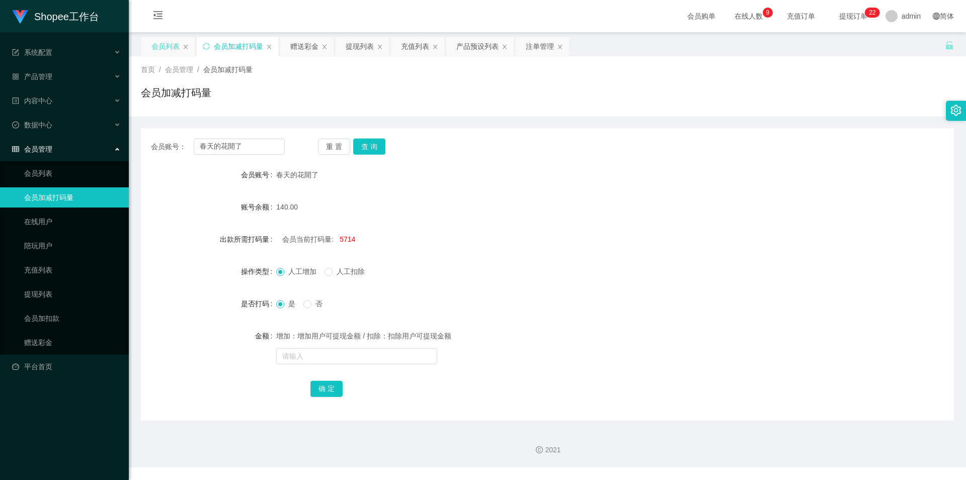
click at [156, 48] on div "会员列表" at bounding box center [165, 46] width 28 height 19
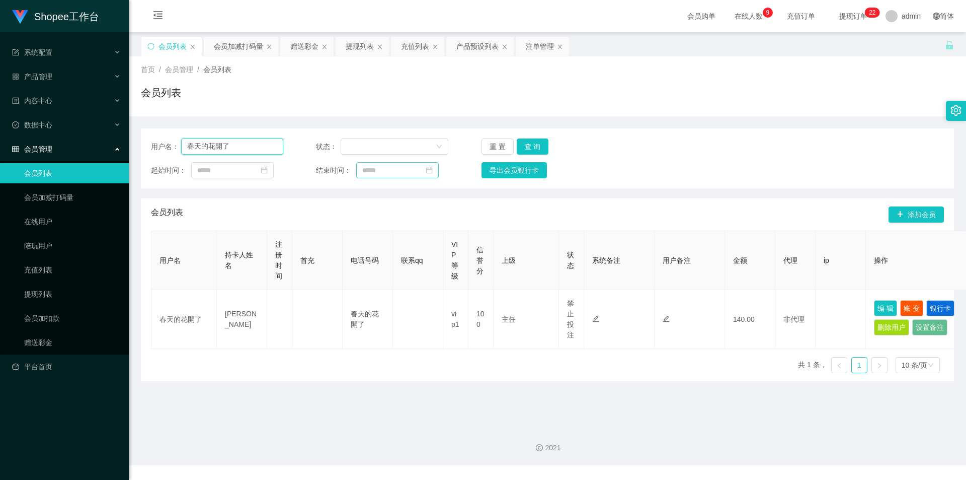
drag, startPoint x: 220, startPoint y: 142, endPoint x: 359, endPoint y: 173, distance: 142.7
click at [220, 142] on input "春天的花開了" at bounding box center [232, 146] width 102 height 16
paste input "laiyinying"
type input "laiyinying"
click at [532, 145] on button "查 询" at bounding box center [533, 146] width 32 height 16
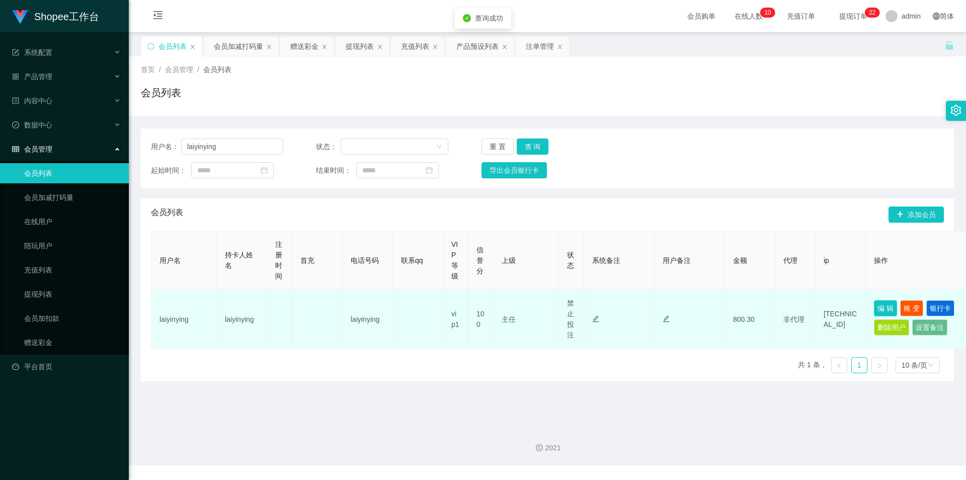
click at [885, 307] on button "编 辑" at bounding box center [885, 308] width 23 height 16
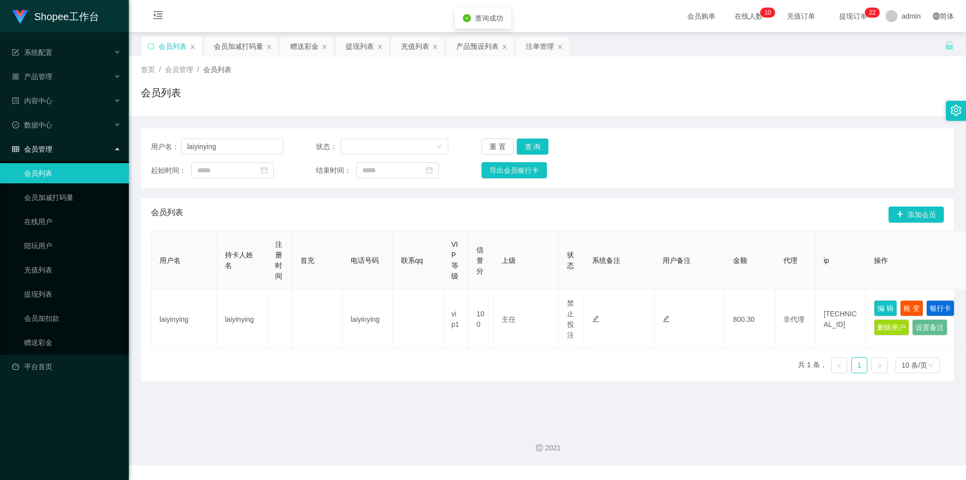
type input "laiyinying"
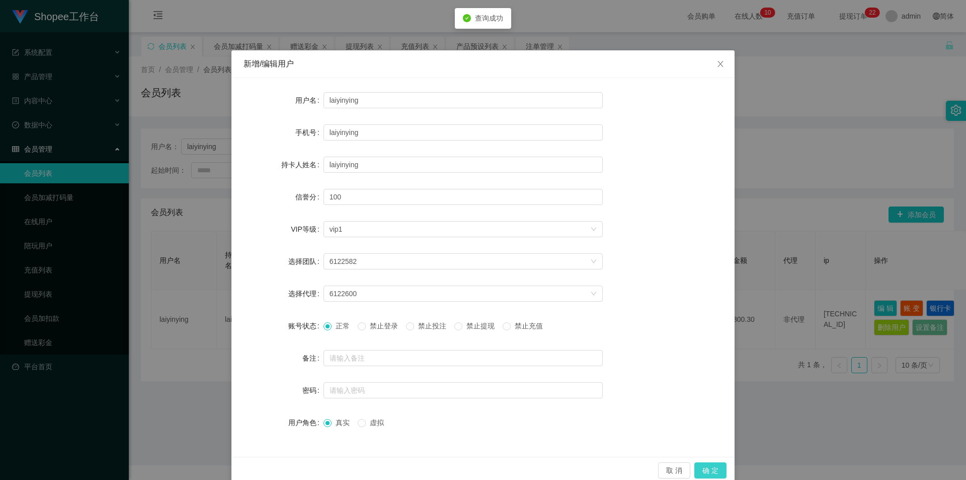
click at [709, 463] on button "确 定" at bounding box center [710, 470] width 32 height 16
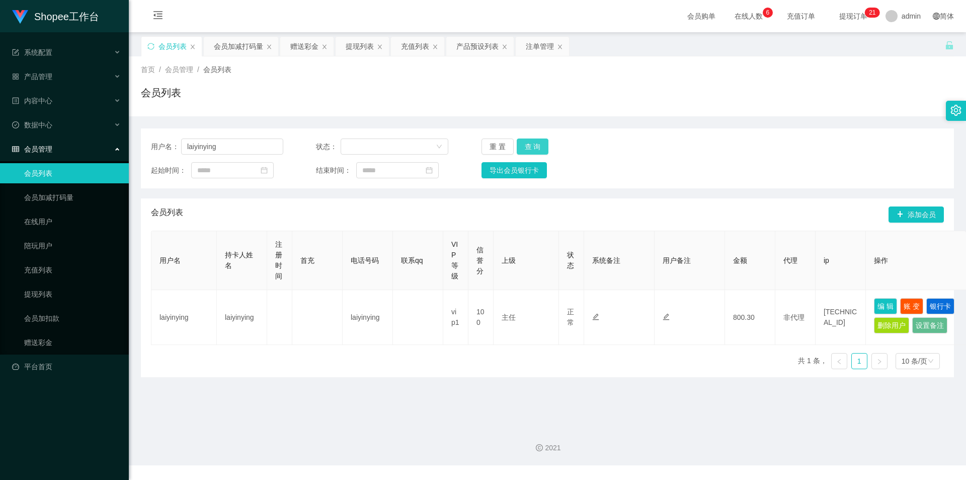
click at [542, 148] on button "查 询" at bounding box center [533, 146] width 32 height 16
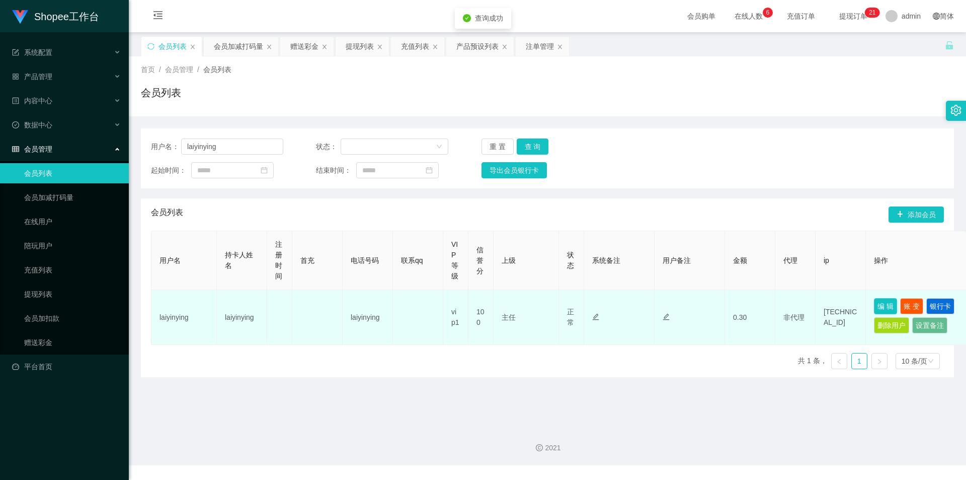
click at [882, 303] on button "编 辑" at bounding box center [885, 306] width 23 height 16
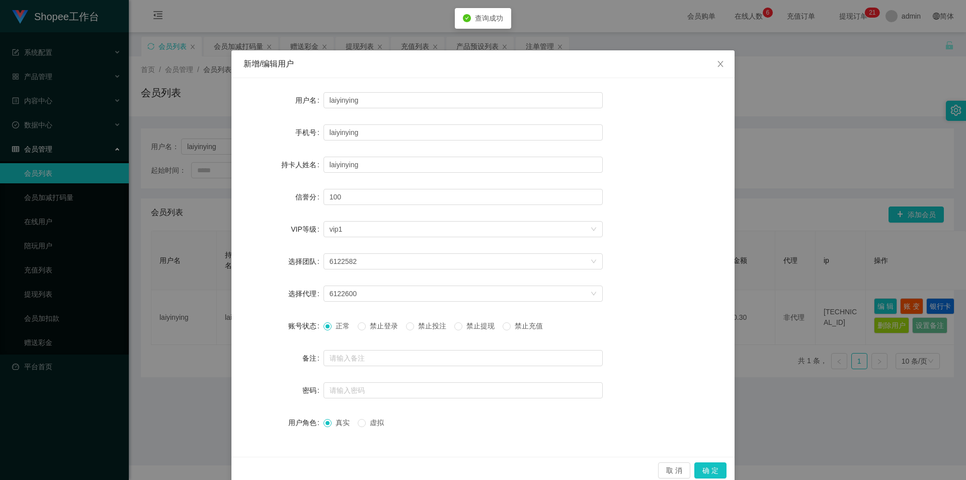
click at [422, 325] on span "禁止投注" at bounding box center [432, 326] width 36 height 8
click at [707, 464] on button "确 定" at bounding box center [710, 470] width 32 height 16
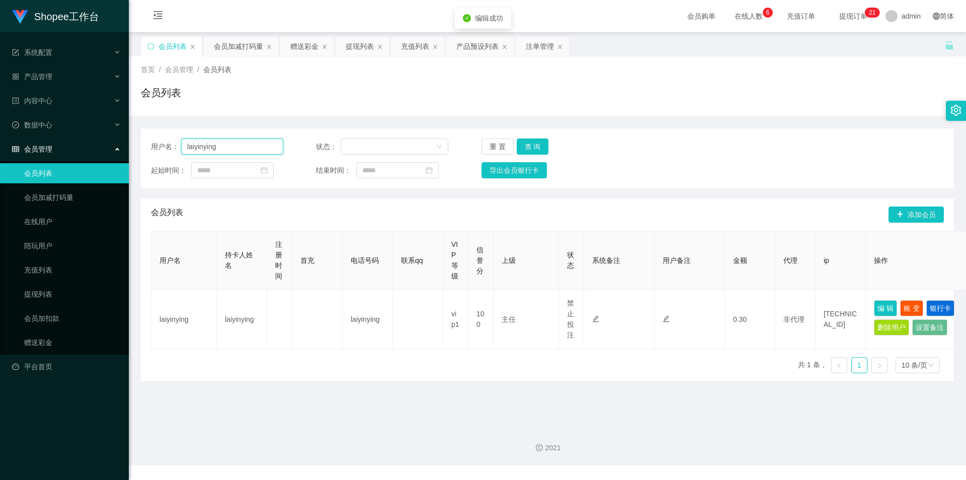
click at [256, 150] on input "laiyinying" at bounding box center [232, 146] width 102 height 16
drag, startPoint x: 539, startPoint y: 50, endPoint x: 532, endPoint y: 57, distance: 9.6
click at [539, 50] on div "注单管理" at bounding box center [540, 46] width 28 height 19
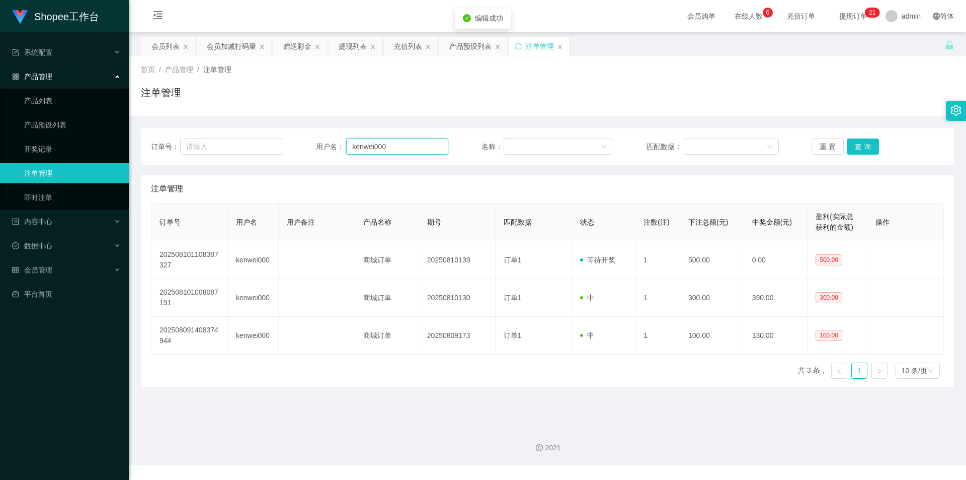
drag, startPoint x: 377, startPoint y: 151, endPoint x: 399, endPoint y: 152, distance: 22.2
click at [378, 151] on input "kenwei000" at bounding box center [397, 146] width 102 height 16
paste input "laiyinying"
type input "laiyinying"
drag, startPoint x: 848, startPoint y: 148, endPoint x: 848, endPoint y: 159, distance: 10.1
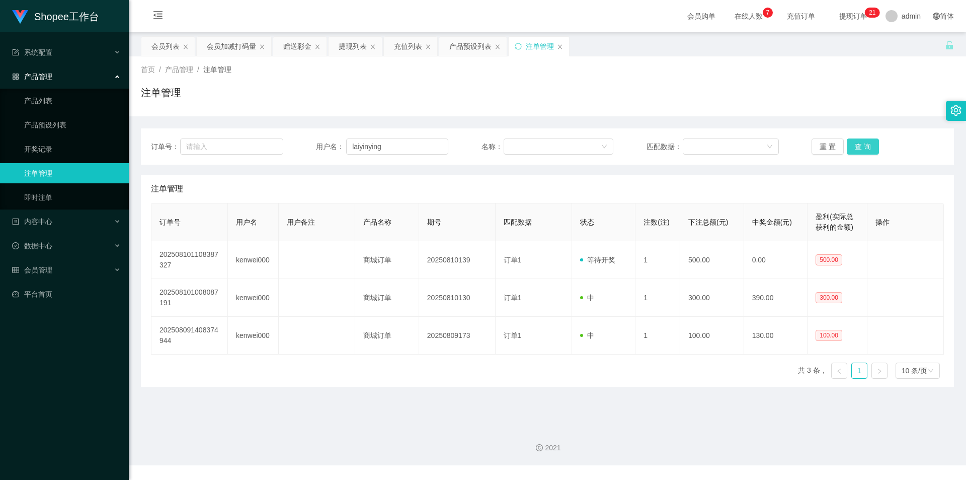
click at [848, 148] on button "查 询" at bounding box center [863, 146] width 32 height 16
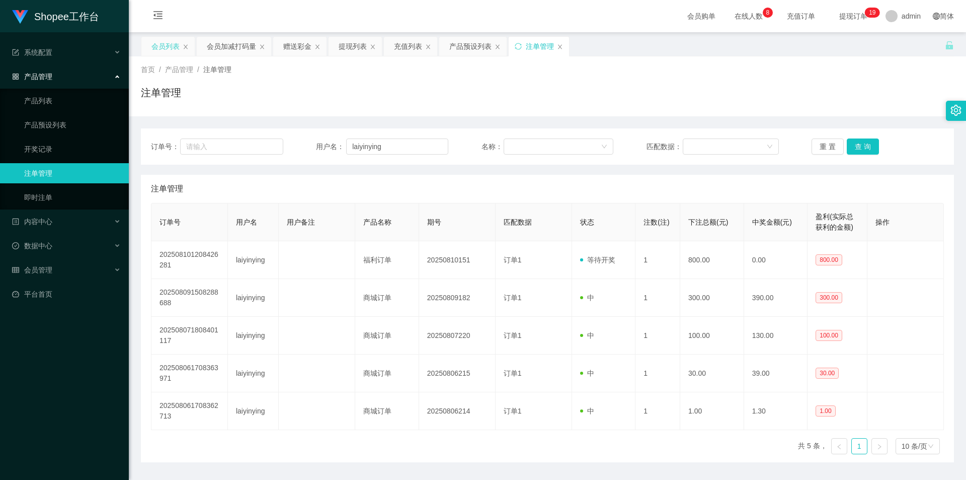
click at [159, 41] on div "会员列表" at bounding box center [165, 46] width 28 height 19
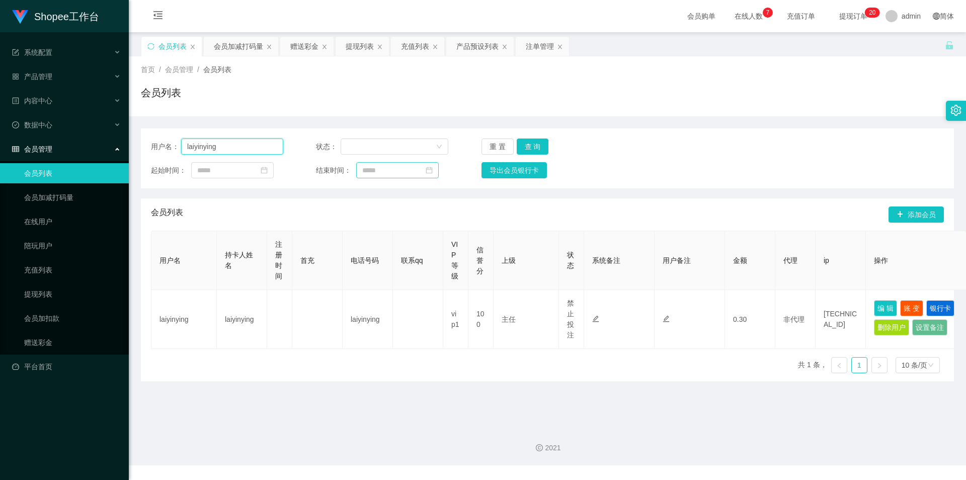
drag, startPoint x: 242, startPoint y: 141, endPoint x: 425, endPoint y: 174, distance: 186.2
click at [242, 141] on input "laiyinying" at bounding box center [232, 146] width 102 height 16
paste input "scssps2"
type input "scssps2"
click at [517, 147] on button "查 询" at bounding box center [533, 146] width 32 height 16
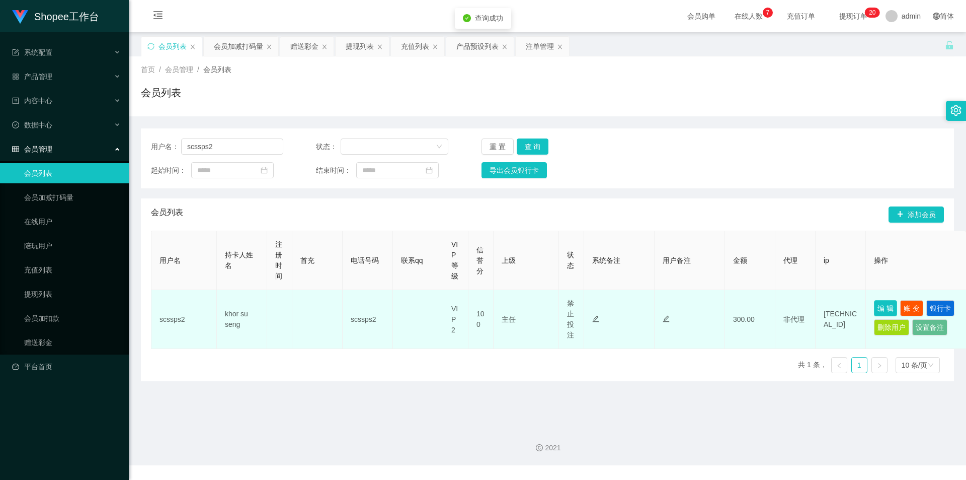
click at [879, 310] on button "编 辑" at bounding box center [885, 308] width 23 height 16
type input "scssps2"
type input "khor su seng"
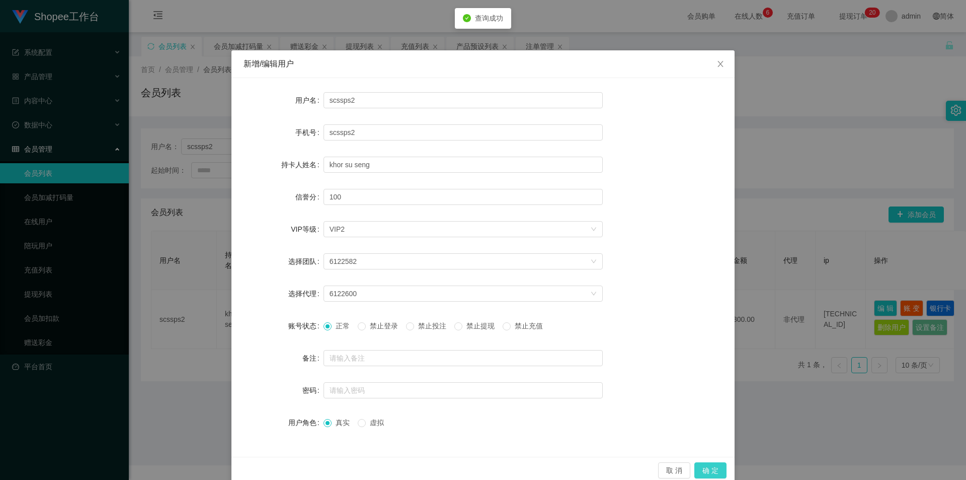
click at [703, 472] on button "确 定" at bounding box center [710, 470] width 32 height 16
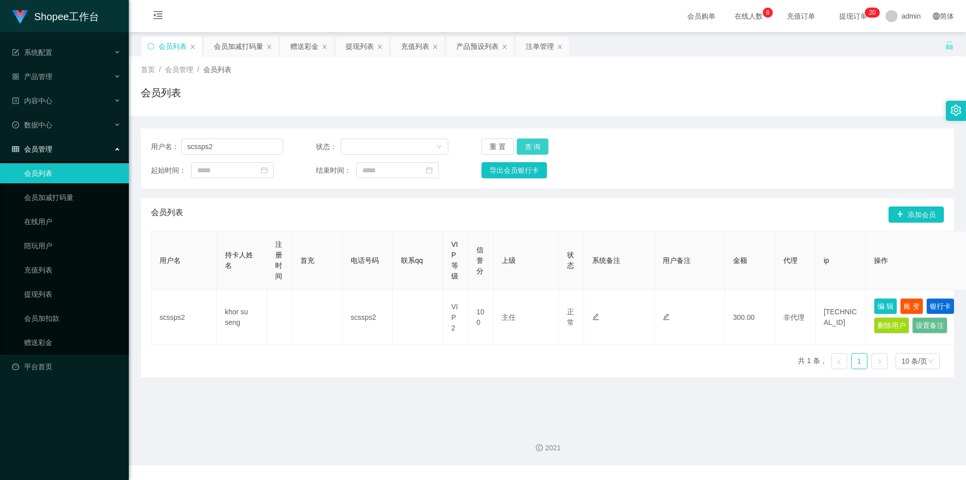
click at [527, 147] on button "查 询" at bounding box center [533, 146] width 32 height 16
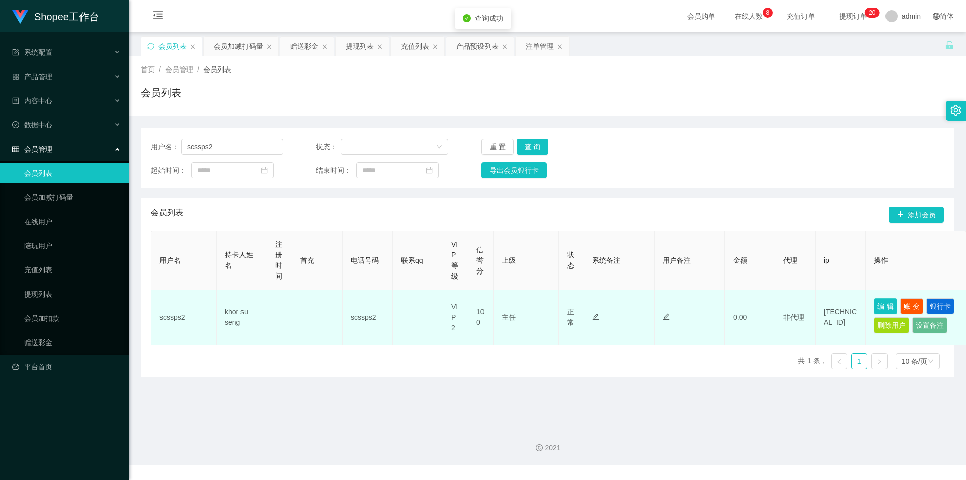
click at [886, 307] on button "编 辑" at bounding box center [885, 306] width 23 height 16
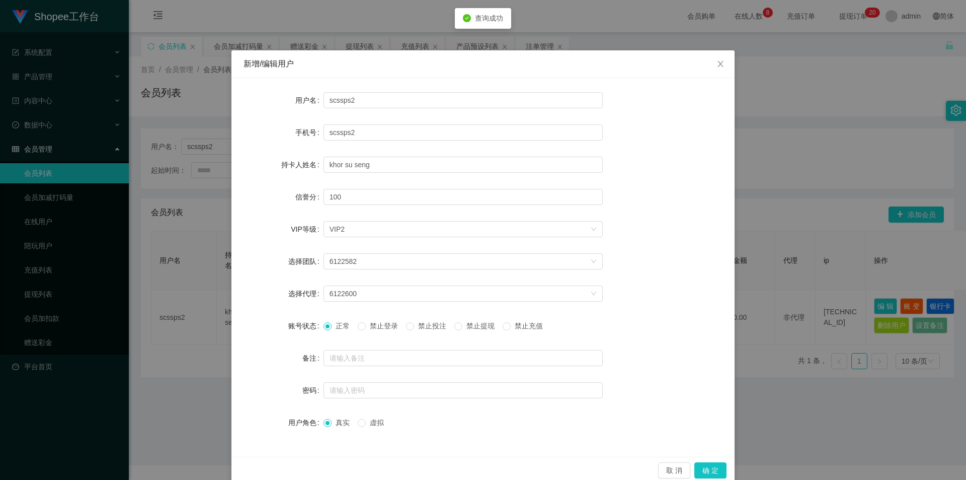
click at [434, 322] on span "禁止投注" at bounding box center [432, 326] width 36 height 8
click at [723, 474] on div "取 消 确 定" at bounding box center [482, 469] width 503 height 27
click at [713, 472] on button "确 定" at bounding box center [710, 470] width 32 height 16
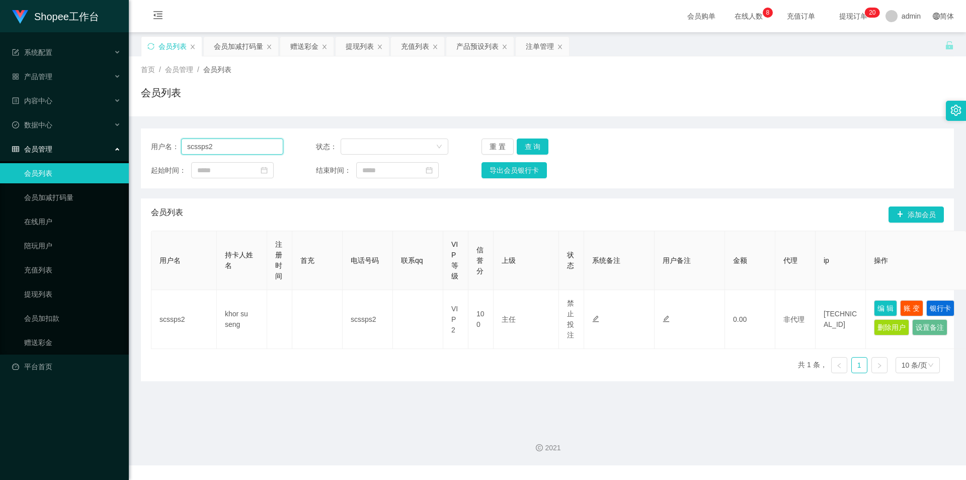
drag, startPoint x: 256, startPoint y: 143, endPoint x: 321, endPoint y: 153, distance: 65.7
click at [256, 143] on input "scssps2" at bounding box center [232, 146] width 102 height 16
paste input "laiyinying"
click at [535, 144] on button "查 询" at bounding box center [533, 146] width 32 height 16
click at [236, 148] on input "laiyinying" at bounding box center [232, 146] width 102 height 16
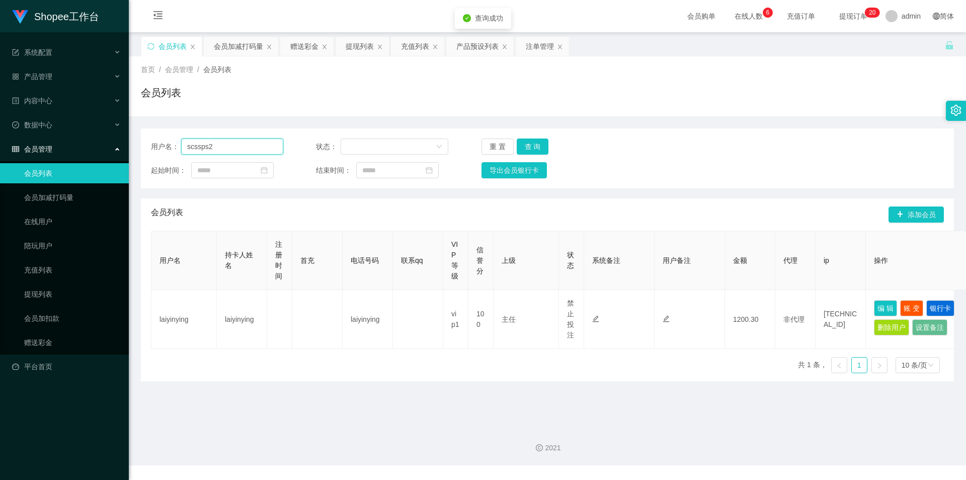
type input "scssps2"
drag, startPoint x: 236, startPoint y: 41, endPoint x: 252, endPoint y: 94, distance: 54.8
click at [236, 41] on div "会员加减打码量" at bounding box center [238, 46] width 49 height 19
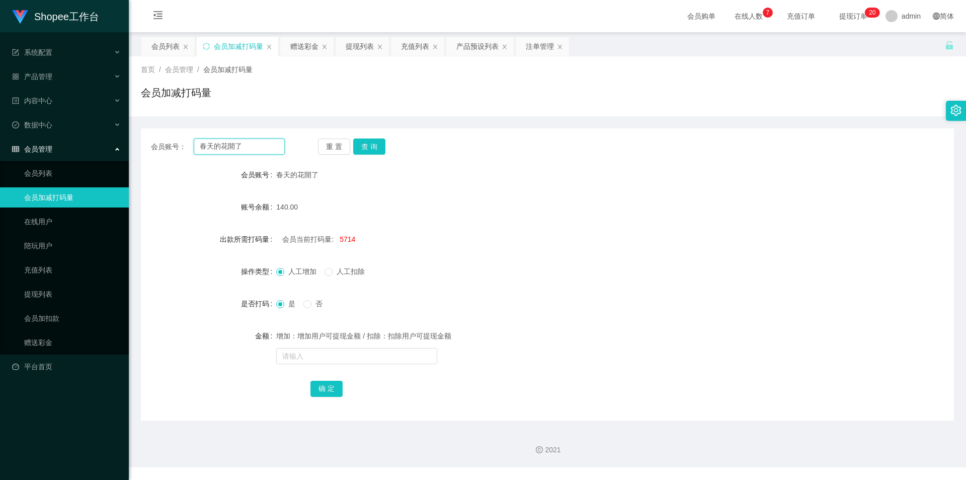
drag, startPoint x: 254, startPoint y: 149, endPoint x: 274, endPoint y: 159, distance: 22.1
click at [254, 149] on input "春天的花開了" at bounding box center [239, 146] width 91 height 16
paste input "scssps2"
type input "scssps2"
click at [373, 144] on button "查 询" at bounding box center [369, 146] width 32 height 16
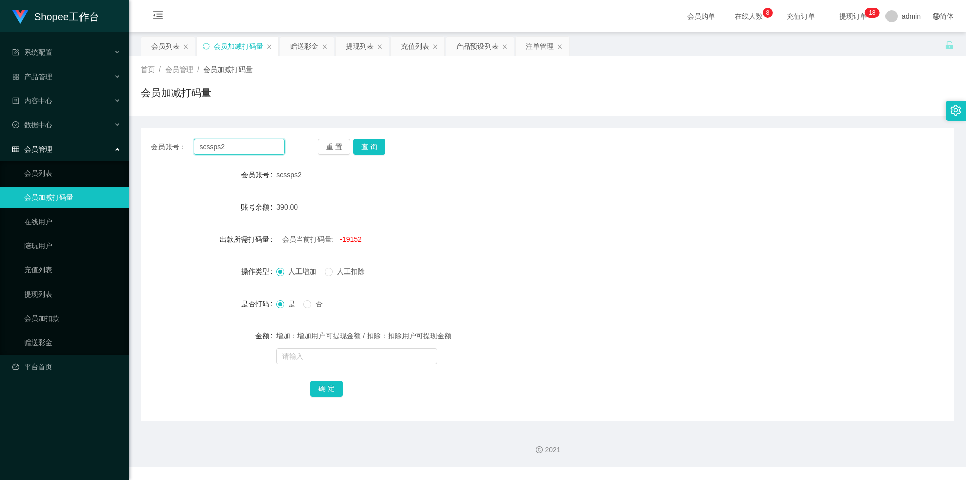
click at [253, 145] on input "scssps2" at bounding box center [239, 146] width 91 height 16
click at [154, 40] on div "会员列表" at bounding box center [165, 46] width 28 height 19
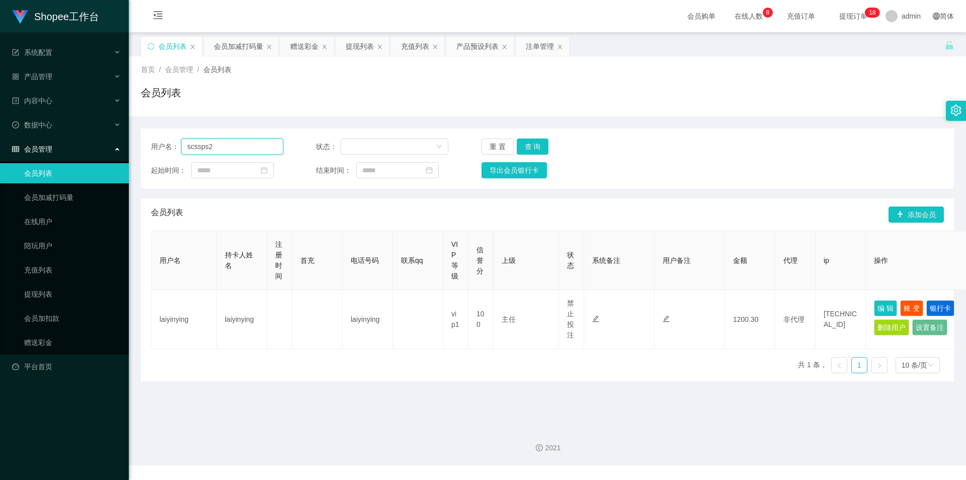
drag, startPoint x: 242, startPoint y: 148, endPoint x: 335, endPoint y: 164, distance: 94.4
click at [242, 148] on input "scssps2" at bounding box center [232, 146] width 102 height 16
paste input "0182443611"
type input "0182443611"
drag, startPoint x: 538, startPoint y: 149, endPoint x: 626, endPoint y: 223, distance: 115.0
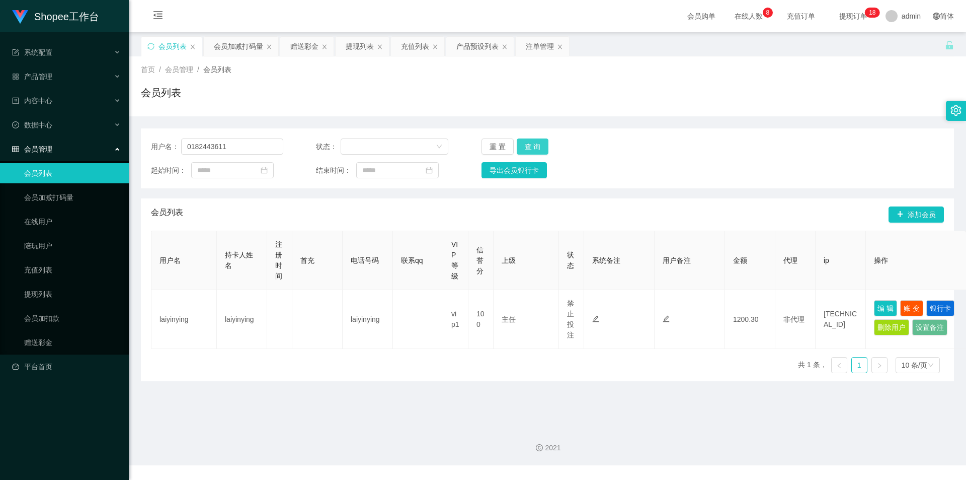
click at [538, 149] on button "查 询" at bounding box center [533, 146] width 32 height 16
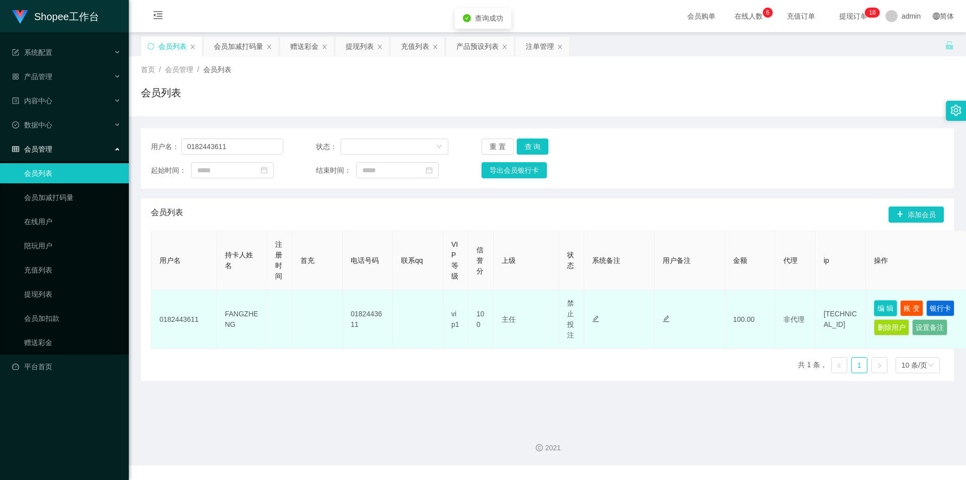
click at [888, 307] on button "编 辑" at bounding box center [885, 308] width 23 height 16
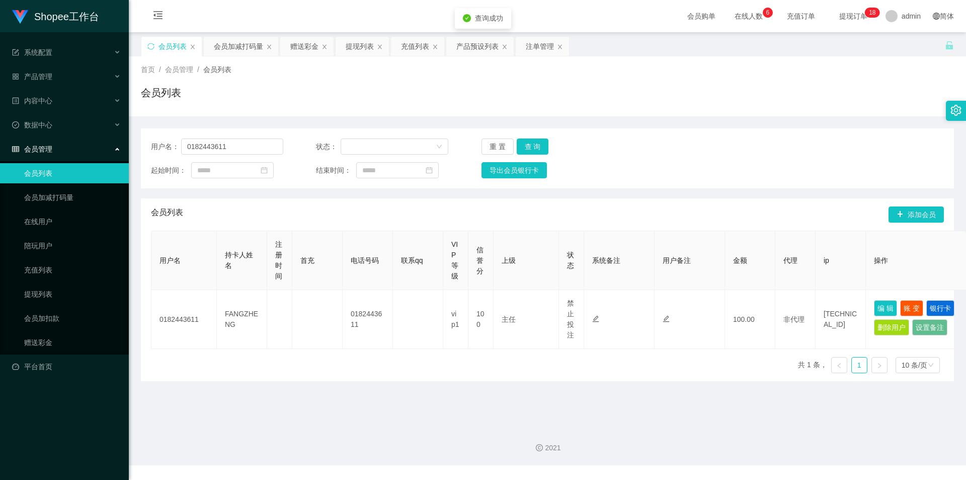
type input "0182443611"
type input "FANGZHENG"
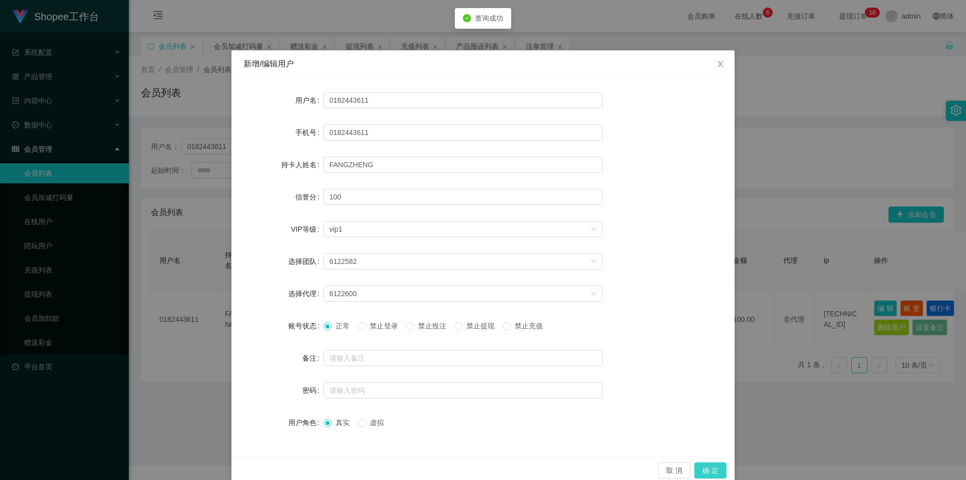
click at [695, 468] on button "确 定" at bounding box center [710, 470] width 32 height 16
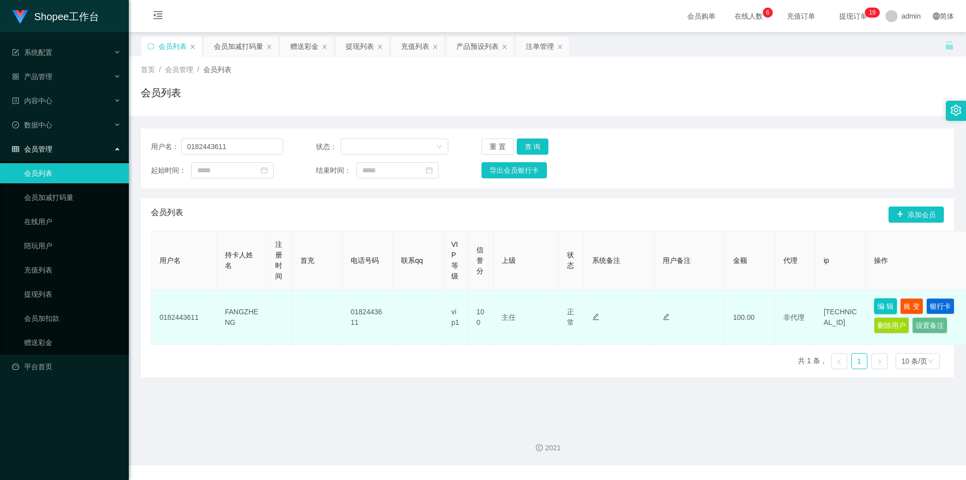
click at [886, 310] on button "编 辑" at bounding box center [885, 306] width 23 height 16
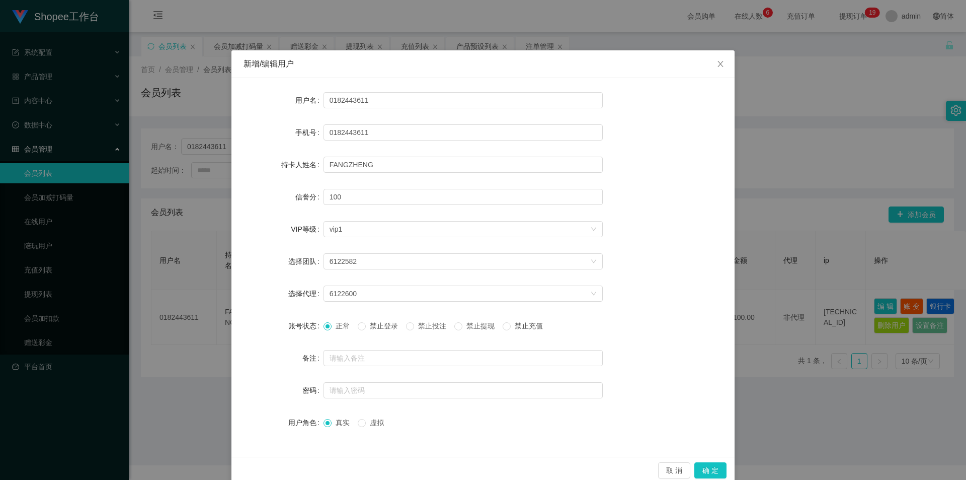
click at [430, 322] on span "禁止投注" at bounding box center [432, 326] width 36 height 8
click at [700, 463] on button "确 定" at bounding box center [710, 470] width 32 height 16
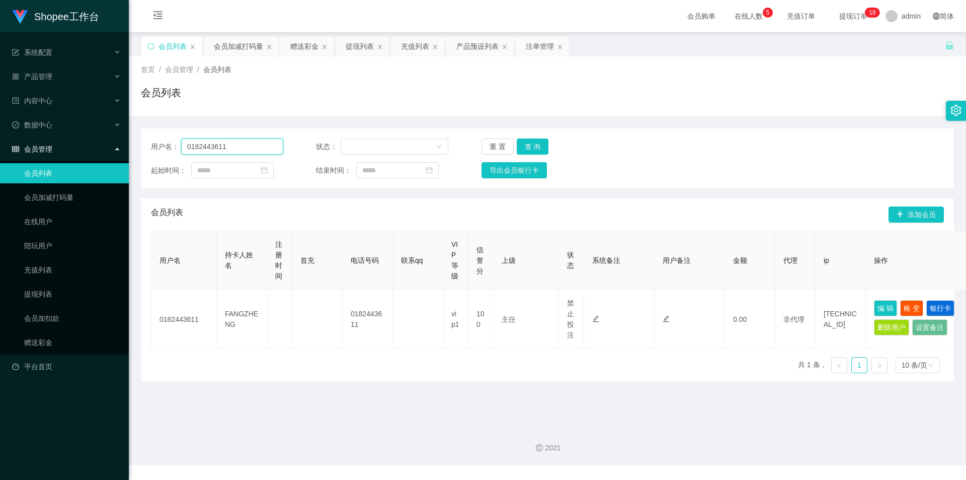
click at [238, 139] on input "0182443611" at bounding box center [232, 146] width 102 height 16
paste input "scssps2"
type input "scssps2"
click at [537, 142] on button "查 询" at bounding box center [533, 146] width 32 height 16
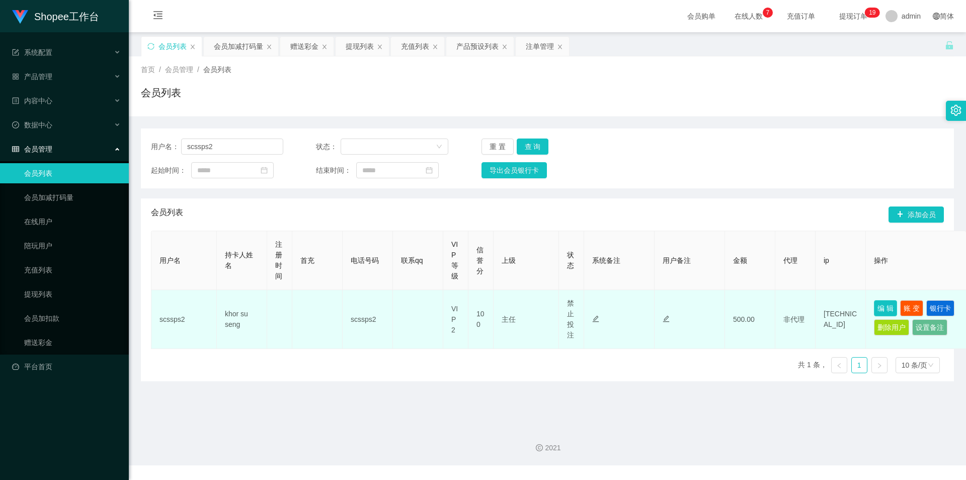
click at [876, 307] on button "编 辑" at bounding box center [885, 308] width 23 height 16
type input "scssps2"
type input "khor su seng"
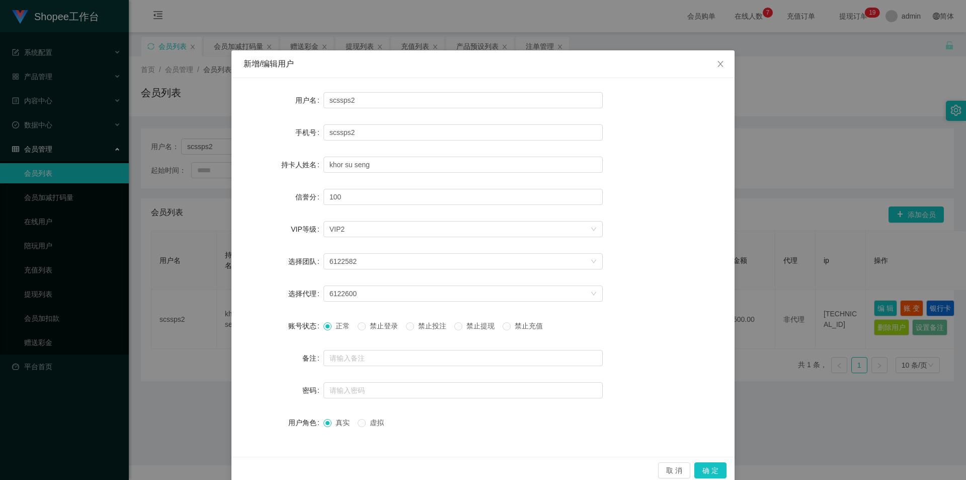
click at [725, 468] on div "取 消 确 定" at bounding box center [482, 469] width 503 height 27
click at [713, 468] on button "确 定" at bounding box center [710, 470] width 32 height 16
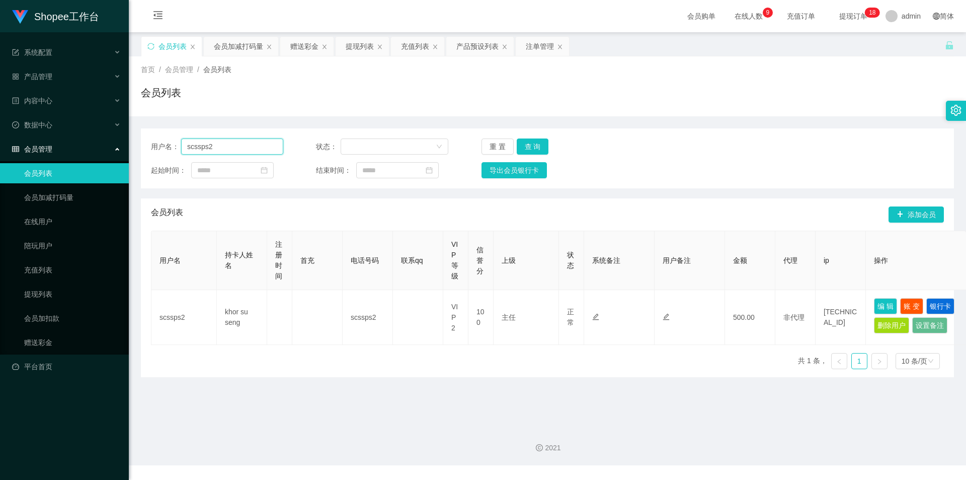
click at [252, 146] on input "scssps2" at bounding box center [232, 146] width 102 height 16
drag, startPoint x: 538, startPoint y: 50, endPoint x: 511, endPoint y: 67, distance: 32.1
click at [538, 50] on div "注单管理" at bounding box center [540, 46] width 28 height 19
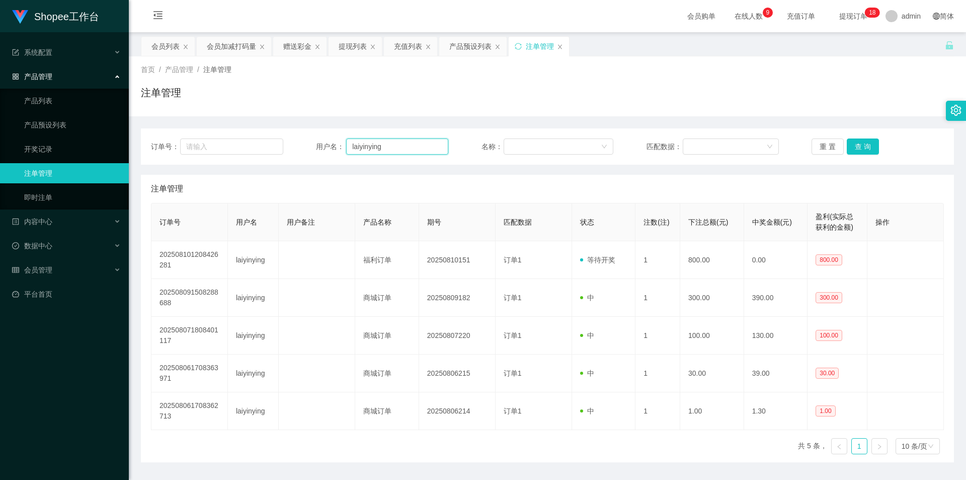
click at [390, 149] on input "laiyinying" at bounding box center [397, 146] width 102 height 16
paste input "scssps2"
type input "scssps2"
click at [871, 147] on button "查 询" at bounding box center [863, 146] width 32 height 16
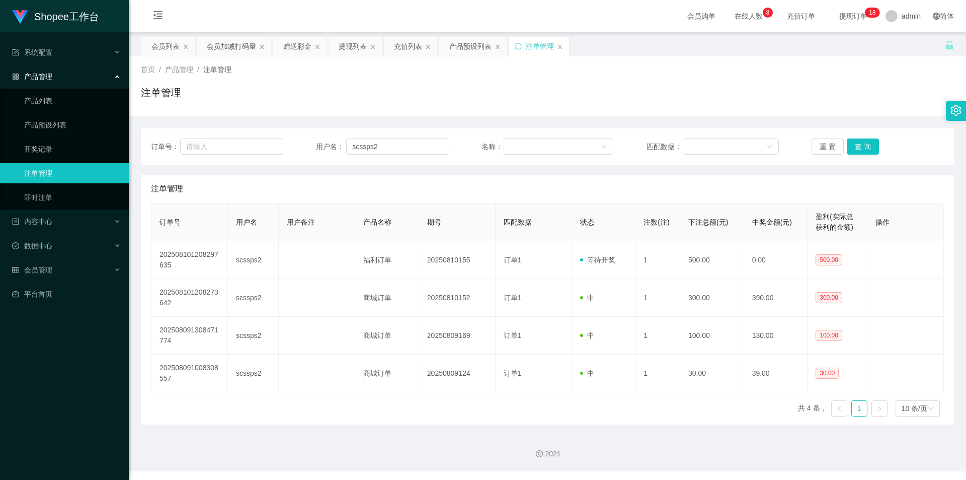
click at [153, 36] on main "关闭左侧 关闭右侧 关闭其它 刷新页面 会员列表 会员加减打码量 赠送彩金 提现列表 充值列表 产品预设列表 注单管理 首页 / 产品管理 / 注单管理 / …" at bounding box center [547, 228] width 837 height 392
click at [155, 39] on div "会员列表" at bounding box center [165, 46] width 28 height 19
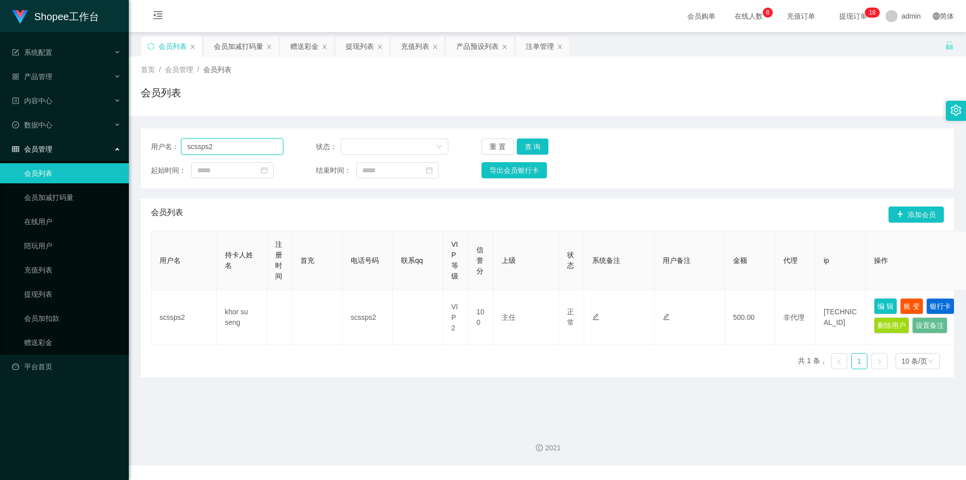
drag, startPoint x: 239, startPoint y: 142, endPoint x: 344, endPoint y: 162, distance: 107.1
click at [239, 142] on input "scssps2" at bounding box center [232, 146] width 102 height 16
drag, startPoint x: 539, startPoint y: 148, endPoint x: 545, endPoint y: 170, distance: 22.3
click at [539, 148] on button "查 询" at bounding box center [533, 146] width 32 height 16
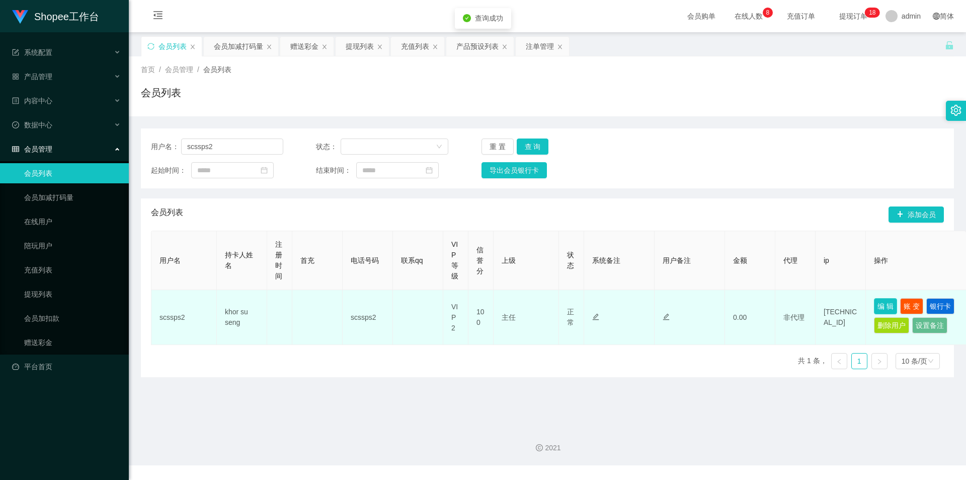
click at [888, 302] on button "编 辑" at bounding box center [885, 306] width 23 height 16
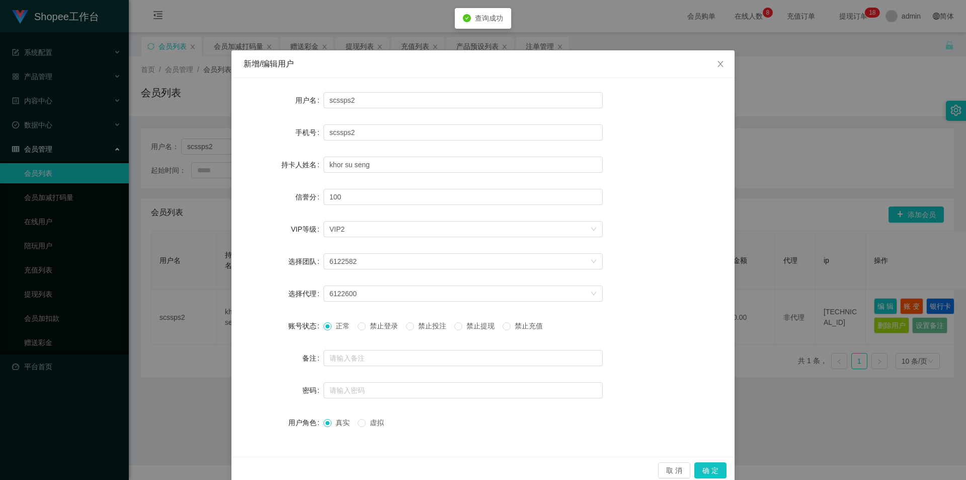
click at [444, 325] on span "禁止投注" at bounding box center [432, 326] width 36 height 8
click at [702, 469] on button "确 定" at bounding box center [710, 470] width 32 height 16
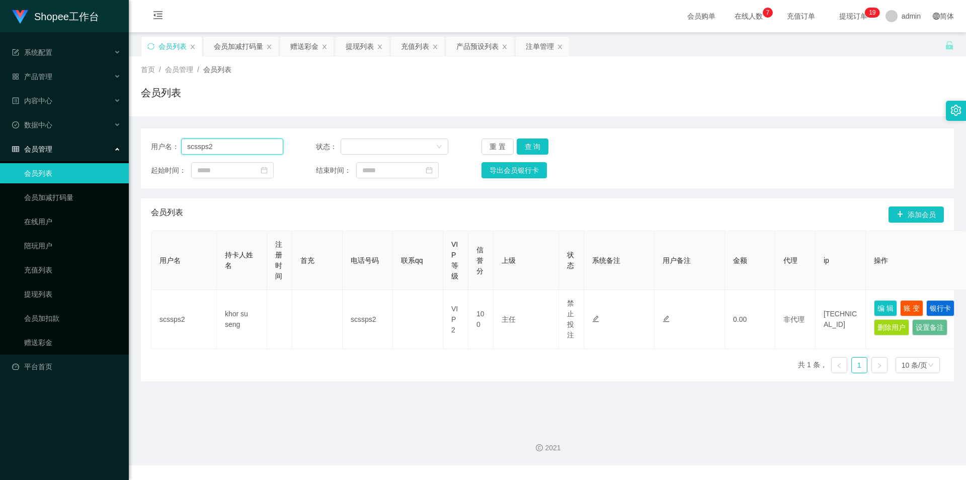
click at [243, 152] on input "scssps2" at bounding box center [232, 146] width 102 height 16
click at [241, 52] on div "会员加减打码量" at bounding box center [238, 46] width 49 height 19
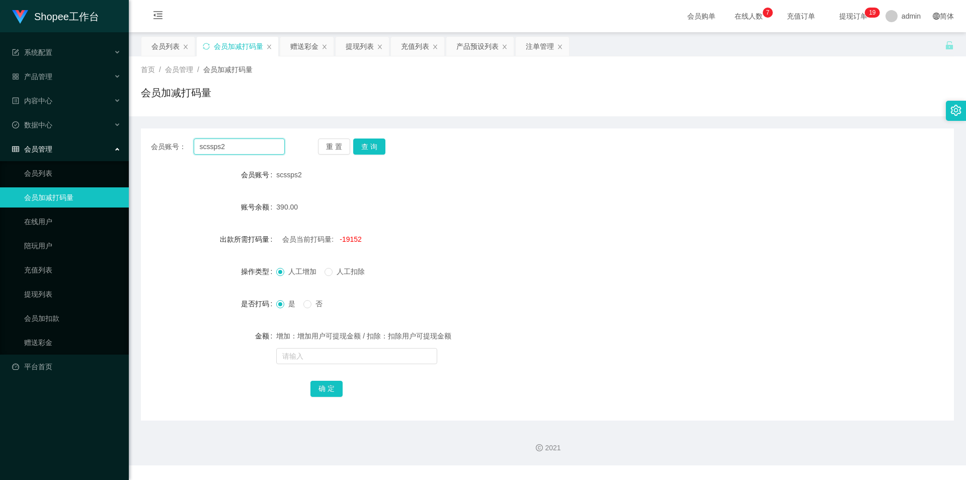
click at [257, 154] on input "scssps2" at bounding box center [239, 146] width 91 height 16
drag, startPoint x: 366, startPoint y: 144, endPoint x: 369, endPoint y: 149, distance: 5.6
click at [366, 144] on button "查 询" at bounding box center [369, 146] width 32 height 16
click at [174, 48] on div "会员列表" at bounding box center [165, 46] width 28 height 19
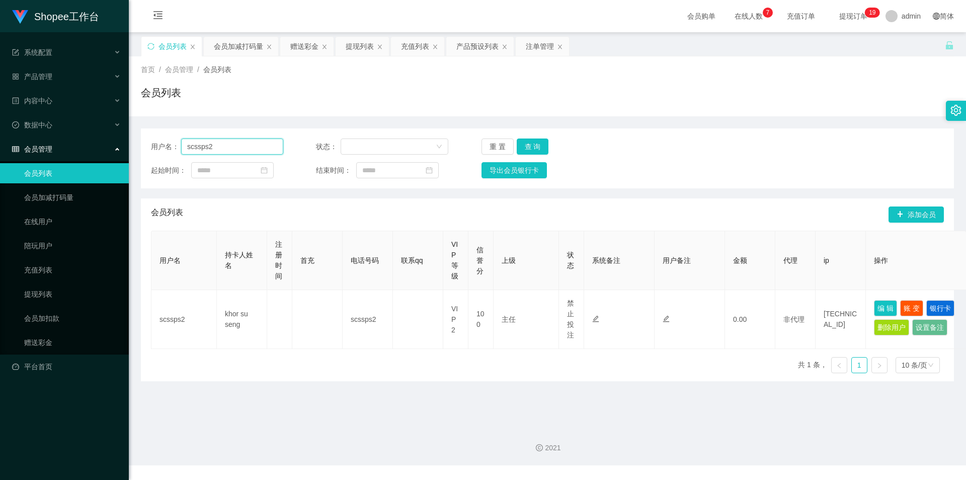
click at [234, 148] on input "scssps2" at bounding box center [232, 146] width 102 height 16
drag, startPoint x: 525, startPoint y: 143, endPoint x: 534, endPoint y: 149, distance: 11.2
click at [525, 143] on button "查 询" at bounding box center [533, 146] width 32 height 16
click at [540, 47] on div "注单管理" at bounding box center [540, 46] width 28 height 19
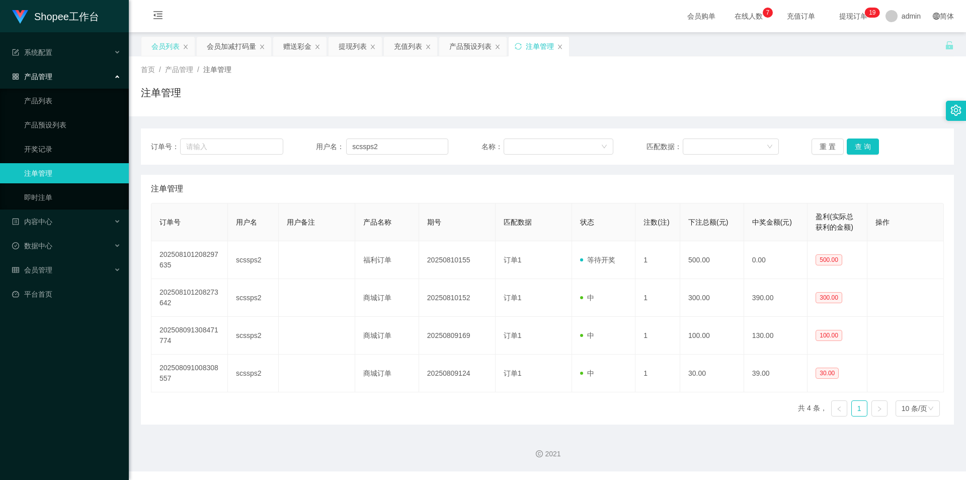
click at [163, 44] on div "会员列表" at bounding box center [165, 46] width 28 height 19
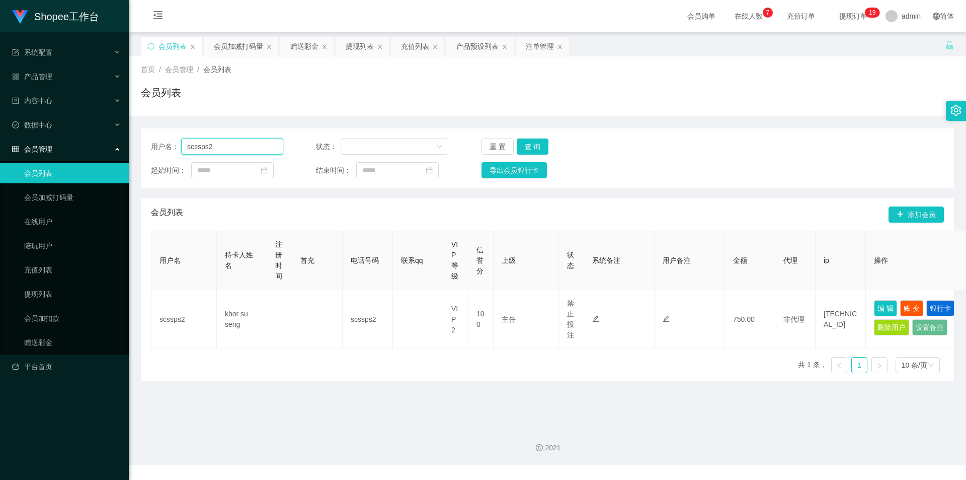
click at [236, 146] on input "scssps2" at bounding box center [232, 146] width 102 height 16
click at [239, 48] on div "会员加减打码量" at bounding box center [238, 46] width 49 height 19
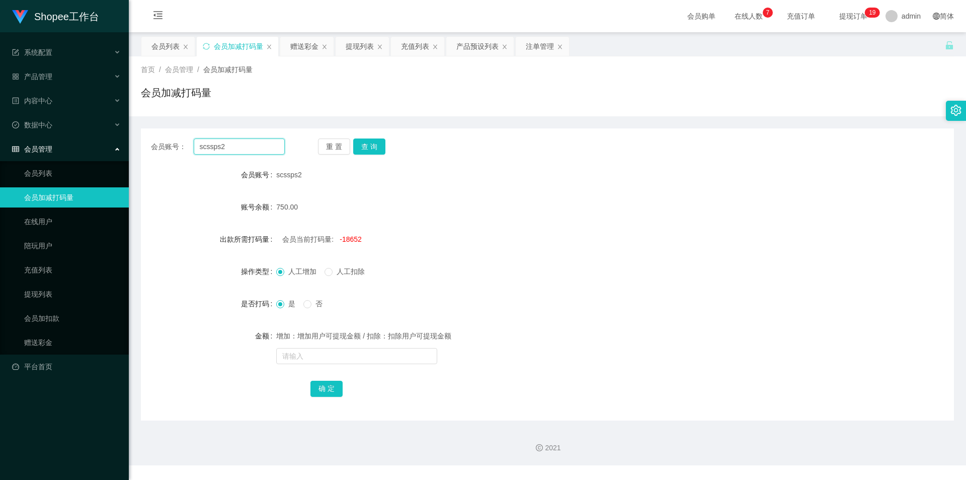
click at [243, 145] on input "scssps2" at bounding box center [239, 146] width 91 height 16
click at [372, 138] on div "会员账号： scssps2 重 置 查 询 会员账号 scssps2 账号余额 750.00 出款所需打码量 会员当前打码量: -18652 操作类型 人工增…" at bounding box center [547, 274] width 813 height 292
click at [372, 151] on button "查 询" at bounding box center [369, 146] width 32 height 16
click at [369, 360] on input "text" at bounding box center [356, 356] width 161 height 16
type input "25000"
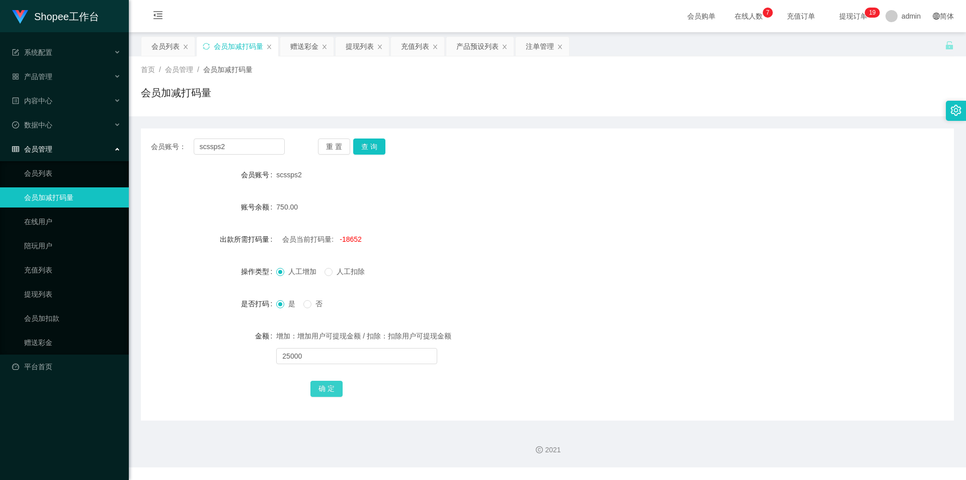
click at [320, 389] on button "确 定" at bounding box center [327, 388] width 32 height 16
click at [275, 144] on input "scssps2" at bounding box center [239, 146] width 91 height 16
click at [161, 45] on div "会员列表" at bounding box center [165, 46] width 28 height 19
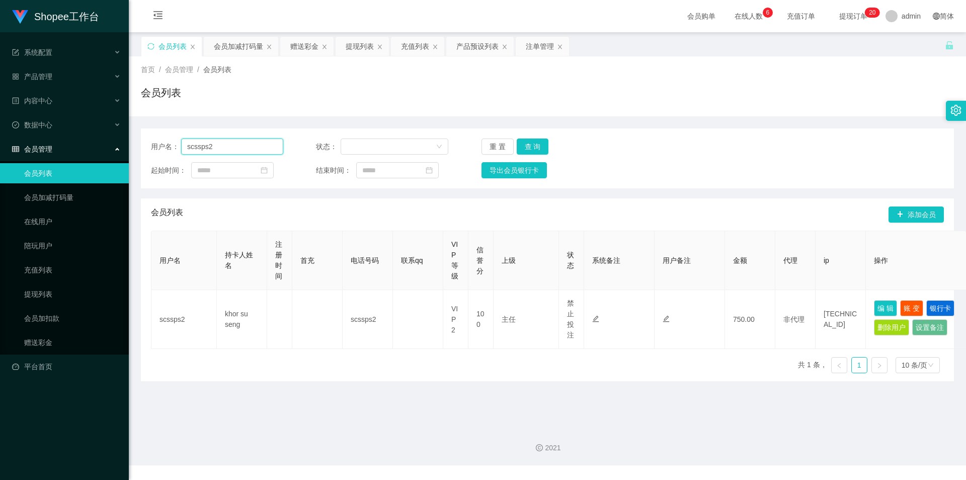
drag, startPoint x: 219, startPoint y: 143, endPoint x: 353, endPoint y: 164, distance: 135.4
click at [219, 143] on input "scssps2" at bounding box center [232, 146] width 102 height 16
paste input "cheeping2003"
type input "cheeping2003"
drag, startPoint x: 541, startPoint y: 146, endPoint x: 541, endPoint y: 159, distance: 13.1
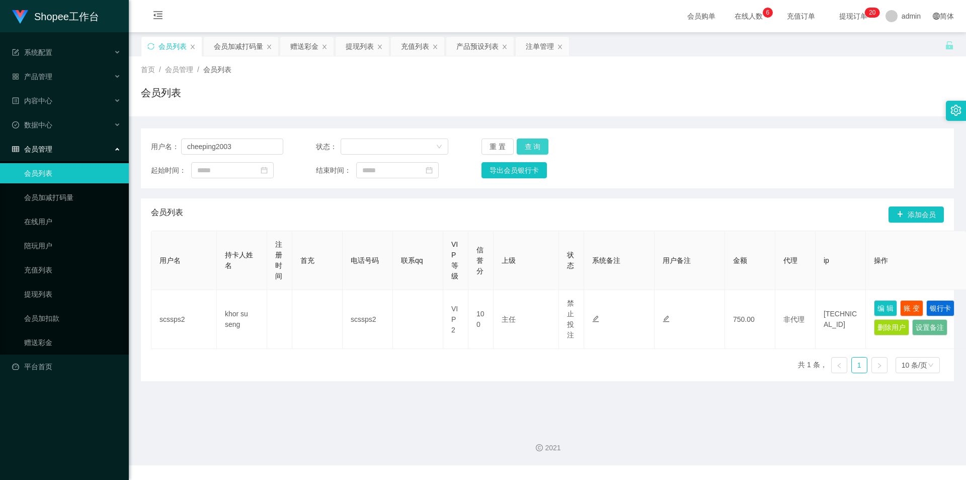
click at [541, 146] on button "查 询" at bounding box center [533, 146] width 32 height 16
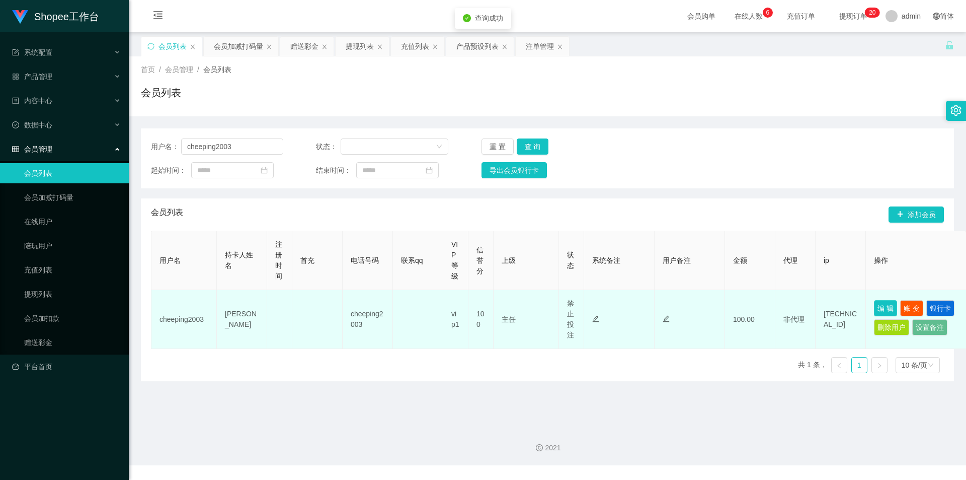
click at [880, 306] on button "编 辑" at bounding box center [885, 308] width 23 height 16
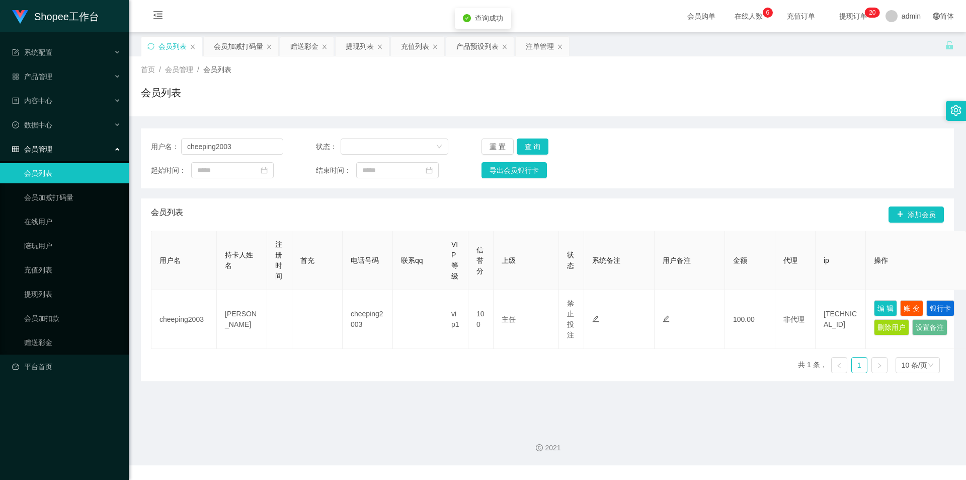
type input "cheeping2003"
type input "[PERSON_NAME]"
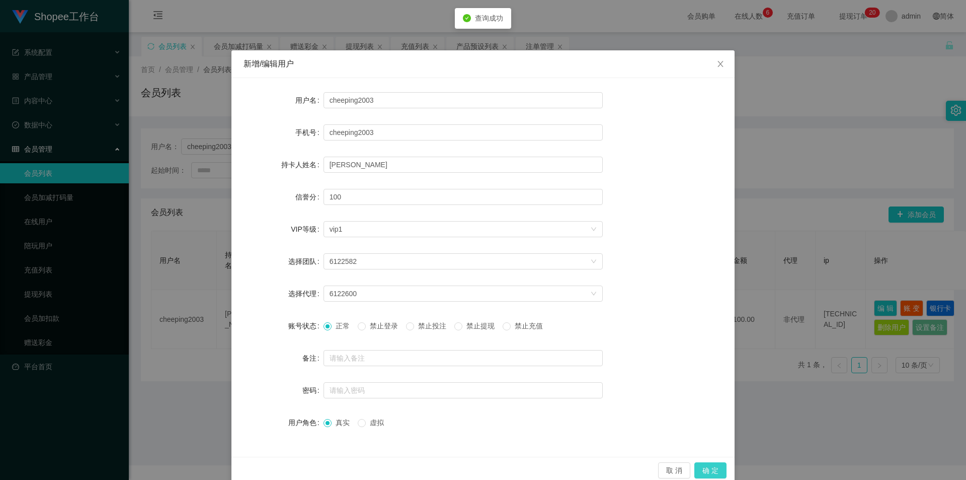
click at [705, 469] on button "确 定" at bounding box center [710, 470] width 32 height 16
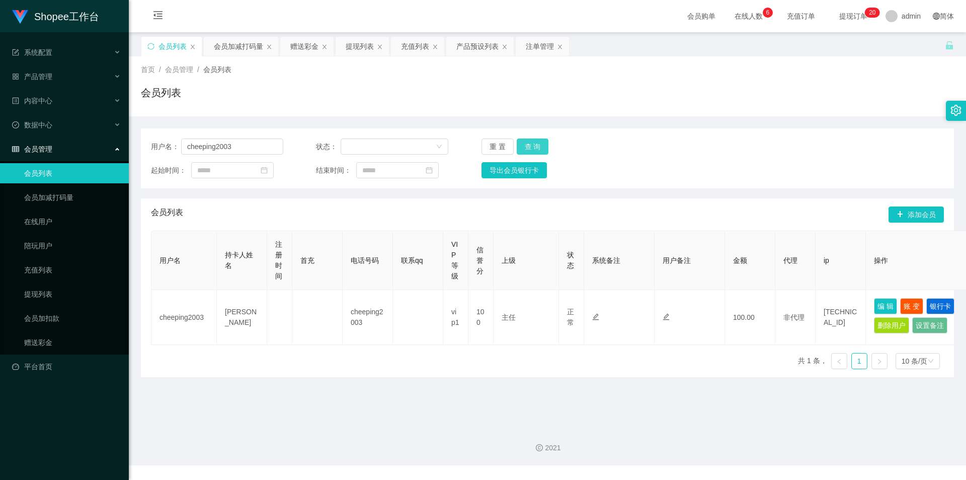
click at [527, 146] on button "查 询" at bounding box center [533, 146] width 32 height 16
click at [252, 148] on input "cheeping2003" at bounding box center [232, 146] width 102 height 16
paste input "junhao1789"
type input "junhao1789"
drag, startPoint x: 535, startPoint y: 149, endPoint x: 688, endPoint y: 267, distance: 193.5
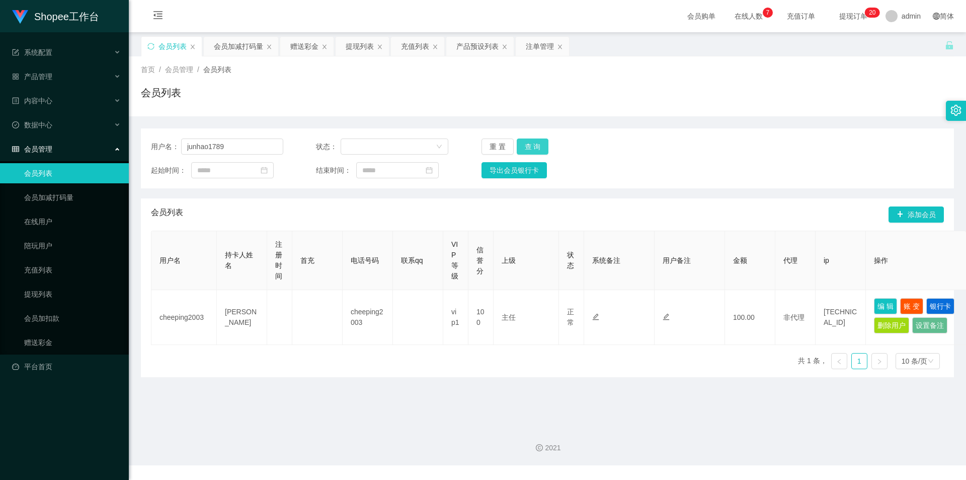
click at [535, 149] on button "查 询" at bounding box center [533, 146] width 32 height 16
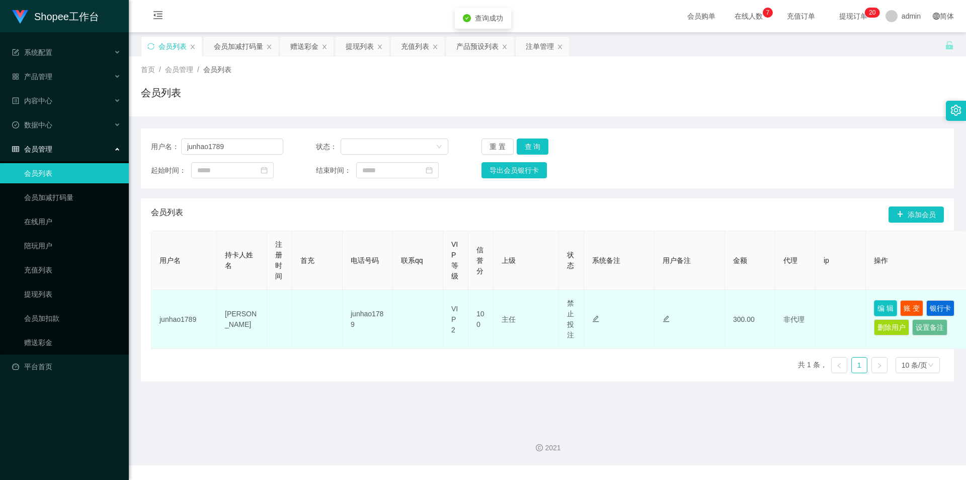
click at [879, 311] on button "编 辑" at bounding box center [885, 308] width 23 height 16
type input "junhao1789"
type input "[PERSON_NAME]"
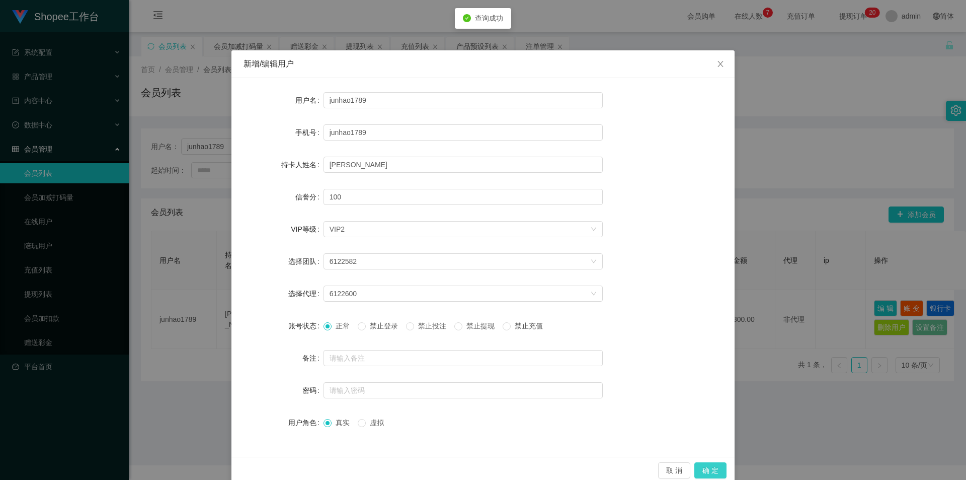
click at [712, 471] on button "确 定" at bounding box center [710, 470] width 32 height 16
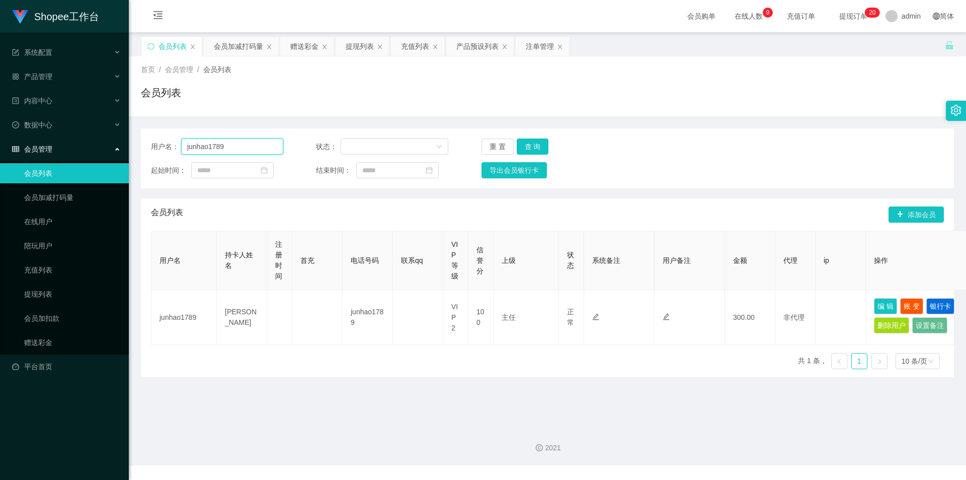
drag, startPoint x: 225, startPoint y: 140, endPoint x: 228, endPoint y: 148, distance: 8.1
click at [225, 139] on input "junhao1789" at bounding box center [232, 146] width 102 height 16
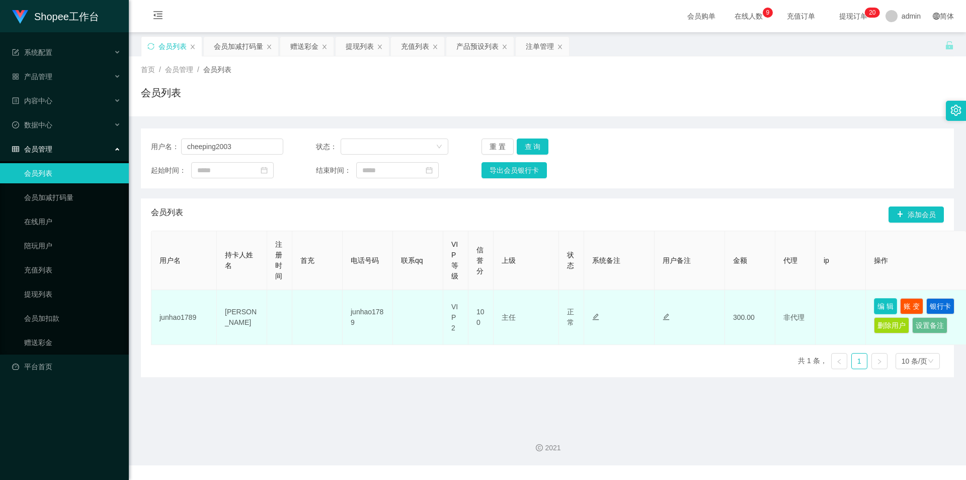
click at [892, 306] on button "编 辑" at bounding box center [885, 306] width 23 height 16
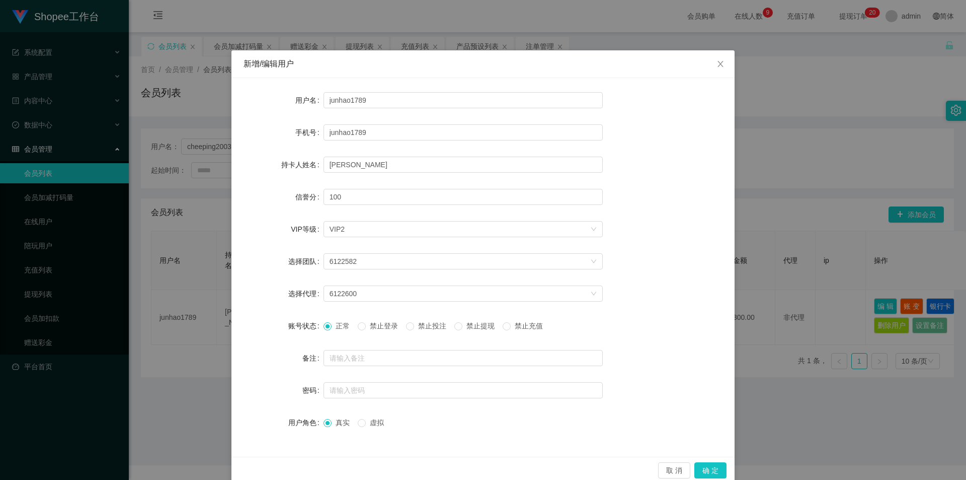
click at [438, 322] on span "禁止投注" at bounding box center [432, 326] width 36 height 8
click at [714, 463] on button "确 定" at bounding box center [710, 470] width 32 height 16
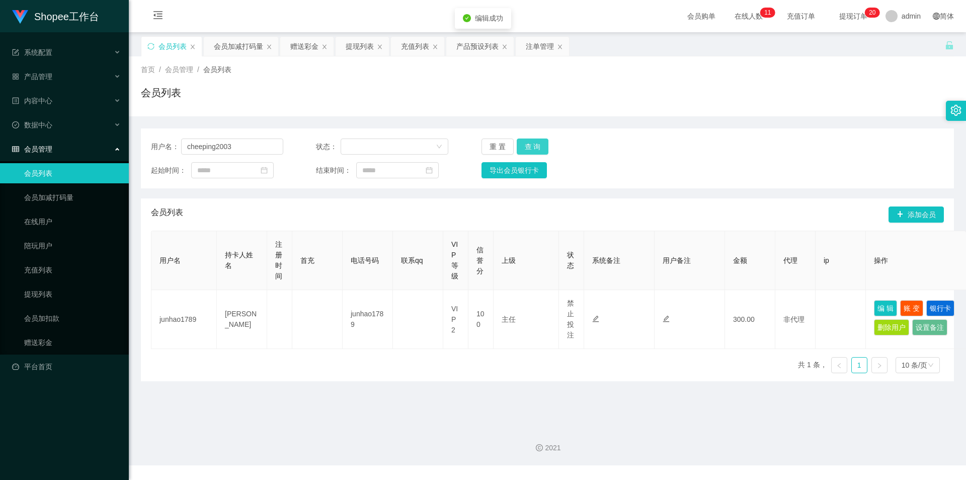
click at [539, 149] on button "查 询" at bounding box center [533, 146] width 32 height 16
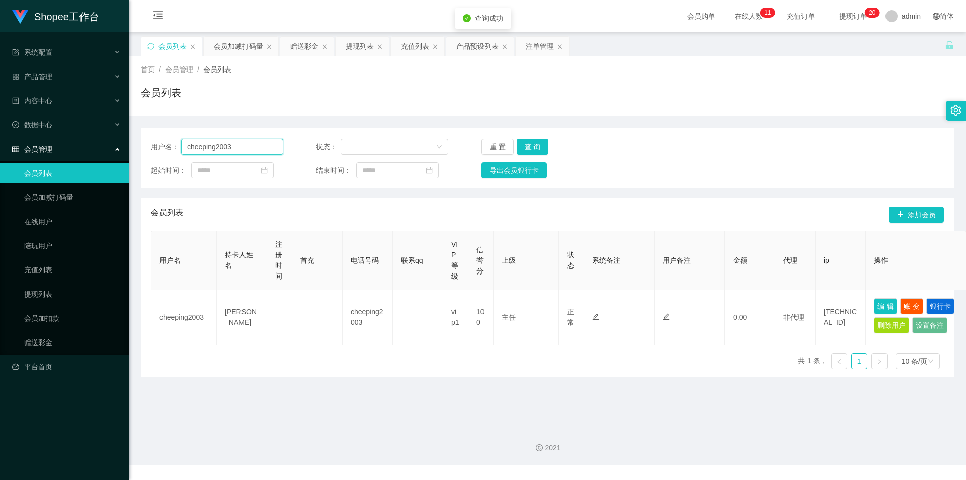
click at [235, 143] on input "cheeping2003" at bounding box center [232, 146] width 102 height 16
click at [527, 148] on button "查 询" at bounding box center [533, 146] width 32 height 16
click at [228, 139] on input "scssps2" at bounding box center [232, 146] width 102 height 16
paste input "cheeping2003"
type input "cheeping2003"
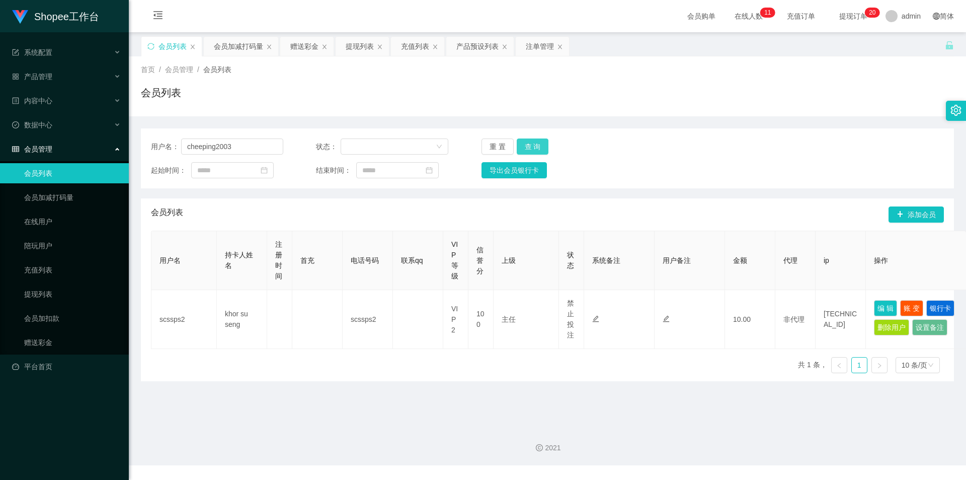
click at [521, 144] on button "查 询" at bounding box center [533, 146] width 32 height 16
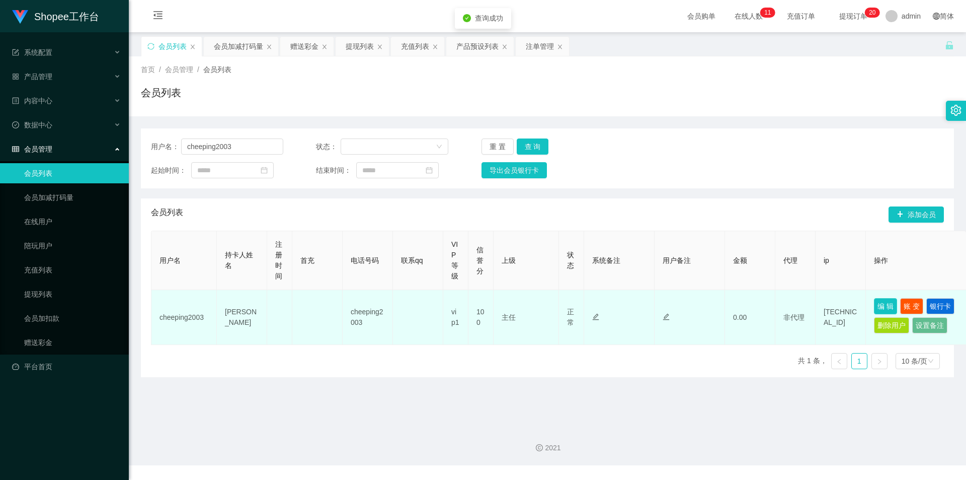
click at [881, 301] on button "编 辑" at bounding box center [885, 306] width 23 height 16
type input "cheeping2003"
type input "[PERSON_NAME]"
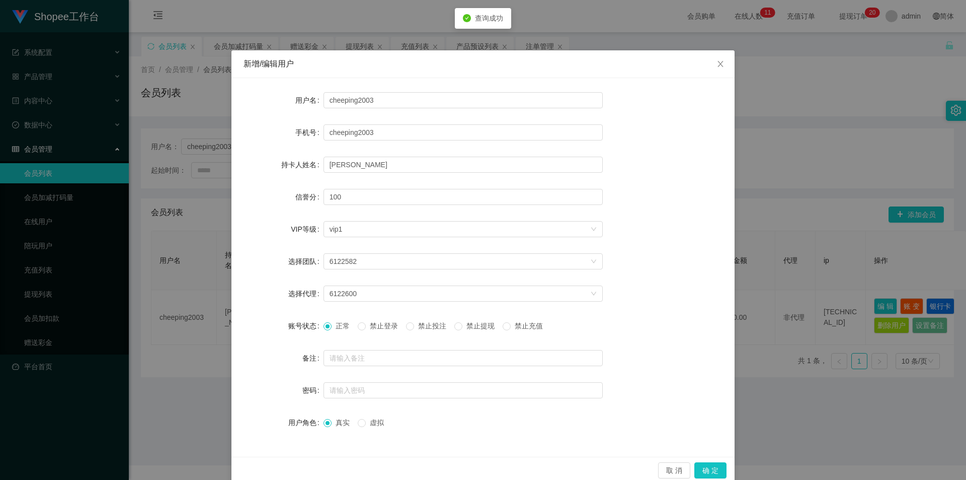
click at [427, 328] on span "禁止投注" at bounding box center [432, 326] width 36 height 8
click at [701, 474] on button "确 定" at bounding box center [710, 470] width 32 height 16
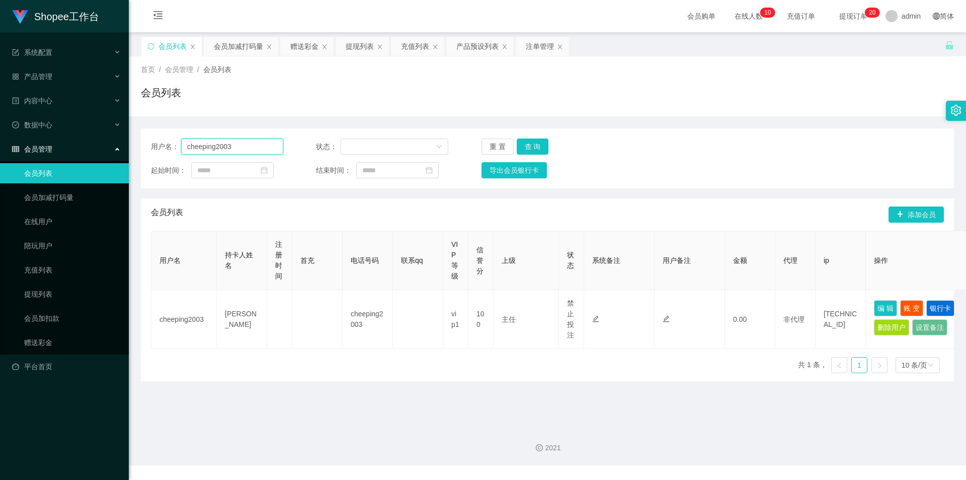
click at [234, 146] on input "cheeping2003" at bounding box center [232, 146] width 102 height 16
paste input "junhao1789"
type input "junhao1789"
click at [541, 146] on button "查 询" at bounding box center [533, 146] width 32 height 16
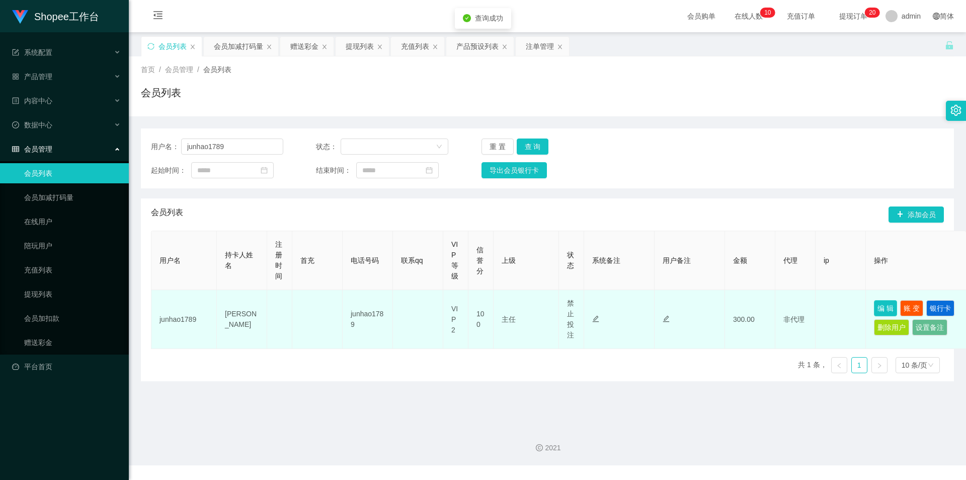
click at [891, 306] on button "编 辑" at bounding box center [885, 308] width 23 height 16
type input "junhao1789"
type input "[PERSON_NAME]"
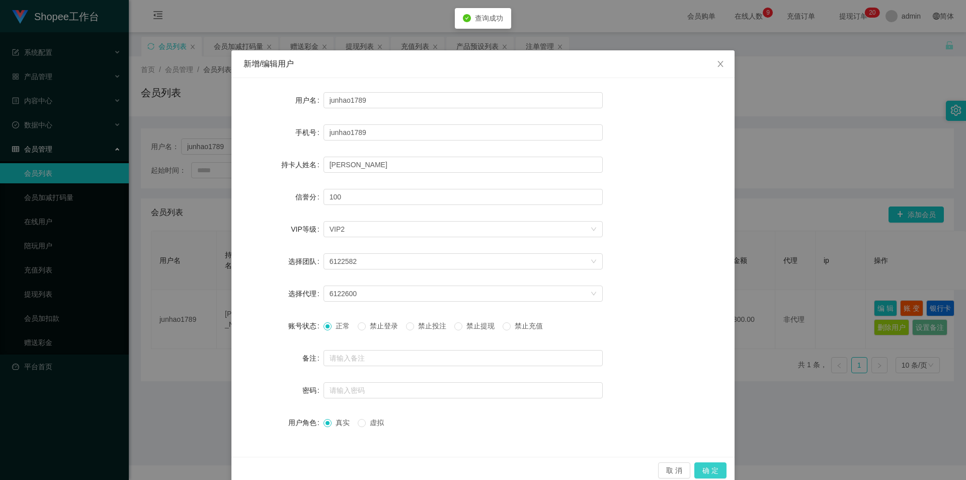
click at [706, 470] on button "确 定" at bounding box center [710, 470] width 32 height 16
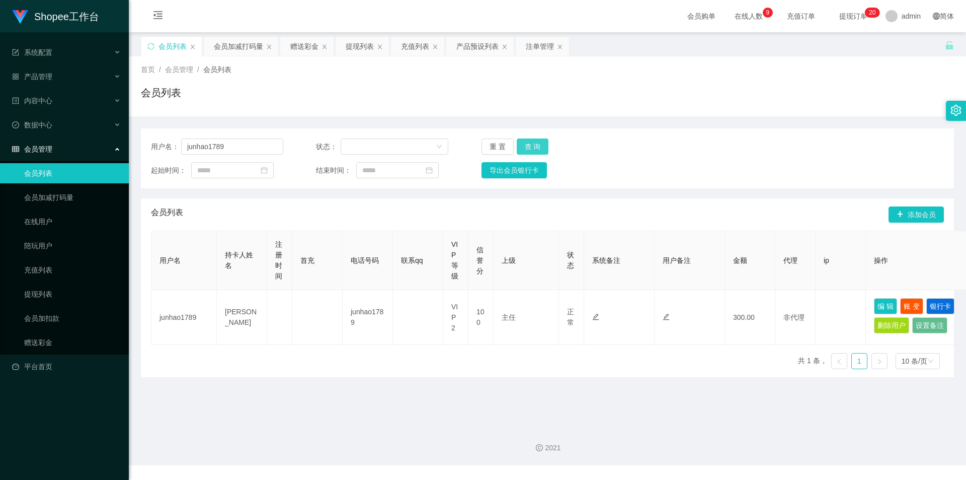
click at [530, 147] on button "查 询" at bounding box center [533, 146] width 32 height 16
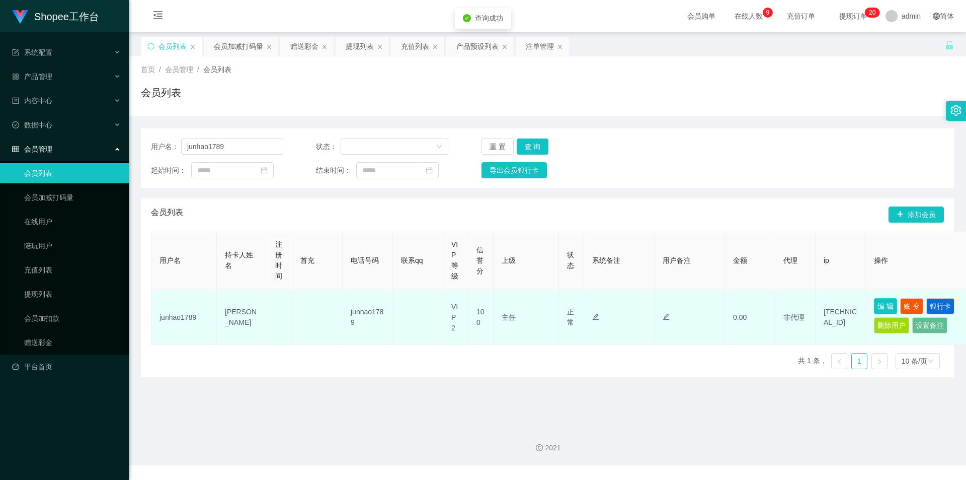
click at [875, 299] on button "编 辑" at bounding box center [885, 306] width 23 height 16
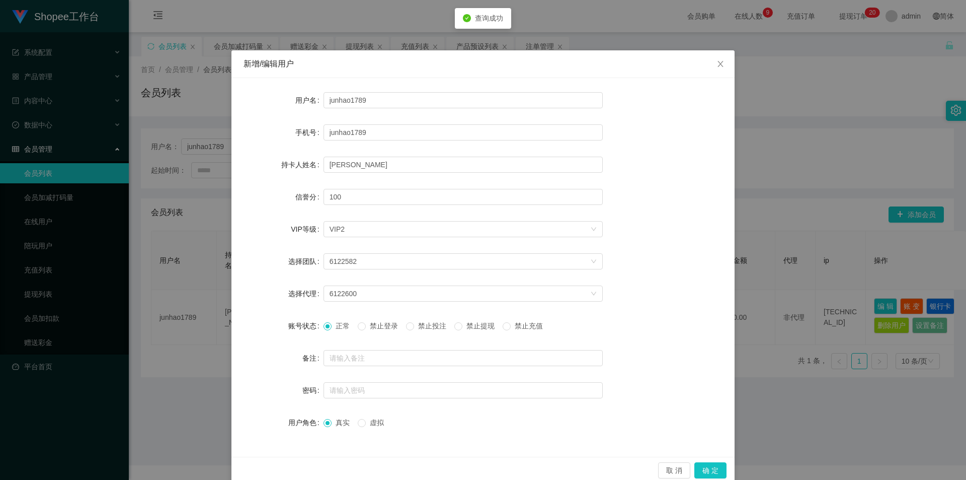
click at [422, 323] on span "禁止投注" at bounding box center [432, 326] width 36 height 8
click at [694, 463] on button "确 定" at bounding box center [710, 470] width 32 height 16
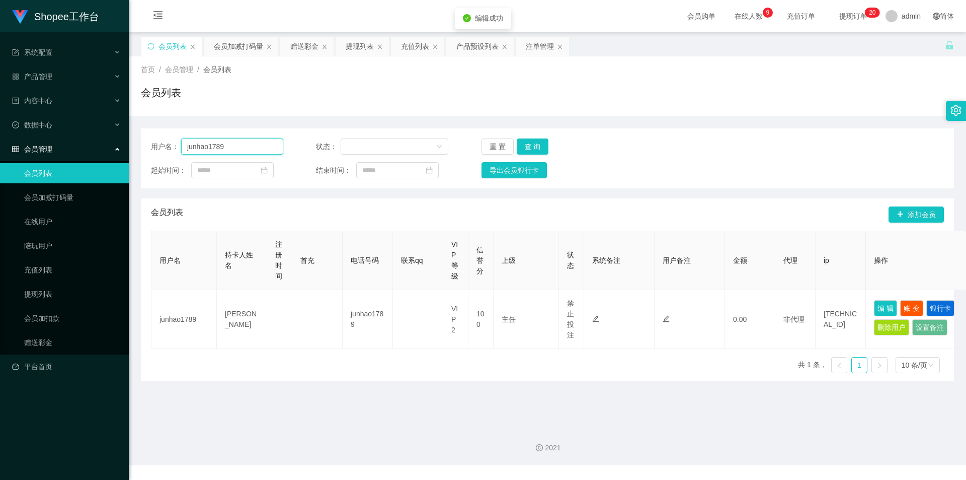
click at [216, 154] on input "junhao1789" at bounding box center [232, 146] width 102 height 16
drag, startPoint x: 227, startPoint y: 41, endPoint x: 211, endPoint y: 163, distance: 122.8
click at [227, 41] on div "会员加减打码量" at bounding box center [238, 46] width 49 height 19
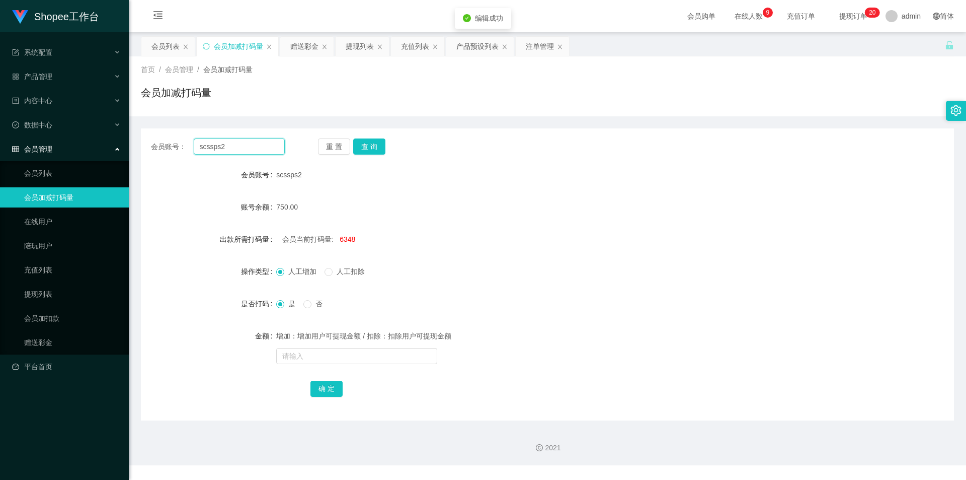
click at [227, 144] on input "scssps2" at bounding box center [239, 146] width 91 height 16
paste input "junhao1789"
click at [389, 143] on div "重 置 查 询" at bounding box center [385, 146] width 134 height 16
click at [378, 150] on button "查 询" at bounding box center [369, 146] width 32 height 16
drag, startPoint x: 250, startPoint y: 148, endPoint x: 258, endPoint y: 148, distance: 7.6
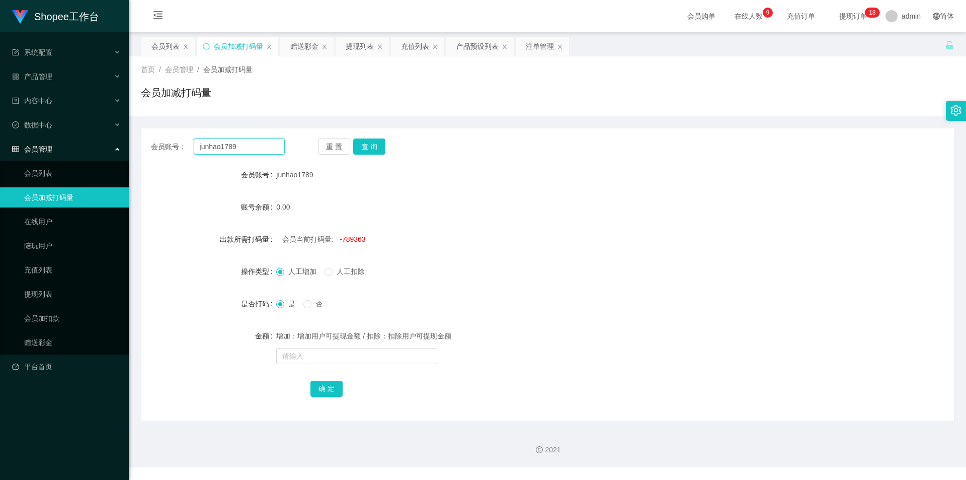
click at [250, 148] on input "junhao1789" at bounding box center [239, 146] width 91 height 16
paste input "cheeping2003"
type input "cheeping2003"
click at [369, 142] on button "查 询" at bounding box center [369, 146] width 32 height 16
click at [342, 350] on input "text" at bounding box center [356, 356] width 161 height 16
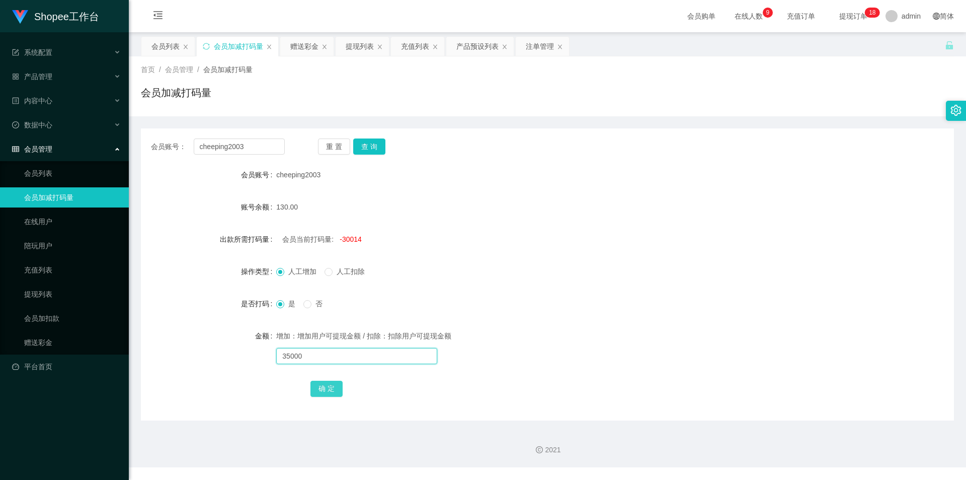
type input "35000"
drag, startPoint x: 332, startPoint y: 389, endPoint x: 341, endPoint y: 382, distance: 11.1
click at [332, 389] on button "确 定" at bounding box center [327, 388] width 32 height 16
click at [164, 39] on div "会员列表" at bounding box center [165, 46] width 28 height 19
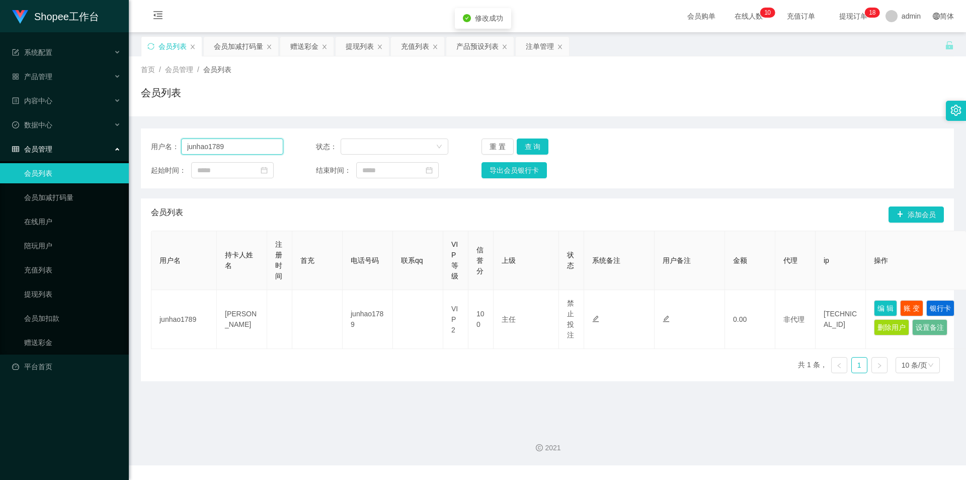
drag, startPoint x: 239, startPoint y: 145, endPoint x: 314, endPoint y: 163, distance: 76.9
click at [239, 145] on input "junhao1789" at bounding box center [232, 146] width 102 height 16
paste input "cheeping2003"
click at [537, 150] on button "查 询" at bounding box center [533, 146] width 32 height 16
click at [260, 139] on input "cheeping2003" at bounding box center [232, 146] width 102 height 16
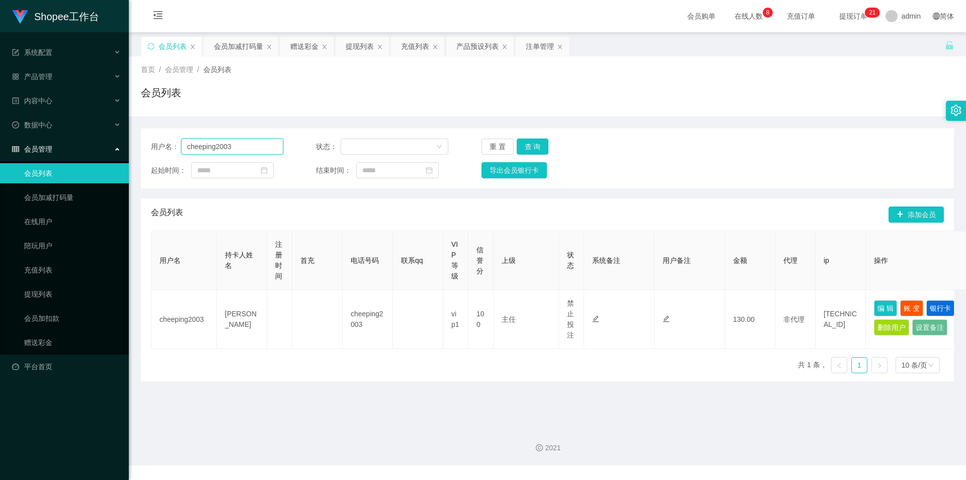
paste input "junhao1789"
type input "junhao1789"
click at [527, 147] on button "查 询" at bounding box center [533, 146] width 32 height 16
click at [364, 43] on div "提现列表" at bounding box center [360, 46] width 28 height 19
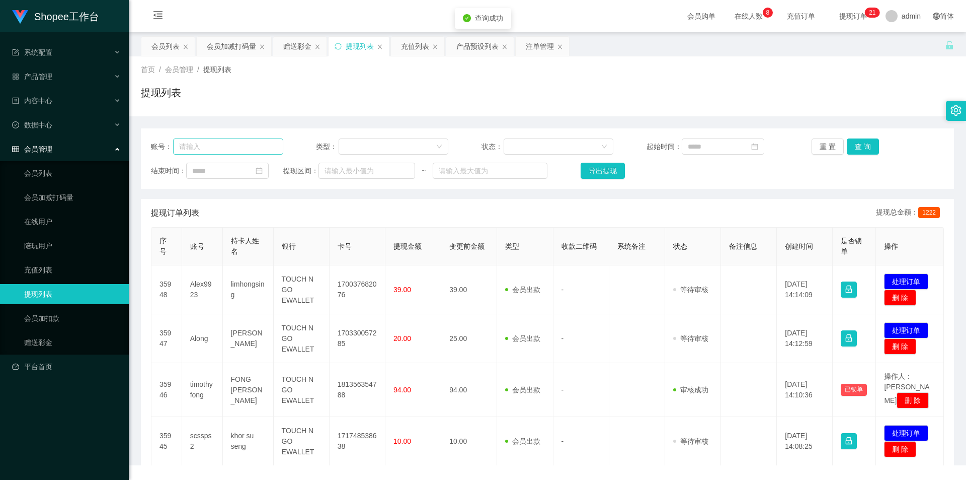
click at [293, 152] on div "账号： 类型： 状态： 起始时间： 重 置 查 询" at bounding box center [547, 146] width 793 height 16
drag, startPoint x: 249, startPoint y: 139, endPoint x: 254, endPoint y: 140, distance: 5.6
click at [249, 138] on input "text" at bounding box center [228, 146] width 110 height 16
paste input "junhao1789"
type input "junhao1789"
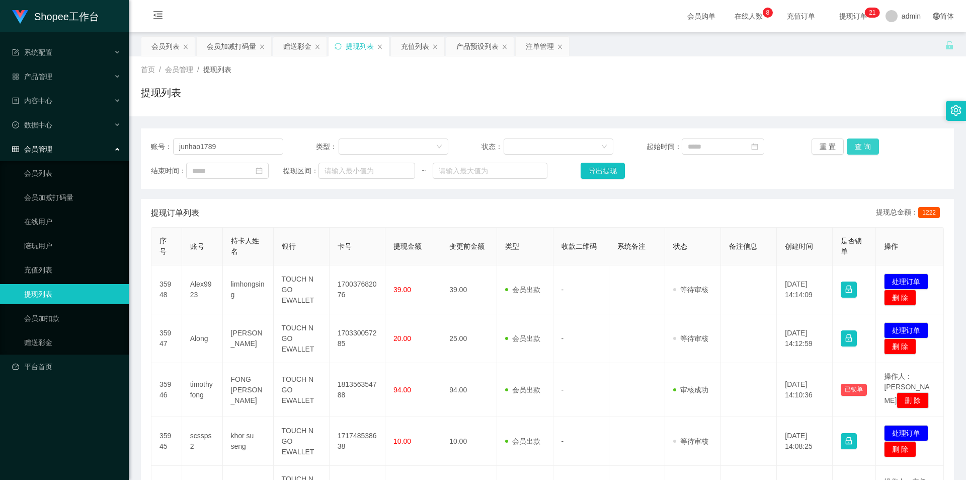
drag, startPoint x: 860, startPoint y: 145, endPoint x: 820, endPoint y: 236, distance: 99.4
click at [860, 145] on button "查 询" at bounding box center [863, 146] width 32 height 16
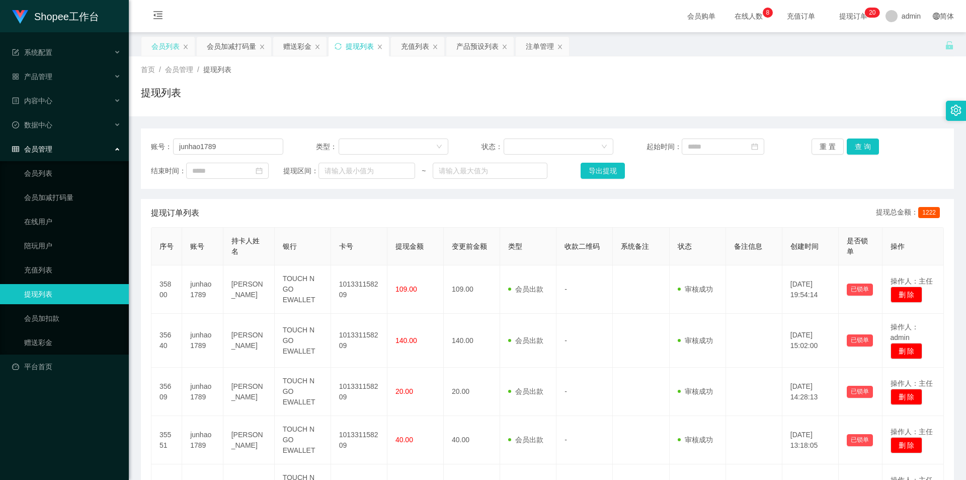
click at [162, 38] on div "会员列表" at bounding box center [165, 46] width 28 height 19
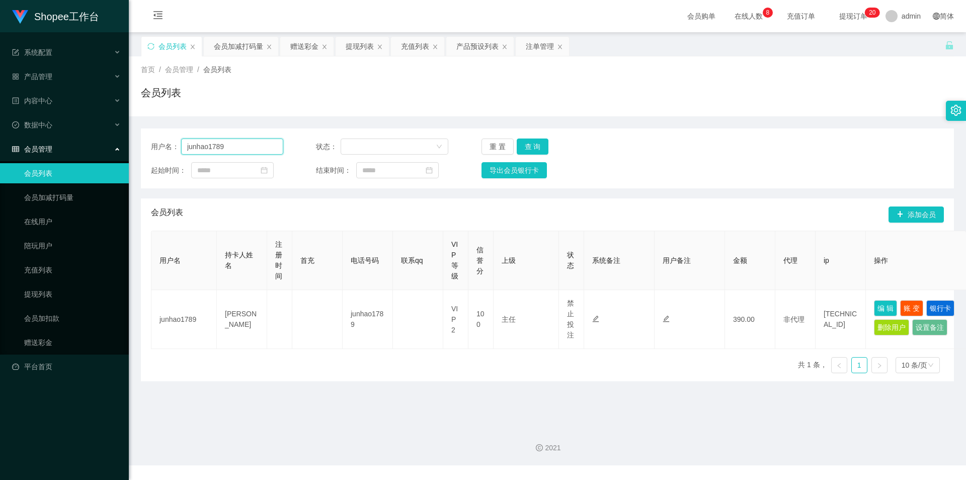
drag, startPoint x: 243, startPoint y: 146, endPoint x: 280, endPoint y: 147, distance: 36.8
click at [243, 146] on input "junhao1789" at bounding box center [232, 146] width 102 height 16
paste input "Gak12345"
type input "Gak12345"
click at [533, 138] on button "查 询" at bounding box center [533, 146] width 32 height 16
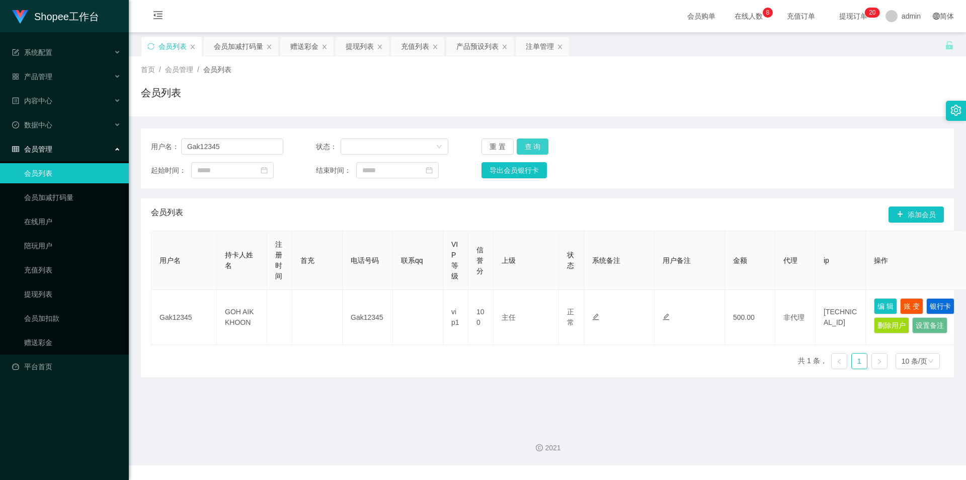
click at [545, 147] on button "查 询" at bounding box center [533, 146] width 32 height 16
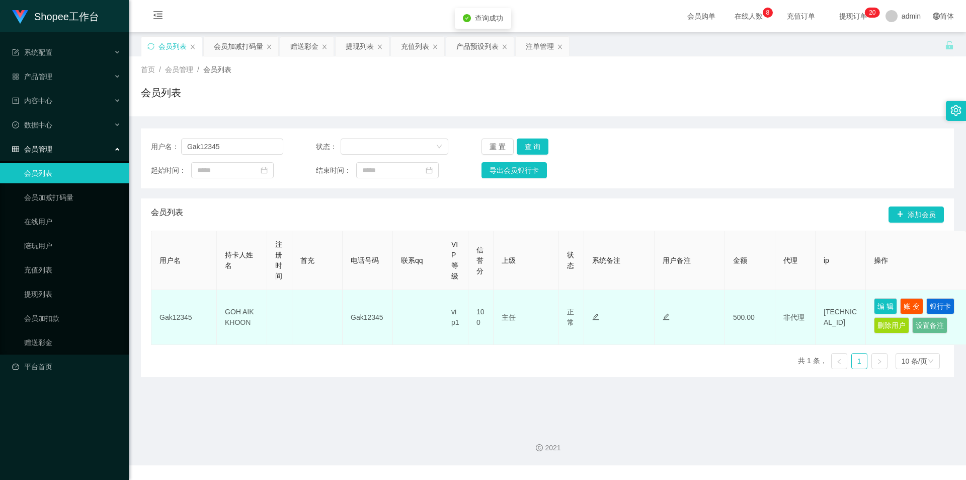
click at [884, 296] on td "编 辑 账 变 银行卡 删除用户 设置备注" at bounding box center [916, 317] width 101 height 55
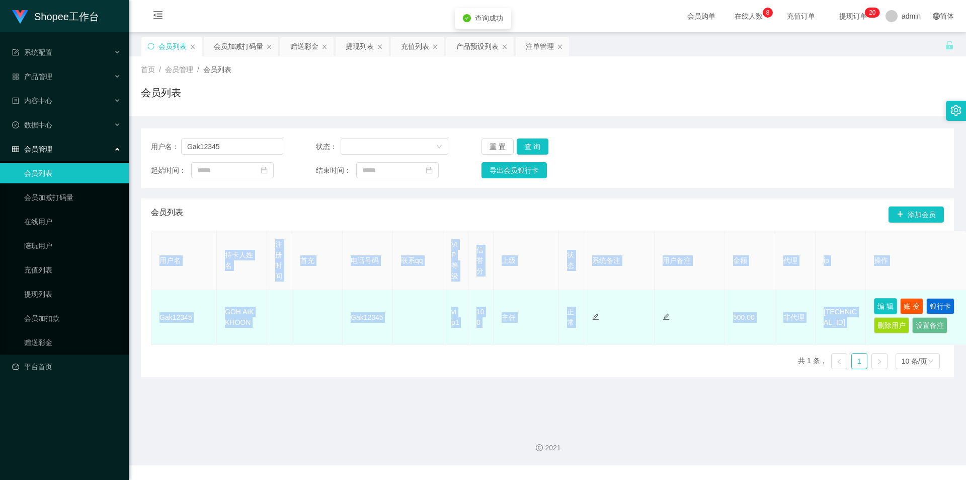
click at [883, 297] on td "编 辑 账 变 银行卡 删除用户 设置备注" at bounding box center [916, 317] width 101 height 55
click at [881, 301] on button "编 辑" at bounding box center [885, 306] width 23 height 16
type input "Gak12345"
type input "GOH AIK KHOON"
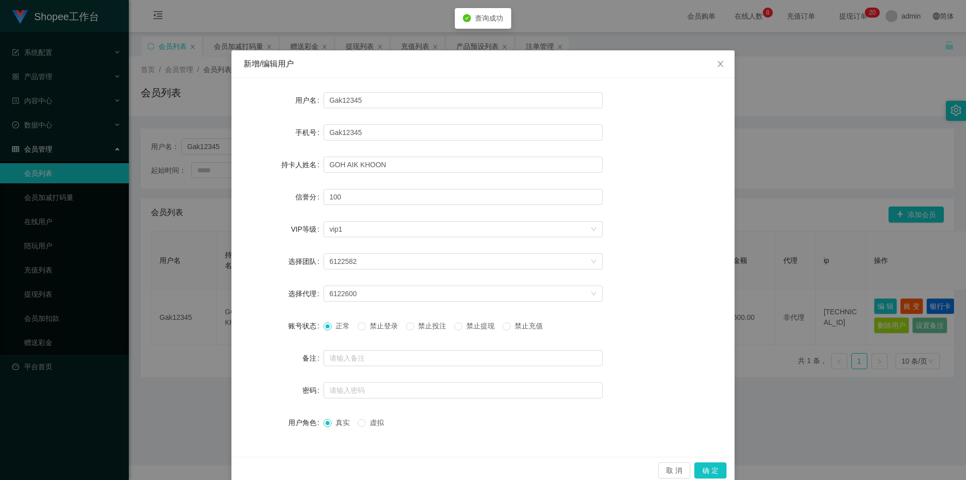
click at [418, 329] on span "禁止投注" at bounding box center [432, 326] width 36 height 8
click at [712, 472] on button "确 定" at bounding box center [710, 470] width 32 height 16
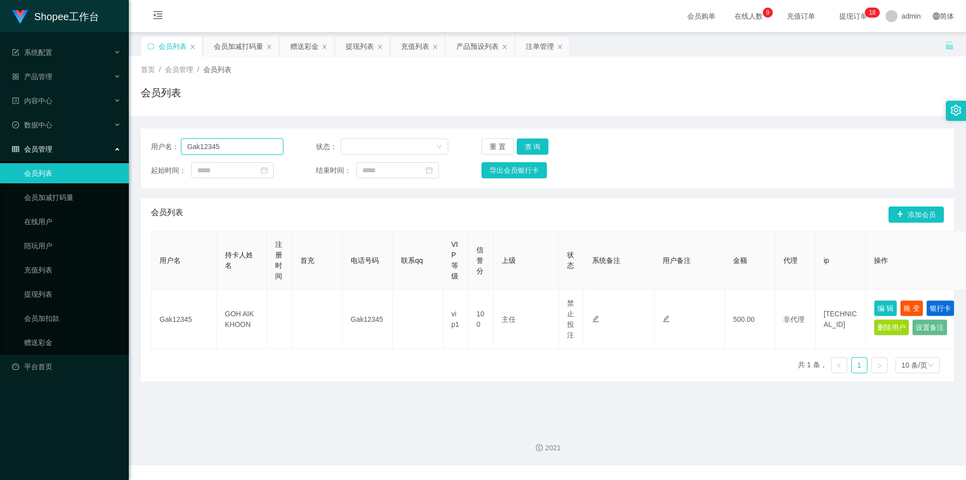
click at [245, 145] on input "Gak12345" at bounding box center [232, 146] width 102 height 16
drag, startPoint x: 523, startPoint y: 151, endPoint x: 555, endPoint y: 174, distance: 38.3
click at [523, 151] on button "查 询" at bounding box center [533, 146] width 32 height 16
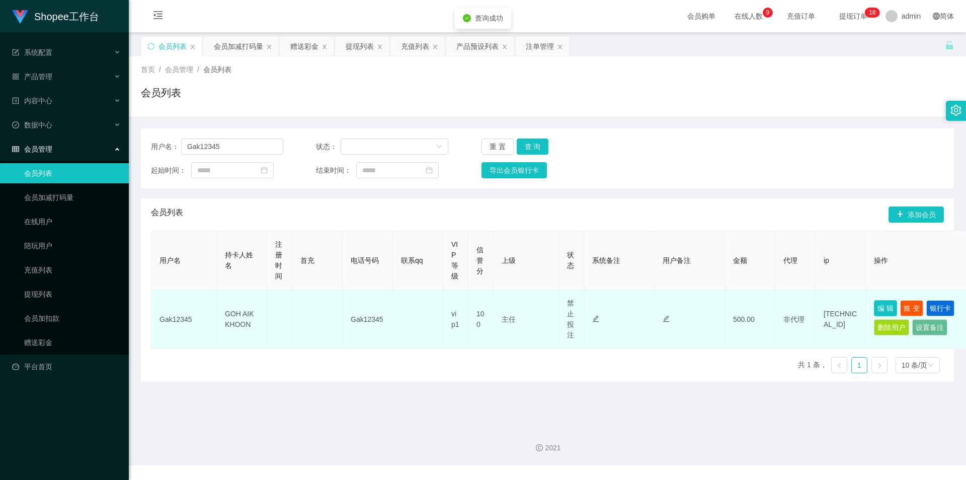
click at [880, 309] on button "编 辑" at bounding box center [885, 308] width 23 height 16
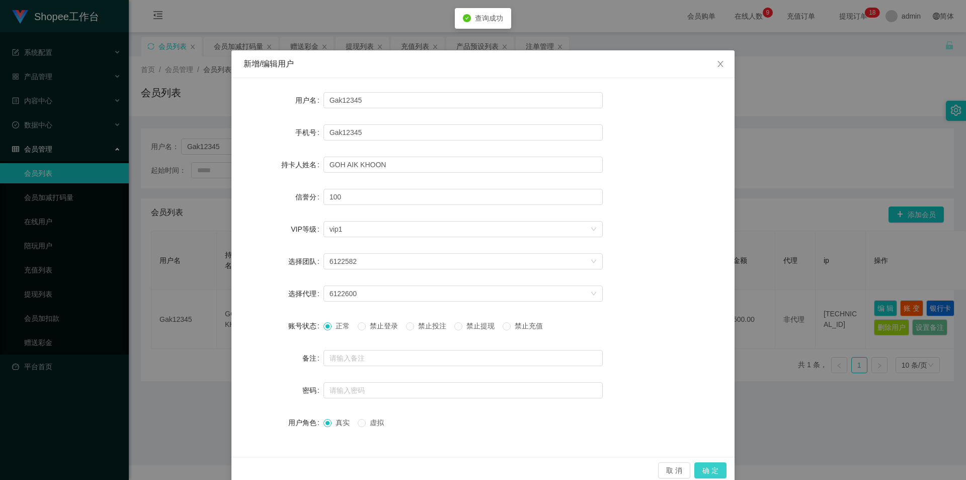
click at [711, 470] on button "确 定" at bounding box center [710, 470] width 32 height 16
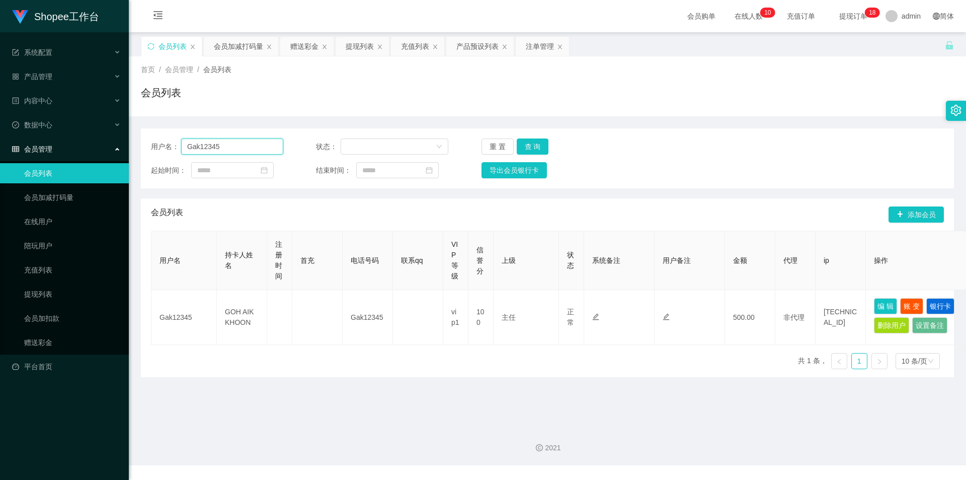
drag, startPoint x: 242, startPoint y: 153, endPoint x: 253, endPoint y: 145, distance: 13.3
click at [243, 152] on input "Gak12345" at bounding box center [232, 146] width 102 height 16
click at [253, 145] on input "Gak12345" at bounding box center [232, 146] width 102 height 16
paste input "sasabel"
type input "sasabel"
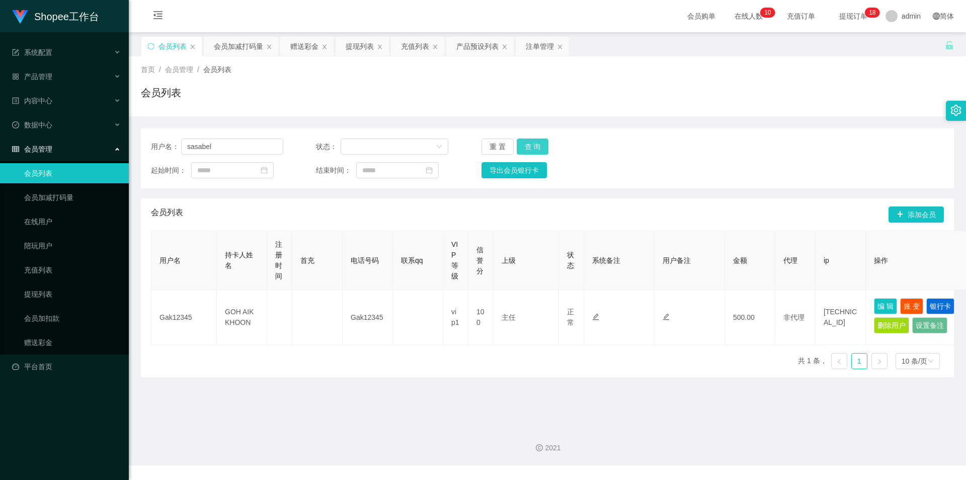
drag, startPoint x: 542, startPoint y: 144, endPoint x: 961, endPoint y: 295, distance: 445.6
click at [542, 144] on button "查 询" at bounding box center [533, 146] width 32 height 16
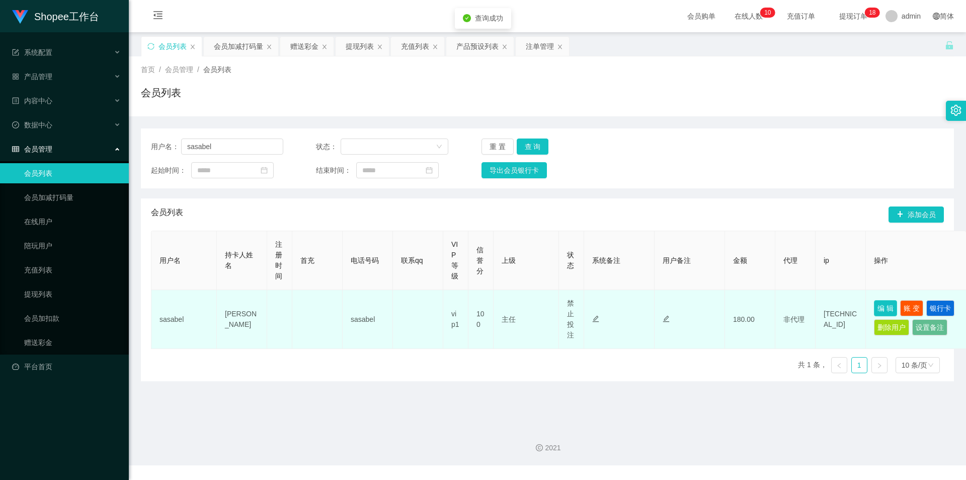
click at [885, 305] on button "编 辑" at bounding box center [885, 308] width 23 height 16
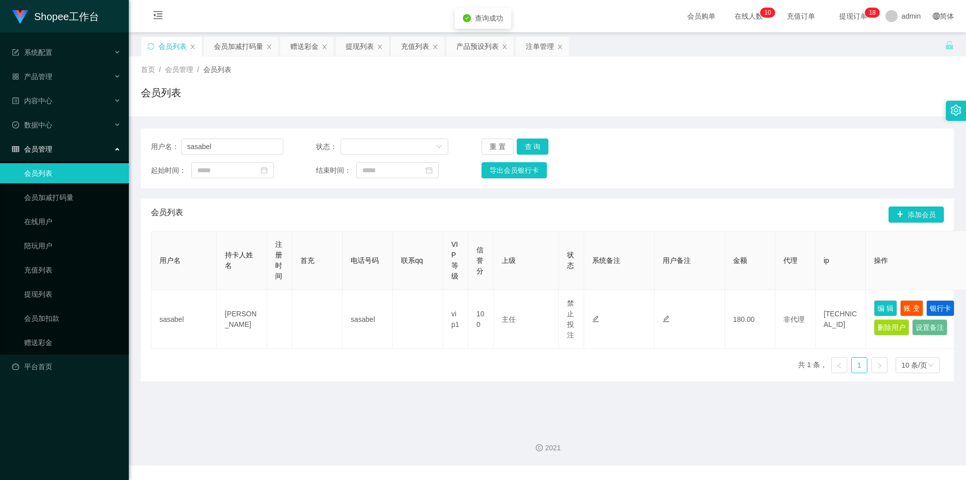
type input "sasabel"
type input "[PERSON_NAME]"
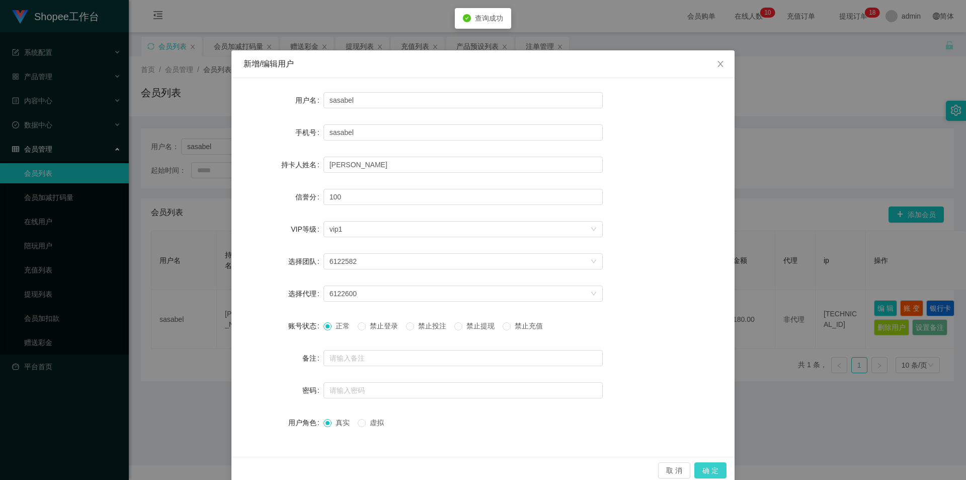
click at [708, 464] on button "确 定" at bounding box center [710, 470] width 32 height 16
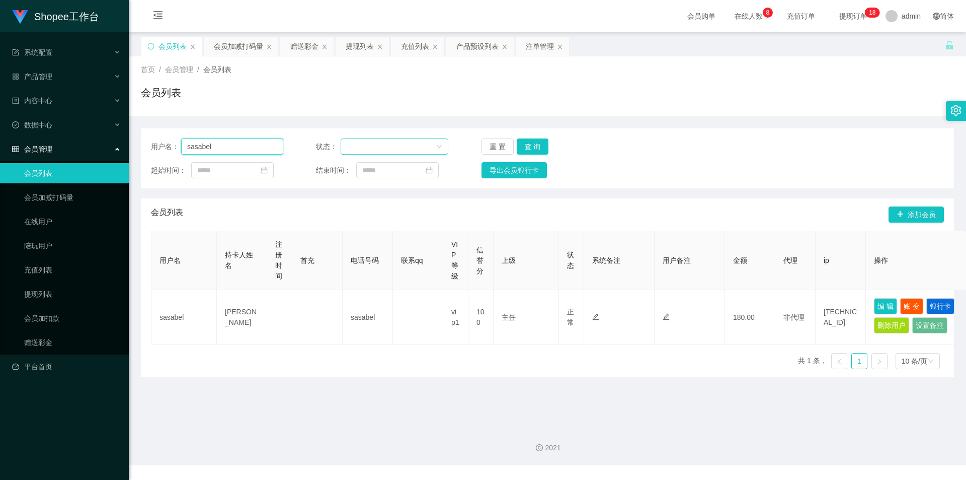
drag, startPoint x: 256, startPoint y: 148, endPoint x: 438, endPoint y: 154, distance: 182.3
click at [257, 147] on input "sasabel" at bounding box center [232, 146] width 102 height 16
click at [540, 147] on button "查 询" at bounding box center [533, 146] width 32 height 16
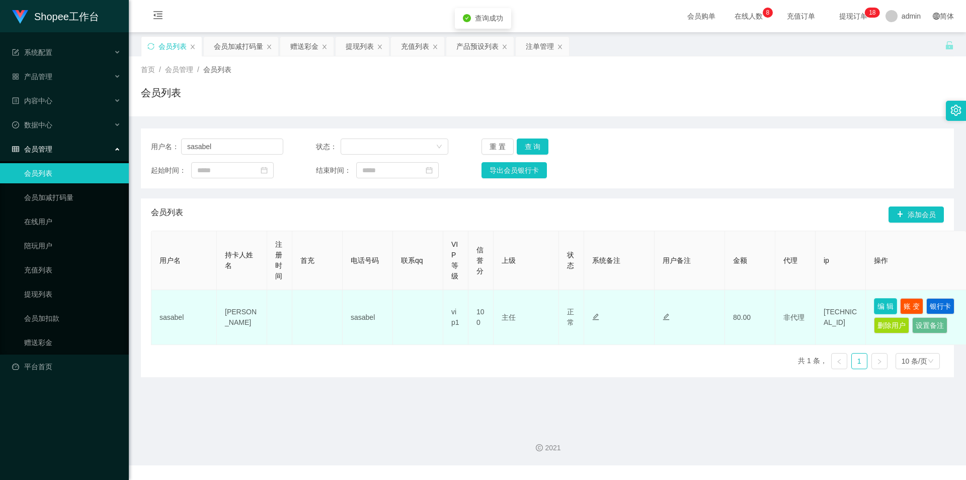
click at [879, 311] on button "编 辑" at bounding box center [885, 306] width 23 height 16
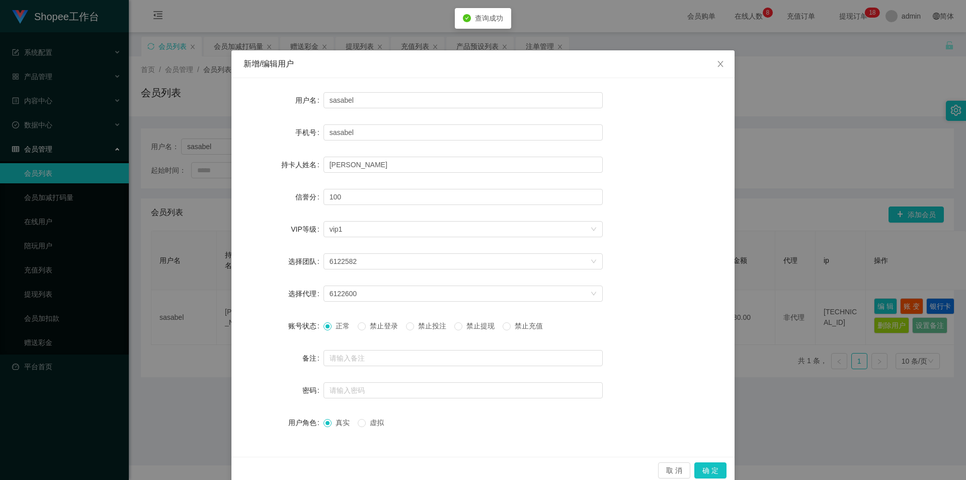
click at [433, 324] on span "禁止投注" at bounding box center [432, 326] width 36 height 8
click at [704, 470] on button "确 定" at bounding box center [710, 470] width 32 height 16
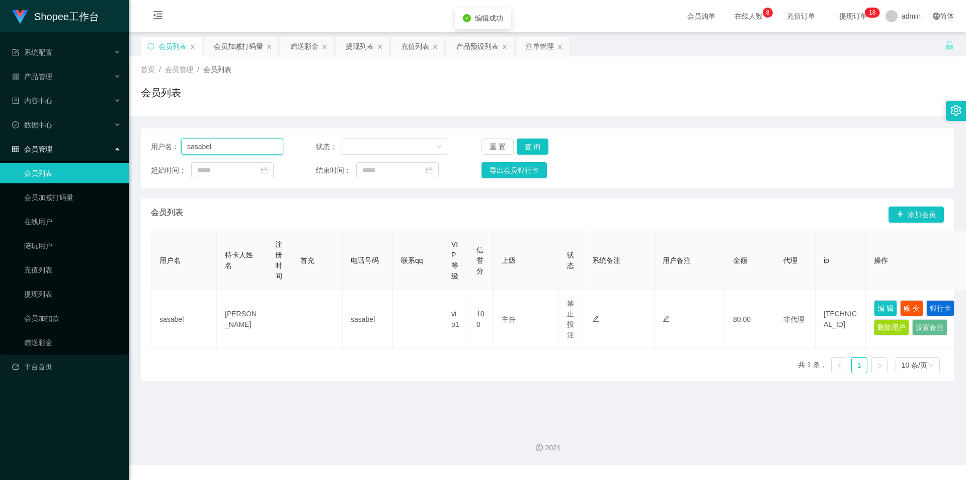
click at [222, 143] on input "sasabel" at bounding box center [232, 146] width 102 height 16
click at [258, 141] on input "sasabel" at bounding box center [232, 146] width 102 height 16
paste input "Gak12345"
type input "Gak12345"
click at [527, 141] on button "查 询" at bounding box center [533, 146] width 32 height 16
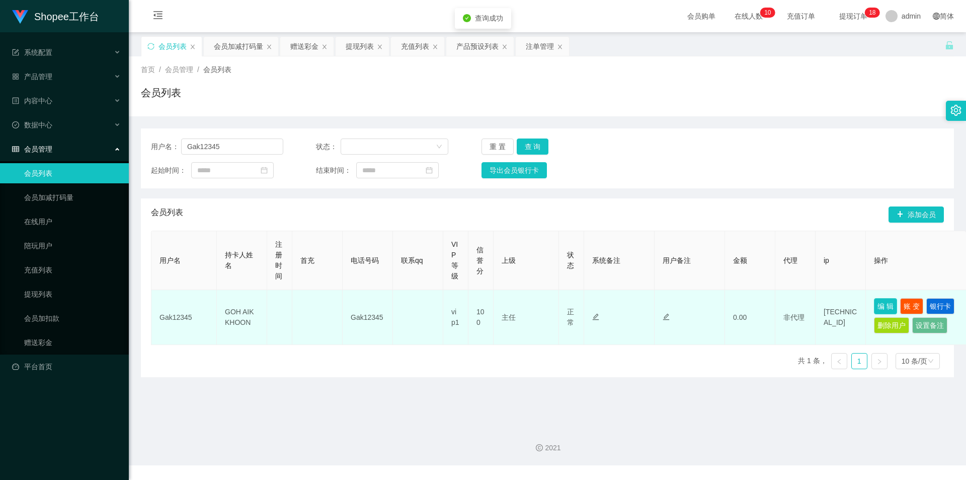
click at [889, 299] on button "编 辑" at bounding box center [885, 306] width 23 height 16
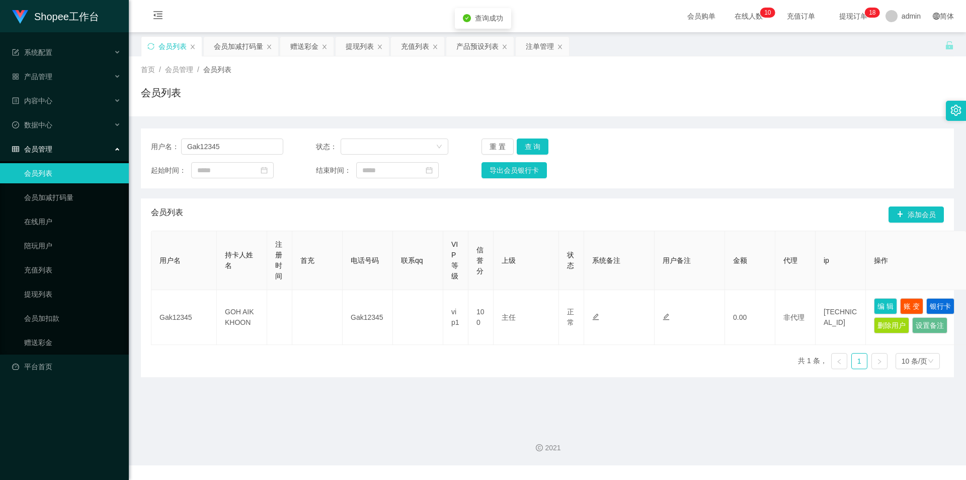
type input "Gak12345"
type input "GOH AIK KHOON"
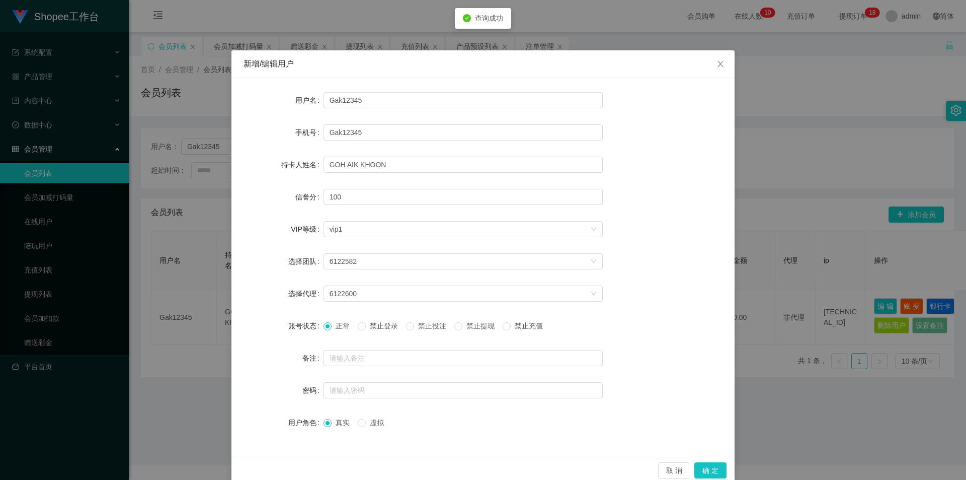
click at [441, 319] on div "正常 禁止登录 禁止投注 禁止提现 禁止充值" at bounding box center [463, 326] width 279 height 20
click at [419, 323] on span "禁止投注" at bounding box center [432, 326] width 36 height 8
click at [702, 464] on button "确 定" at bounding box center [710, 470] width 32 height 16
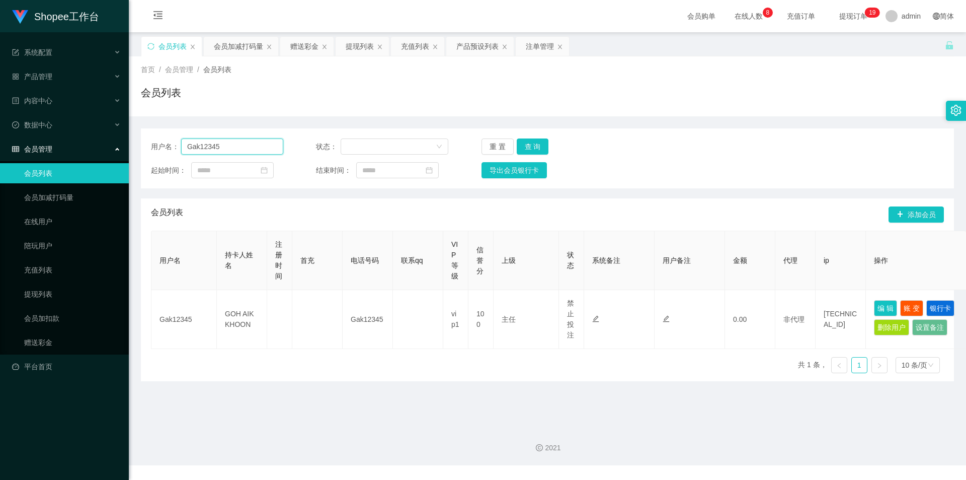
drag, startPoint x: 229, startPoint y: 147, endPoint x: 284, endPoint y: 160, distance: 55.7
click at [229, 147] on input "Gak12345" at bounding box center [232, 146] width 102 height 16
paste input "Lai"
type input "Lai"
drag, startPoint x: 537, startPoint y: 147, endPoint x: 612, endPoint y: 207, distance: 95.6
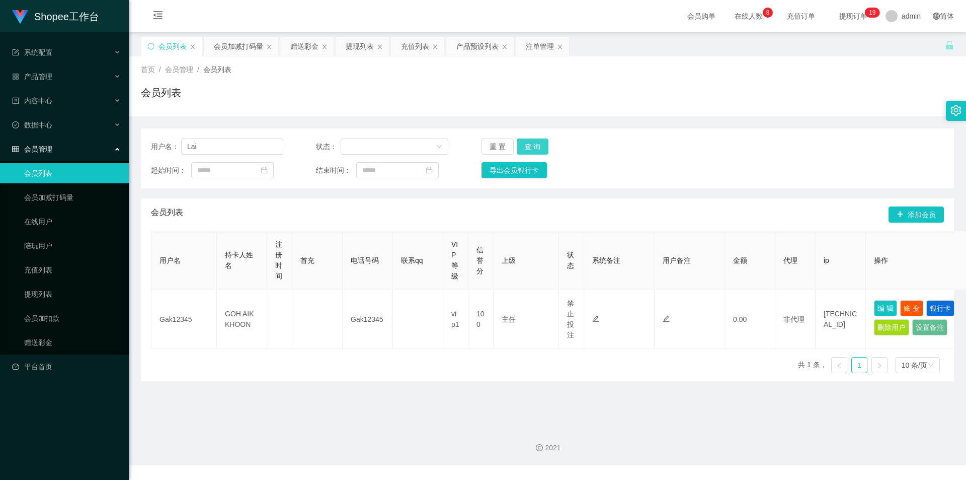
click at [537, 147] on button "查 询" at bounding box center [533, 146] width 32 height 16
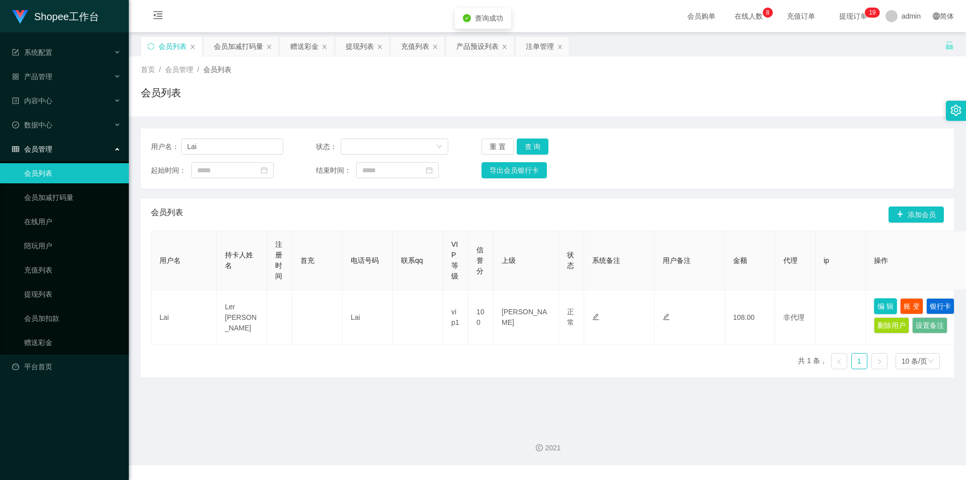
drag, startPoint x: 883, startPoint y: 302, endPoint x: 876, endPoint y: 327, distance: 26.1
click at [884, 302] on button "编 辑" at bounding box center [885, 306] width 23 height 16
type input "Lai"
type input "Ler [PERSON_NAME]"
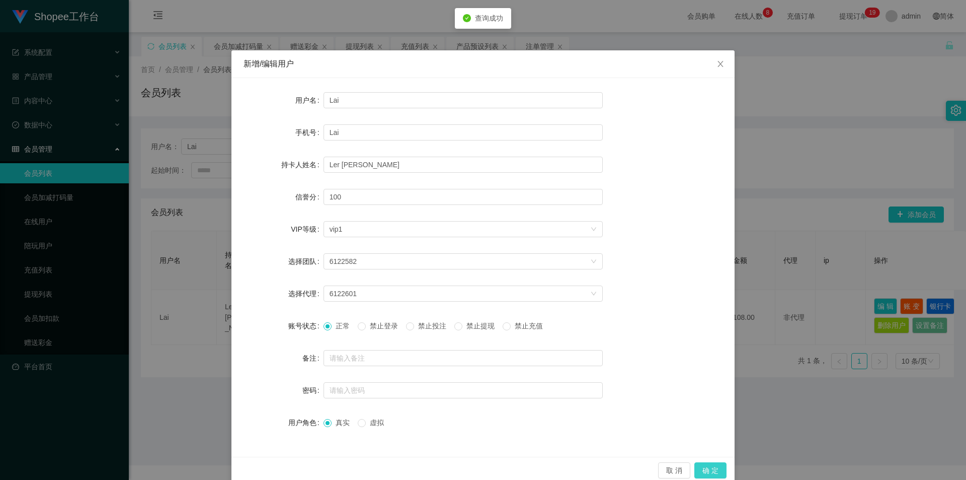
click at [715, 476] on button "确 定" at bounding box center [710, 470] width 32 height 16
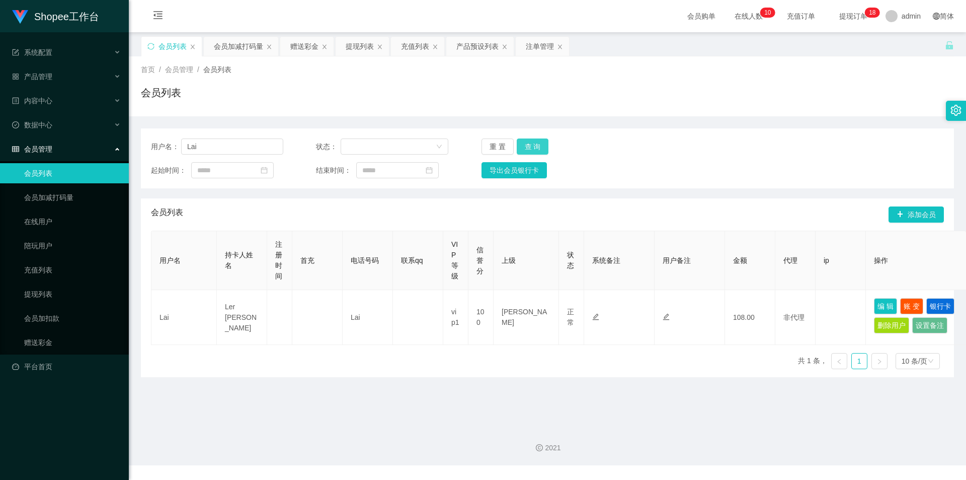
click at [532, 149] on button "查 询" at bounding box center [533, 146] width 32 height 16
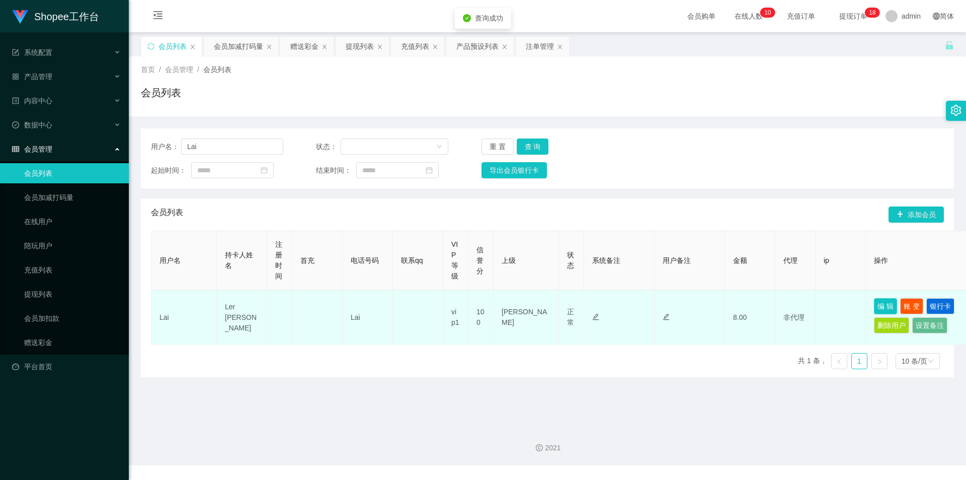
click at [883, 304] on button "编 辑" at bounding box center [885, 306] width 23 height 16
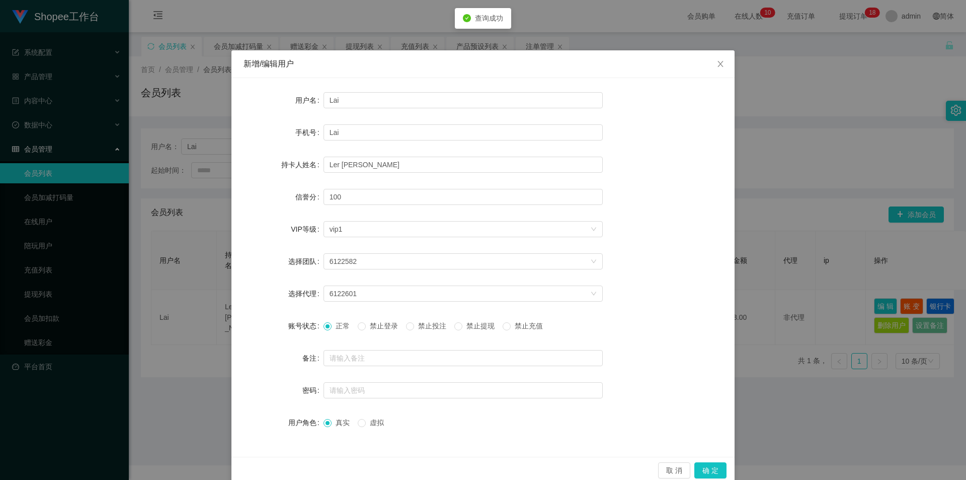
click at [405, 329] on div "正常 禁止登录 禁止投注 禁止提现 禁止充值" at bounding box center [437, 326] width 227 height 11
click at [429, 327] on span "禁止投注" at bounding box center [432, 326] width 36 height 8
click at [717, 473] on button "确 定" at bounding box center [710, 470] width 32 height 16
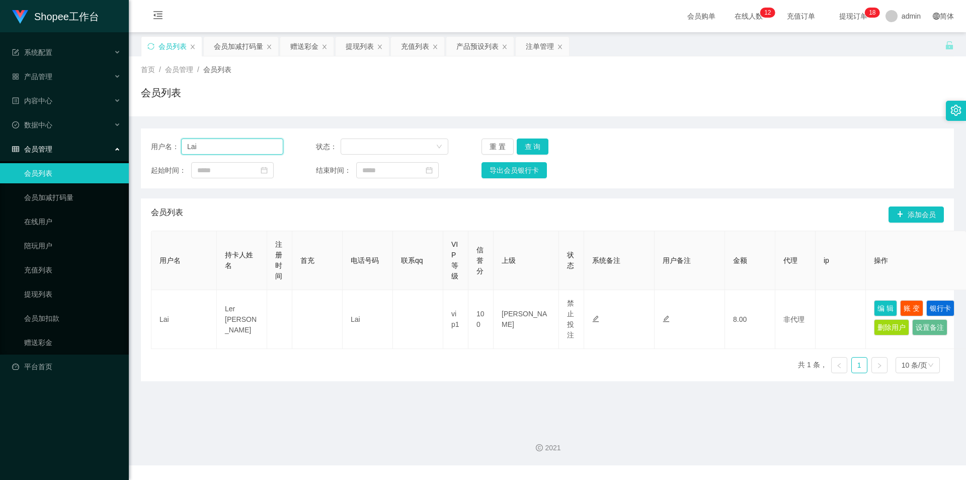
click at [226, 145] on input "Lai" at bounding box center [232, 146] width 102 height 16
paste input "Gak12345"
type input "Gak12345"
click at [530, 139] on button "查 询" at bounding box center [533, 146] width 32 height 16
click at [232, 48] on div "会员加减打码量" at bounding box center [238, 46] width 49 height 19
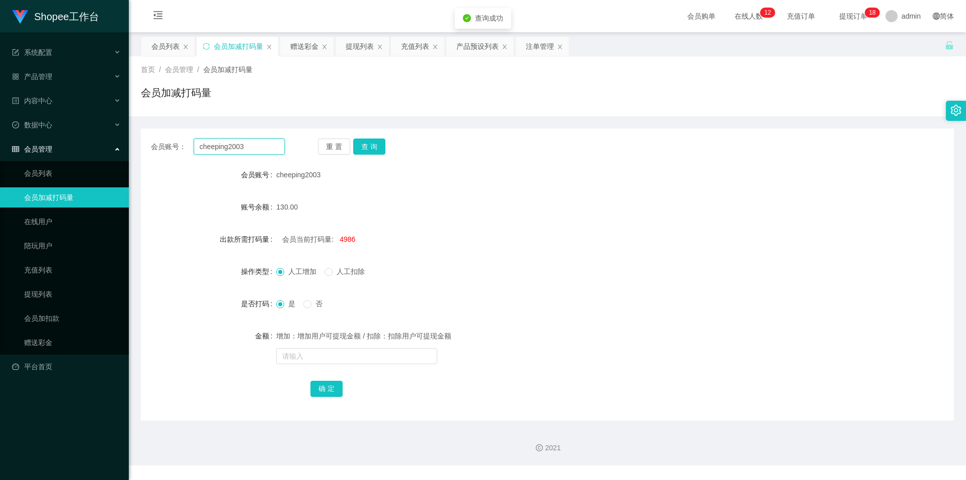
click at [270, 149] on input "cheeping2003" at bounding box center [239, 146] width 91 height 16
paste input "Gak12345"
type input "Gak12345"
click at [375, 140] on button "查 询" at bounding box center [369, 146] width 32 height 16
click at [352, 238] on span "-45451209" at bounding box center [357, 239] width 34 height 8
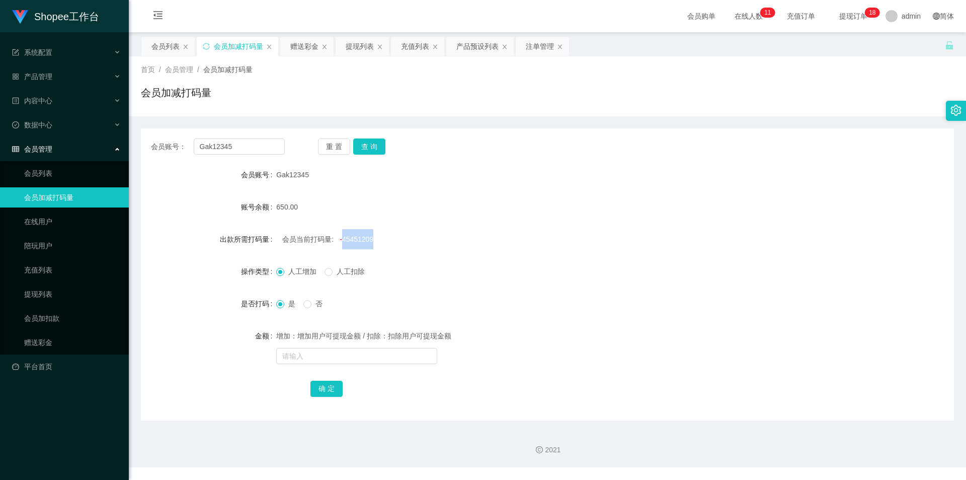
click at [352, 238] on span "-45451209" at bounding box center [357, 239] width 34 height 8
copy span "45451209"
click at [327, 360] on input "text" at bounding box center [356, 356] width 161 height 16
paste input "45451209"
type input "45451209"
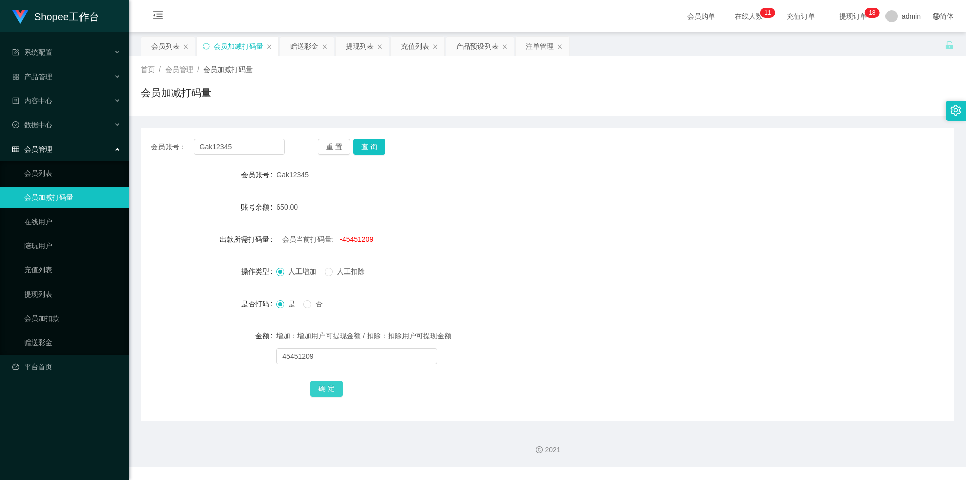
click at [327, 393] on button "确 定" at bounding box center [327, 388] width 32 height 16
click at [339, 357] on input "text" at bounding box center [356, 356] width 161 height 16
type input "5000"
click at [329, 390] on button "确 定" at bounding box center [327, 388] width 32 height 16
click at [271, 141] on input "Gak12345" at bounding box center [239, 146] width 91 height 16
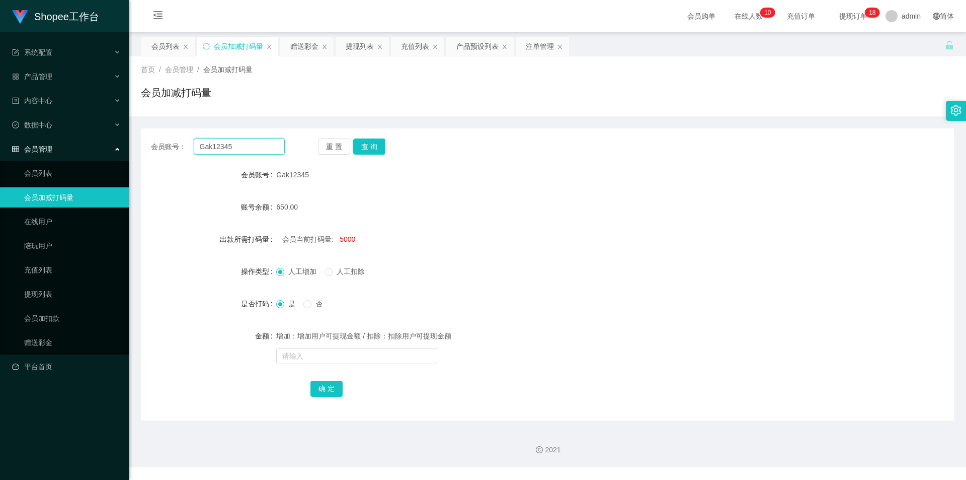
paste input "sasabel"
paste input "text"
type input "sasabel"
click at [379, 142] on button "查 询" at bounding box center [369, 146] width 32 height 16
click at [357, 359] on input "text" at bounding box center [356, 356] width 161 height 16
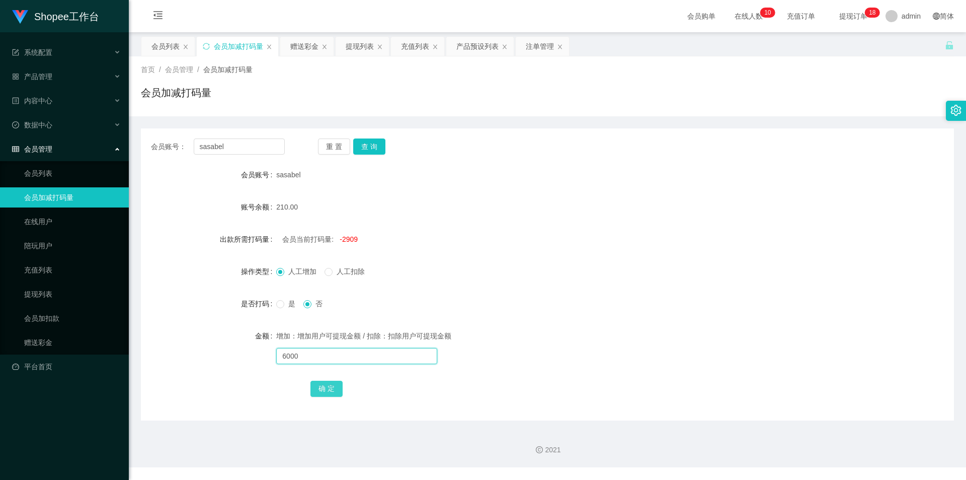
type input "6000"
drag, startPoint x: 319, startPoint y: 388, endPoint x: 309, endPoint y: 383, distance: 11.0
click at [320, 388] on button "确 定" at bounding box center [327, 388] width 32 height 16
click at [291, 304] on span "是" at bounding box center [291, 303] width 15 height 8
click at [250, 150] on input "sasabel" at bounding box center [239, 146] width 91 height 16
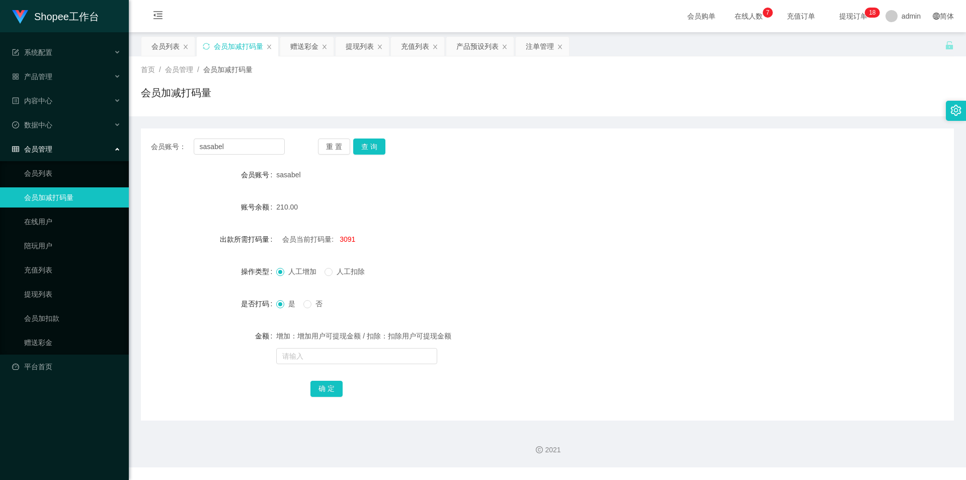
drag, startPoint x: 168, startPoint y: 49, endPoint x: 206, endPoint y: 75, distance: 45.9
click at [169, 48] on div "会员列表" at bounding box center [165, 46] width 28 height 19
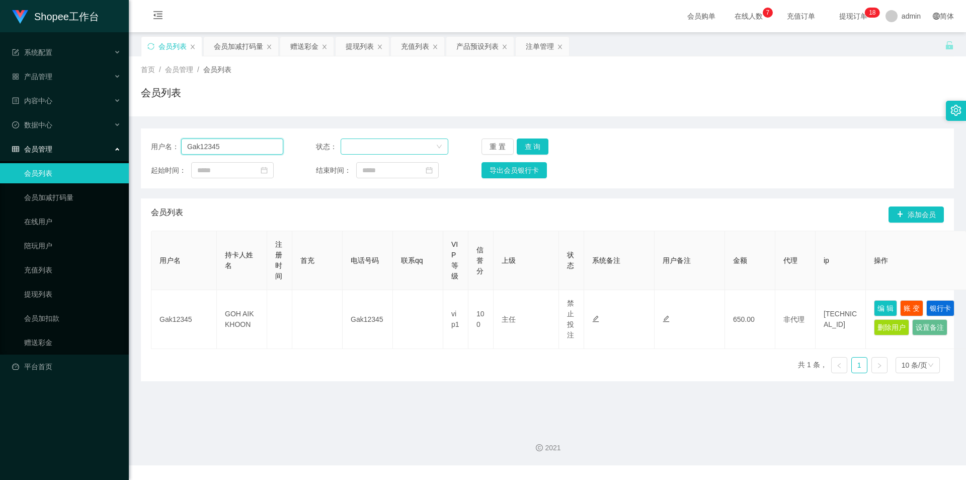
drag, startPoint x: 238, startPoint y: 147, endPoint x: 385, endPoint y: 153, distance: 147.6
click at [241, 147] on input "Gak12345" at bounding box center [232, 146] width 102 height 16
paste input "smallfish1991"
type input "smallfish1991"
drag, startPoint x: 522, startPoint y: 152, endPoint x: 528, endPoint y: 151, distance: 6.1
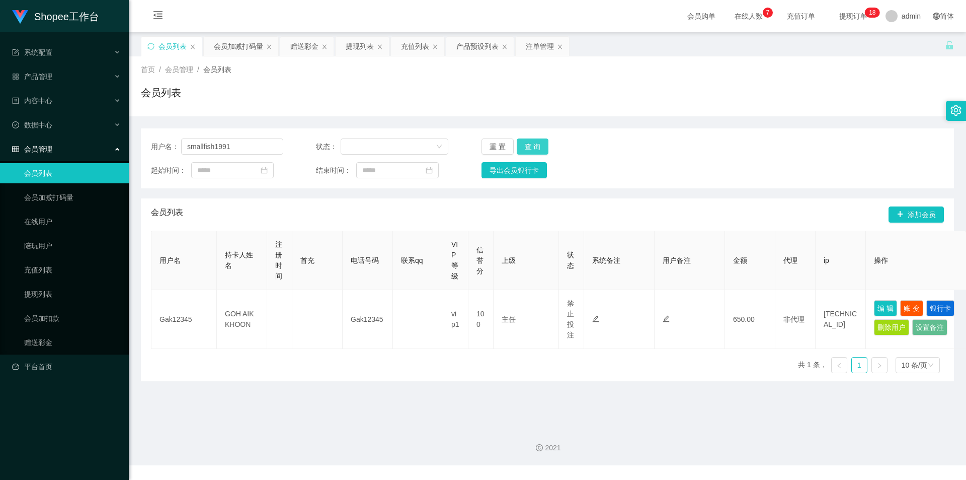
click at [523, 152] on button "查 询" at bounding box center [533, 146] width 32 height 16
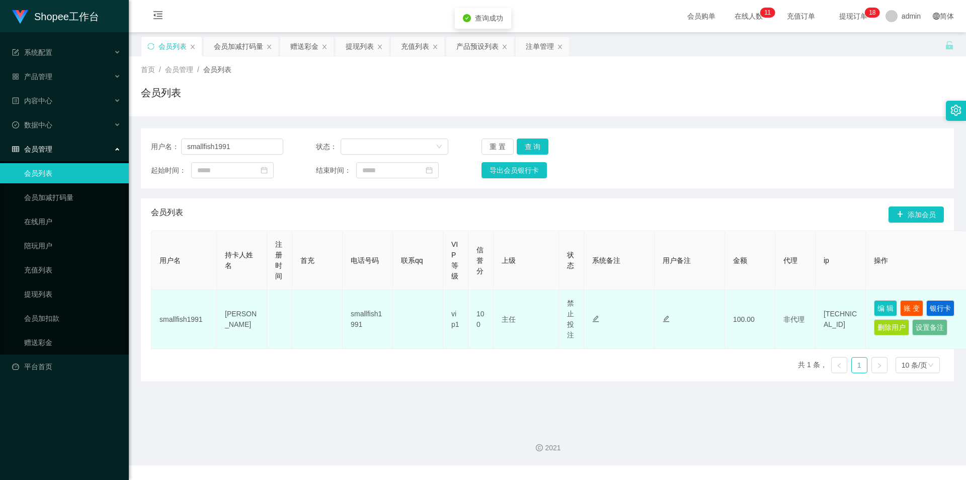
click at [899, 311] on td "编 辑 账 变 银行卡 删除用户 设置备注" at bounding box center [916, 319] width 101 height 59
click at [868, 300] on td "编 辑 账 变 银行卡 删除用户 设置备注" at bounding box center [916, 319] width 101 height 59
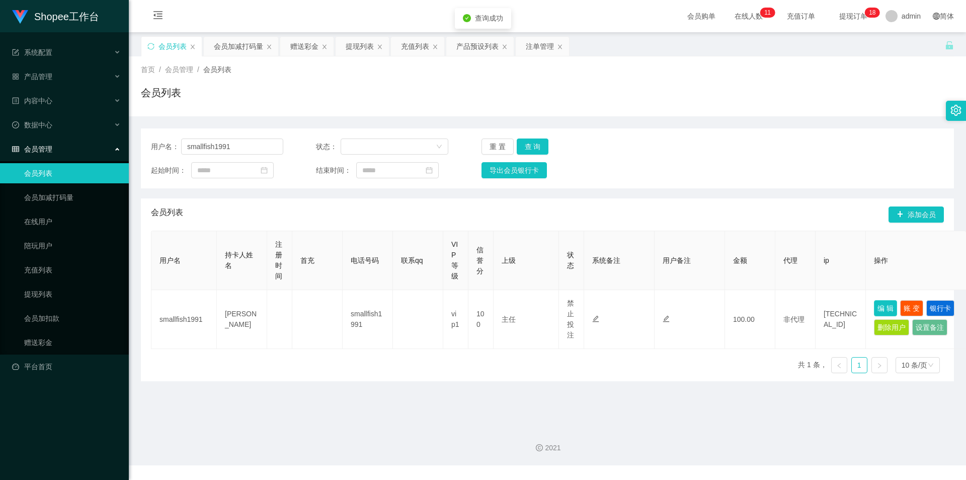
click at [877, 306] on button "编 辑" at bounding box center [885, 308] width 23 height 16
type input "smallfish1991"
type input "[PERSON_NAME]"
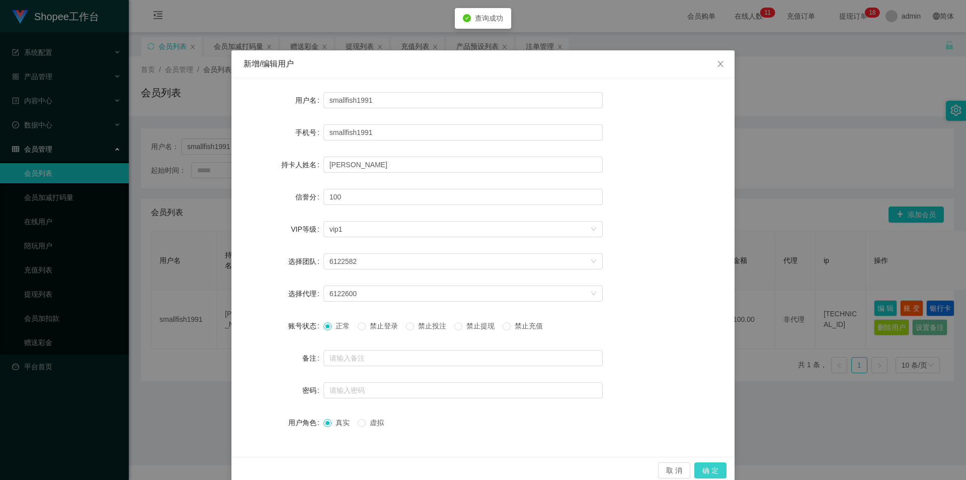
drag, startPoint x: 702, startPoint y: 471, endPoint x: 634, endPoint y: 454, distance: 69.9
click at [702, 471] on button "确 定" at bounding box center [710, 470] width 32 height 16
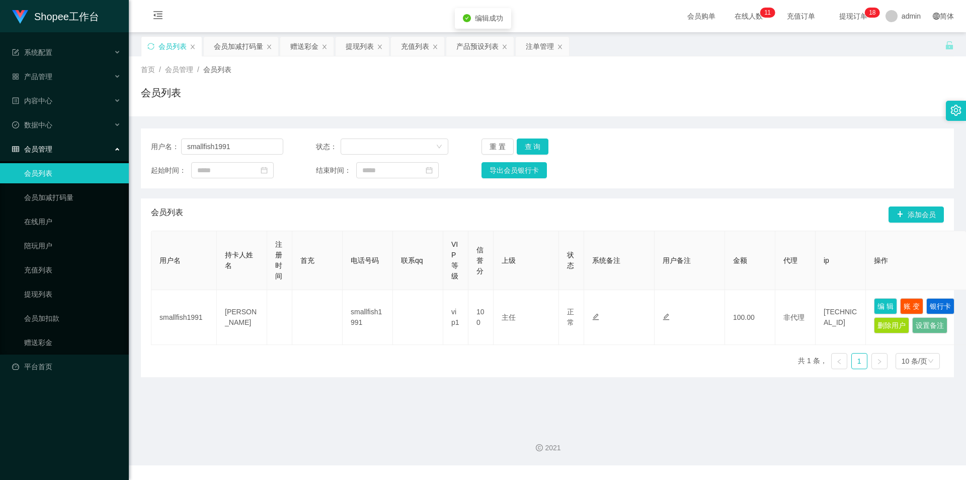
drag, startPoint x: 226, startPoint y: 52, endPoint x: 234, endPoint y: 80, distance: 28.6
click at [228, 52] on div "会员加减打码量" at bounding box center [238, 46] width 49 height 19
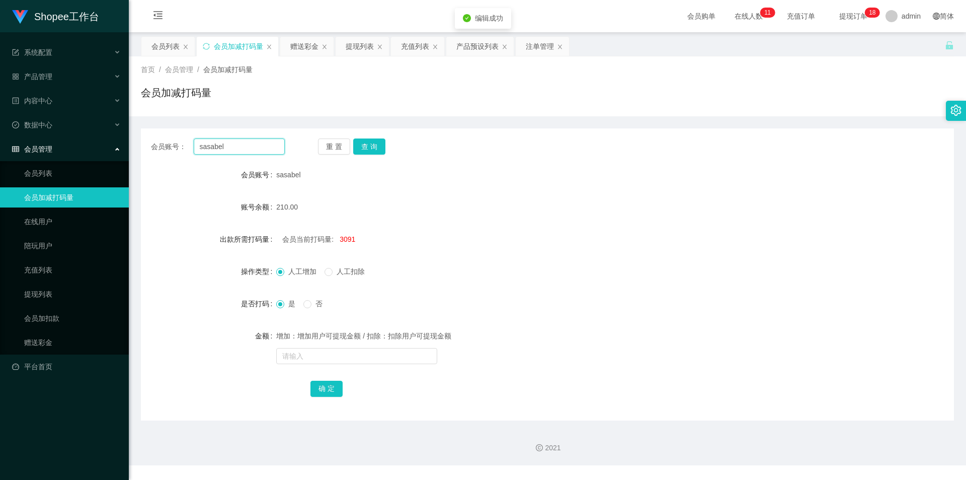
click at [251, 143] on input "sasabel" at bounding box center [239, 146] width 91 height 16
paste input "mallfish1991"
click at [368, 142] on button "查 询" at bounding box center [369, 146] width 32 height 16
click at [264, 144] on input "smallfish1991" at bounding box center [239, 146] width 91 height 16
paste input "Lai"
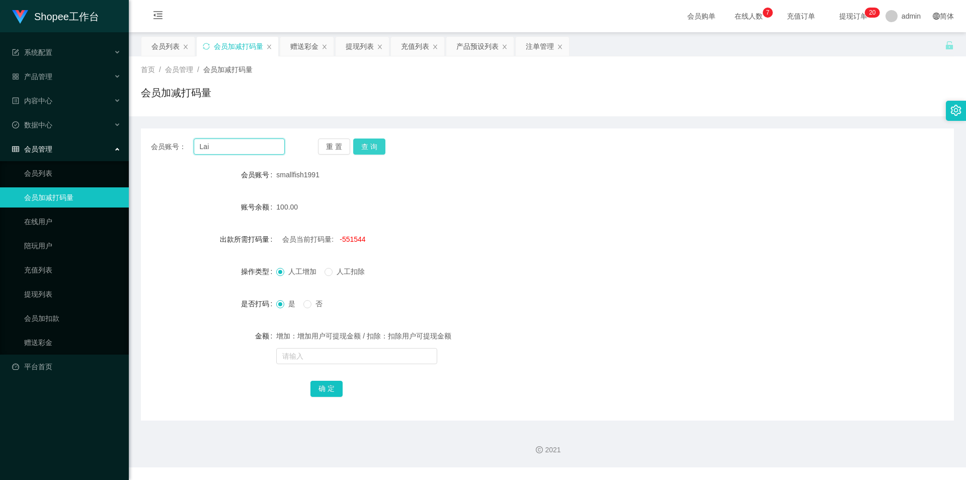
type input "Lai"
click at [361, 153] on button "查 询" at bounding box center [369, 146] width 32 height 16
click at [354, 234] on div "会员当前打码量: -2579648" at bounding box center [513, 239] width 475 height 20
copy span "2579648"
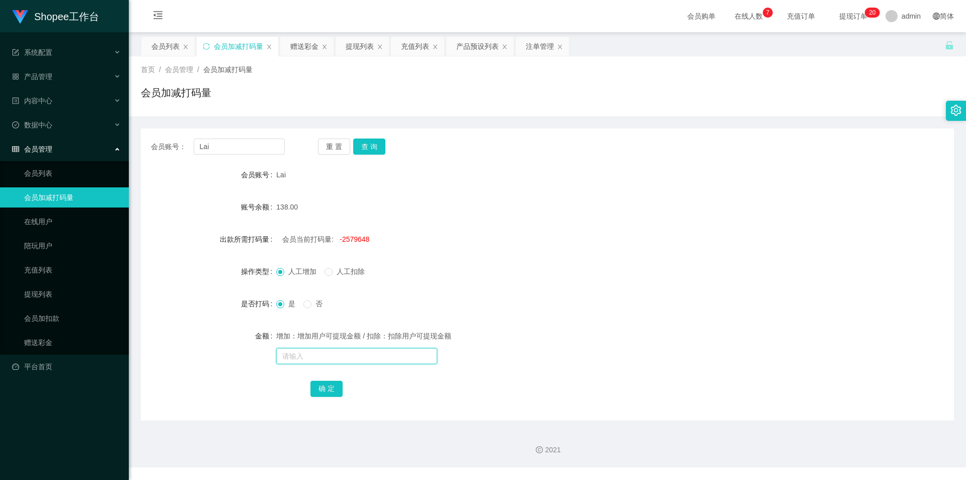
click at [320, 358] on input "text" at bounding box center [356, 356] width 161 height 16
paste input "2579648"
type input "2579648"
click at [321, 390] on button "确 定" at bounding box center [327, 388] width 32 height 16
click at [340, 349] on input "text" at bounding box center [356, 356] width 161 height 16
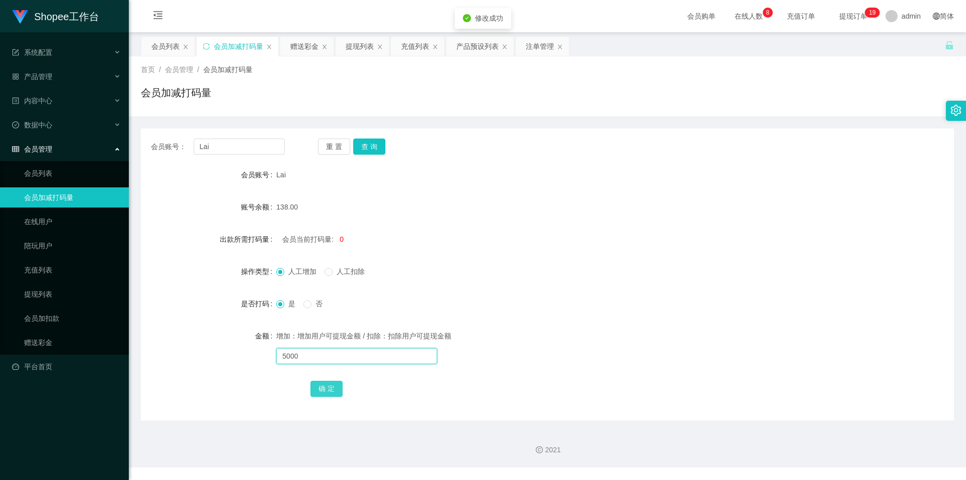
type input "5000"
drag, startPoint x: 325, startPoint y: 387, endPoint x: 318, endPoint y: 375, distance: 14.4
click at [325, 387] on button "确 定" at bounding box center [327, 388] width 32 height 16
click at [165, 49] on div "会员列表" at bounding box center [165, 46] width 28 height 19
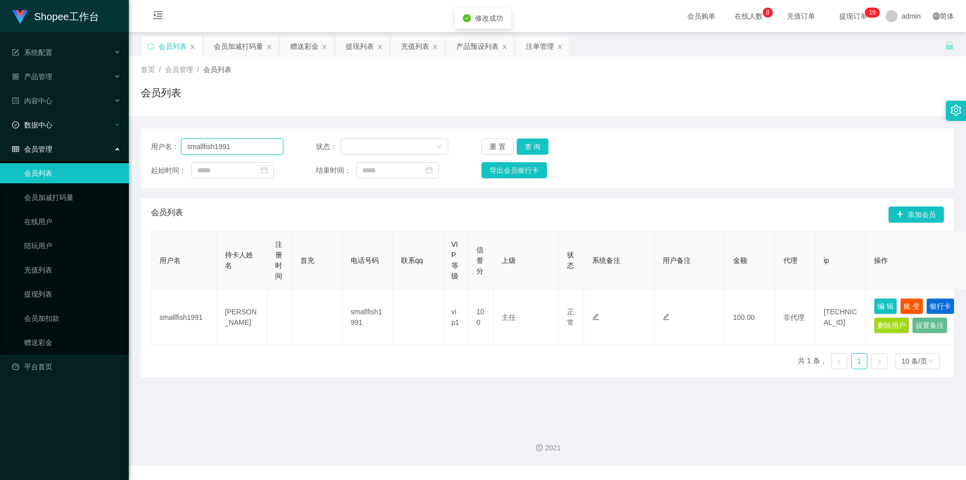
drag, startPoint x: 263, startPoint y: 147, endPoint x: 41, endPoint y: 125, distance: 223.0
click at [0, 115] on section "Shopee工作台 系统配置 产品管理 产品列表 产品预设列表 开奖记录 注单管理 即时注单 内容中心 数据中心 会员管理 会员列表 会员加减打码量 在线用户…" at bounding box center [483, 232] width 966 height 465
type input "lai"
click at [533, 142] on button "查 询" at bounding box center [533, 146] width 32 height 16
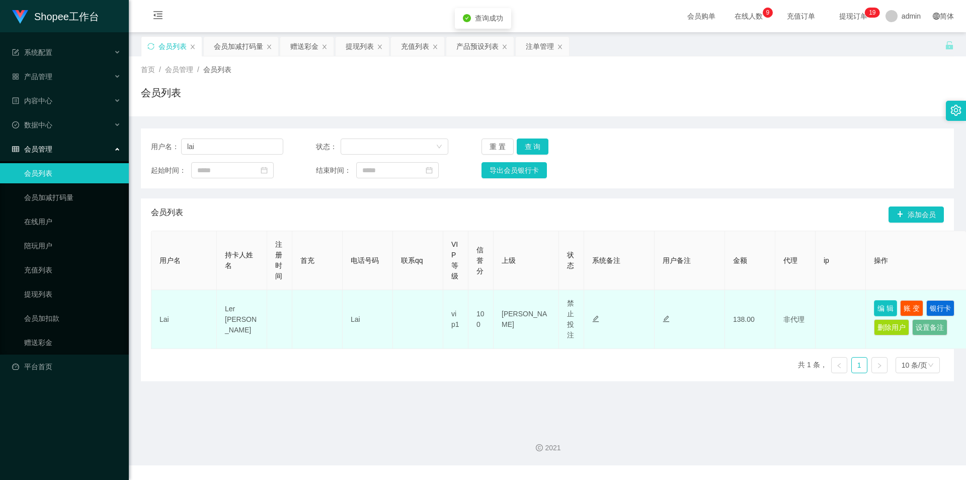
click at [887, 308] on button "编 辑" at bounding box center [885, 308] width 23 height 16
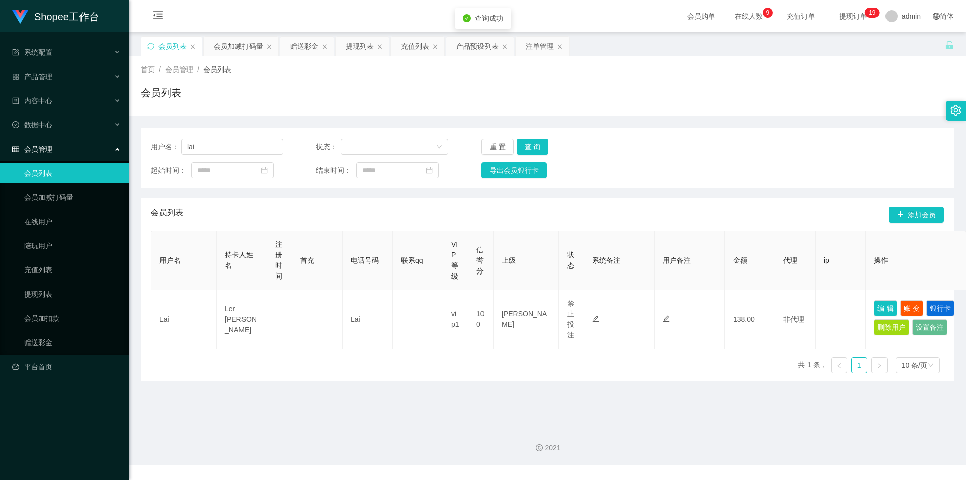
type input "Lai"
type input "Ler [PERSON_NAME]"
click at [226, 136] on div "用户名： lai 状态： 重 置 查 询 起始时间： 结束时间： 导出会员银行卡" at bounding box center [547, 158] width 813 height 60
click at [242, 158] on div "用户名： lai 状态： 重 置 查 询 起始时间： 结束时间： 导出会员银行卡" at bounding box center [547, 158] width 813 height 60
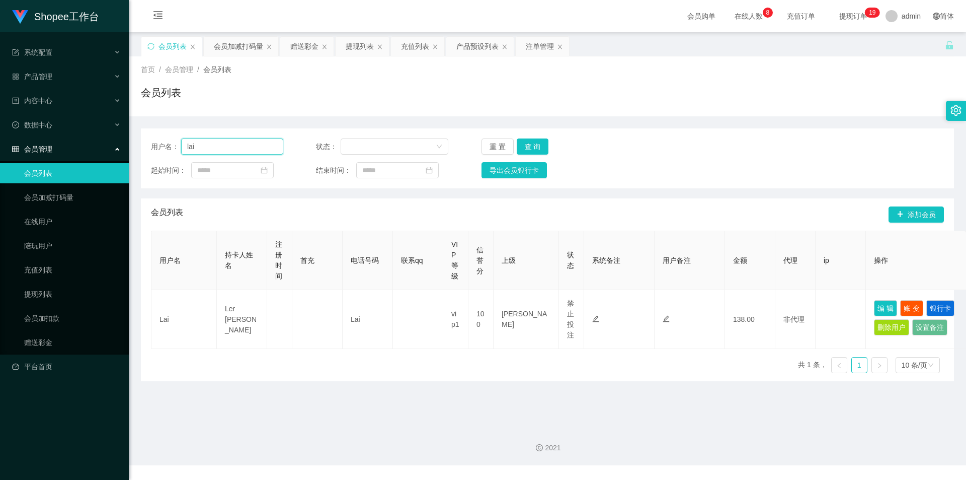
drag, startPoint x: 244, startPoint y: 144, endPoint x: 278, endPoint y: 152, distance: 35.2
click at [246, 143] on input "lai" at bounding box center [232, 146] width 102 height 16
paste input "smallfish1991"
type input "smallfish1991"
drag, startPoint x: 538, startPoint y: 144, endPoint x: 546, endPoint y: 148, distance: 8.1
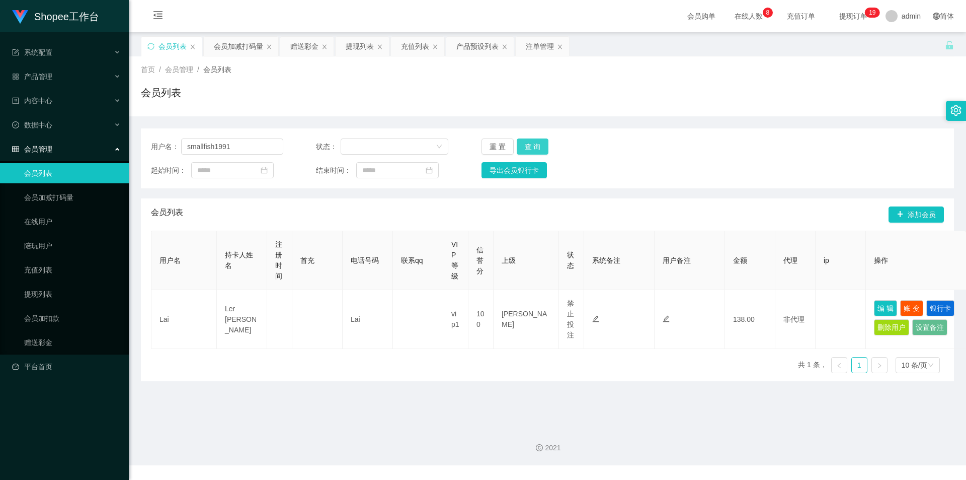
click at [538, 144] on button "查 询" at bounding box center [533, 146] width 32 height 16
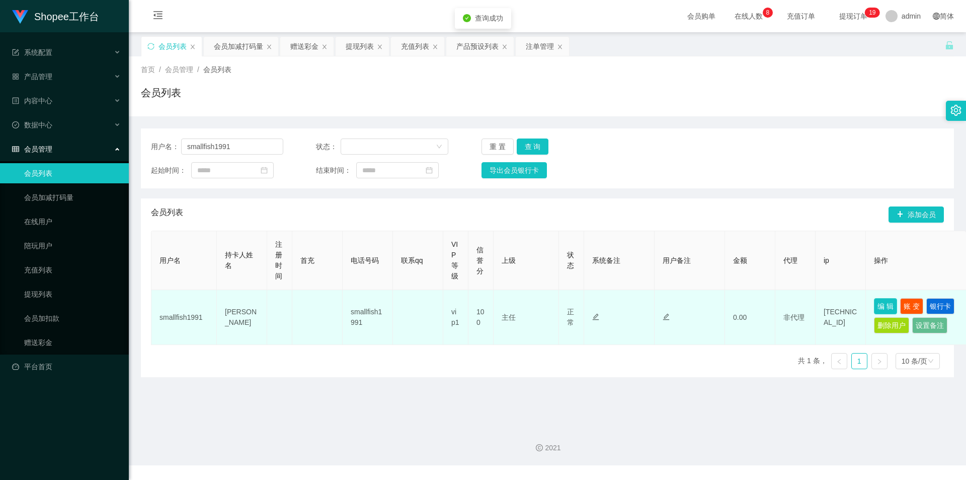
click at [883, 306] on button "编 辑" at bounding box center [885, 306] width 23 height 16
type input "smallfish1991"
type input "[PERSON_NAME]"
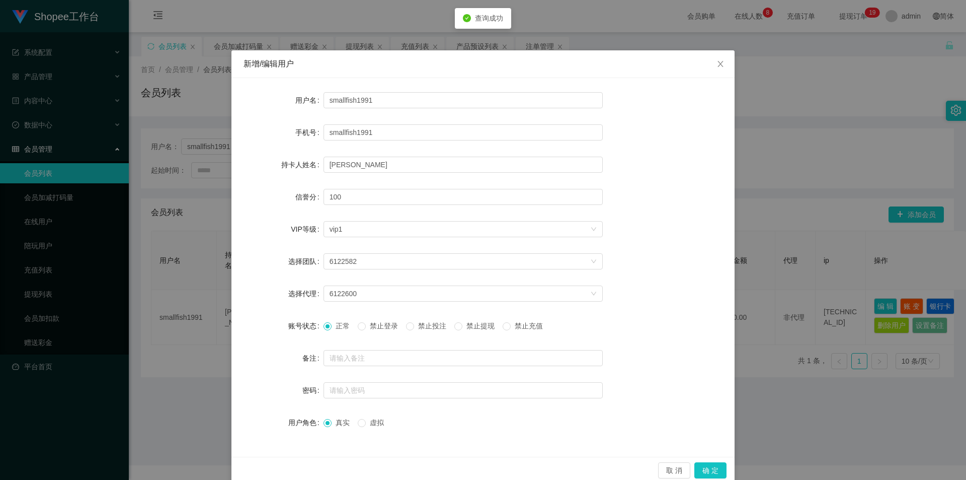
click at [449, 322] on span "禁止投注" at bounding box center [432, 326] width 36 height 8
click at [717, 468] on button "确 定" at bounding box center [710, 470] width 32 height 16
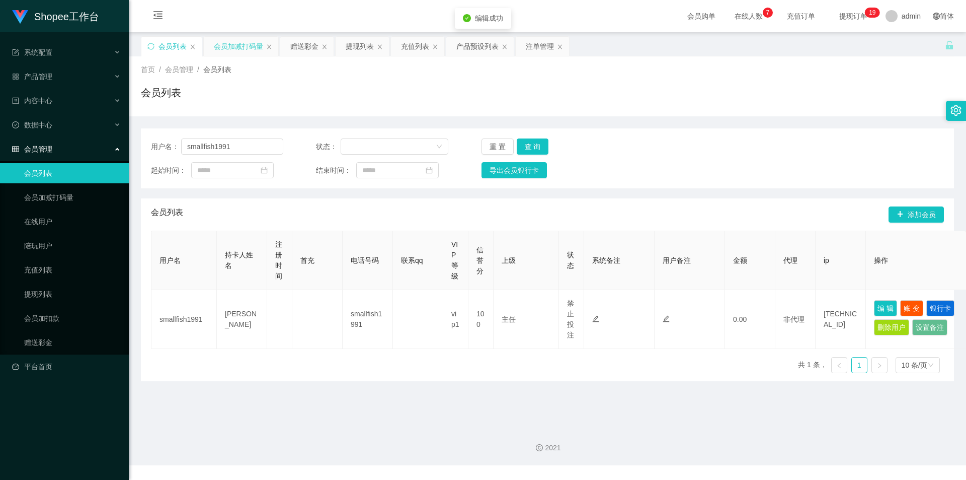
click at [245, 45] on div "会员加减打码量" at bounding box center [238, 46] width 49 height 19
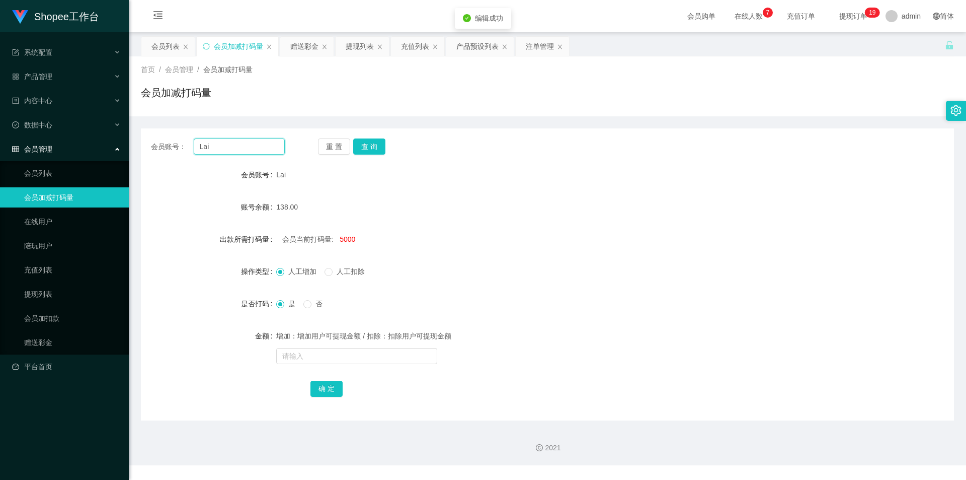
drag, startPoint x: 263, startPoint y: 145, endPoint x: 312, endPoint y: 151, distance: 49.2
click at [265, 145] on input "Lai" at bounding box center [239, 146] width 91 height 16
paste input "smallfish1991"
type input "smallfish1991"
drag, startPoint x: 375, startPoint y: 150, endPoint x: 378, endPoint y: 244, distance: 93.7
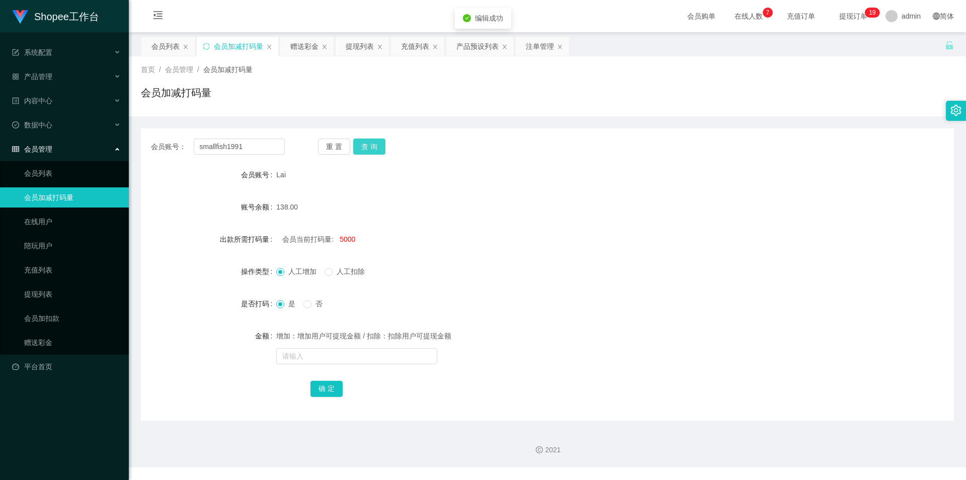
click at [378, 150] on button "查 询" at bounding box center [369, 146] width 32 height 16
click at [349, 237] on span "-551444" at bounding box center [353, 239] width 26 height 8
copy span "551444"
drag, startPoint x: 342, startPoint y: 360, endPoint x: 323, endPoint y: 398, distance: 41.9
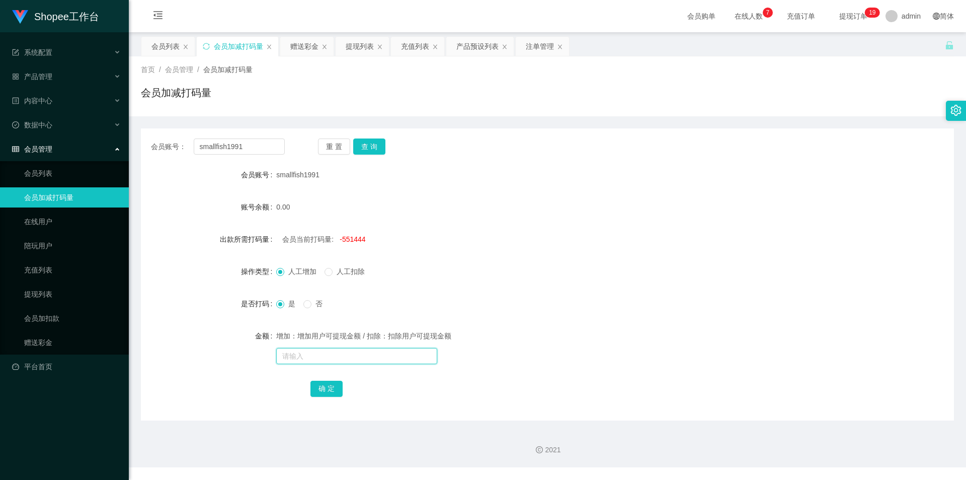
click at [342, 360] on input "text" at bounding box center [356, 356] width 161 height 16
paste input "551444"
type input "551444"
click at [323, 394] on button "确 定" at bounding box center [327, 388] width 32 height 16
click at [309, 350] on input "text" at bounding box center [356, 356] width 161 height 16
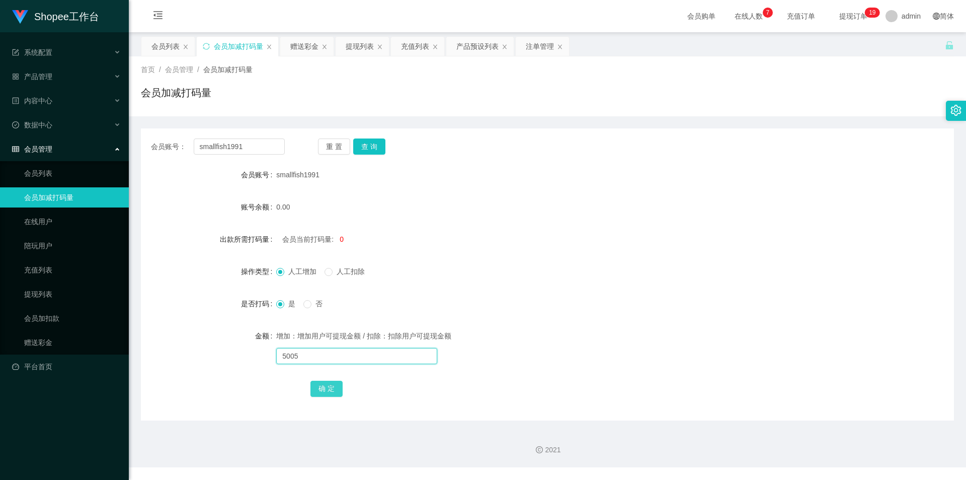
type input "5005"
click at [339, 383] on button "确 定" at bounding box center [327, 388] width 32 height 16
click at [371, 147] on button "查 询" at bounding box center [369, 146] width 32 height 16
click at [168, 53] on div "会员列表" at bounding box center [165, 46] width 28 height 19
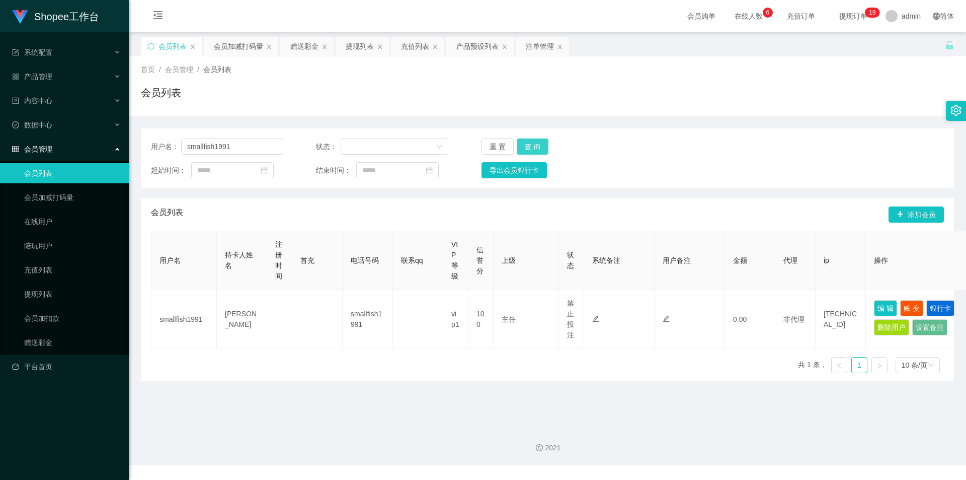
click at [529, 146] on button "查 询" at bounding box center [533, 146] width 32 height 16
drag, startPoint x: 230, startPoint y: 145, endPoint x: 347, endPoint y: 172, distance: 119.6
click at [231, 145] on input "smallfish1991" at bounding box center [232, 146] width 102 height 16
paste input "abcdefghijklmn"
type input "abcdefghijklmn"
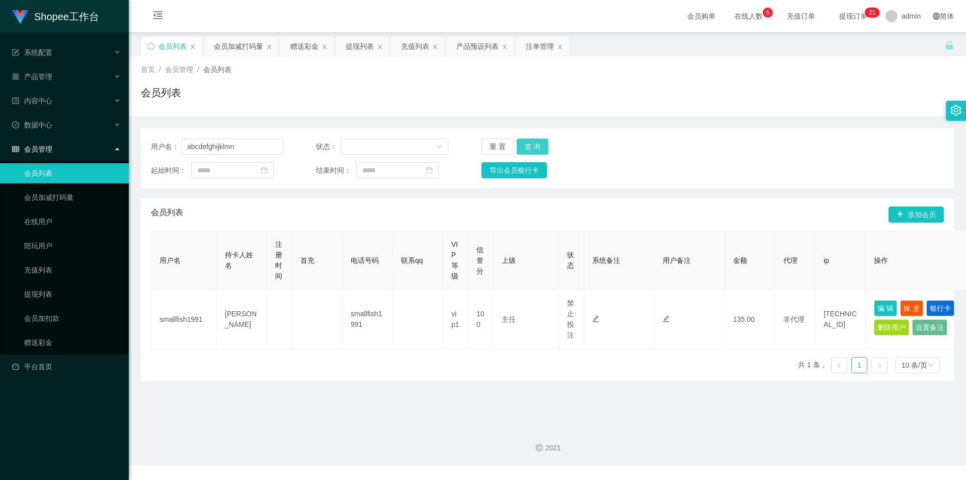
drag, startPoint x: 531, startPoint y: 142, endPoint x: 534, endPoint y: 149, distance: 7.2
click at [531, 142] on button "查 询" at bounding box center [533, 146] width 32 height 16
click at [249, 50] on div "会员加减打码量" at bounding box center [238, 46] width 49 height 19
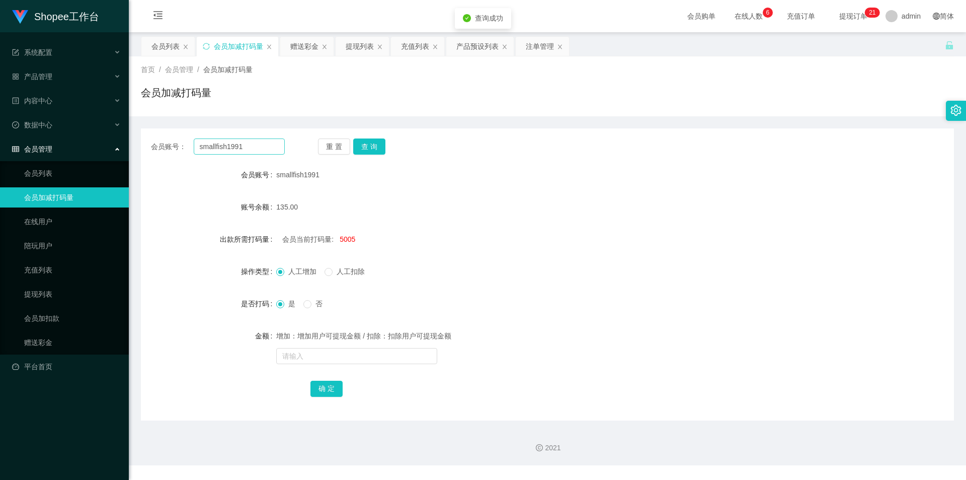
drag, startPoint x: 253, startPoint y: 137, endPoint x: 261, endPoint y: 150, distance: 15.4
click at [253, 138] on div "会员账号： smallfish1991 重 置 查 询 会员账号 smallfish1991 账号余额 135.00 出款所需打码量 会员当前打码量: 500…" at bounding box center [547, 274] width 813 height 292
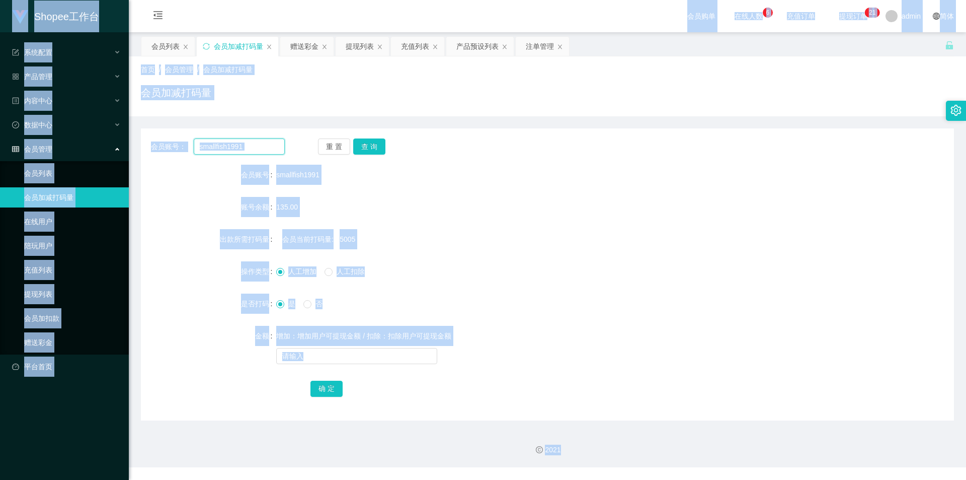
click at [222, 142] on input "smallfish1991" at bounding box center [239, 146] width 91 height 16
click at [265, 153] on input "smallfish1991" at bounding box center [239, 146] width 91 height 16
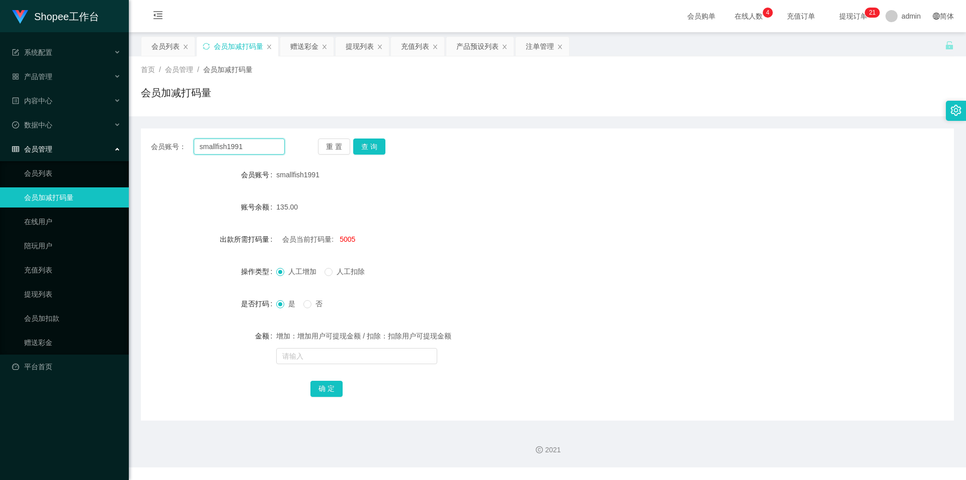
paste input "abcdefghijklmn"
type input "abcdefghijklmn"
click at [381, 149] on button "查 询" at bounding box center [369, 146] width 32 height 16
click at [169, 47] on div "会员列表" at bounding box center [165, 46] width 28 height 19
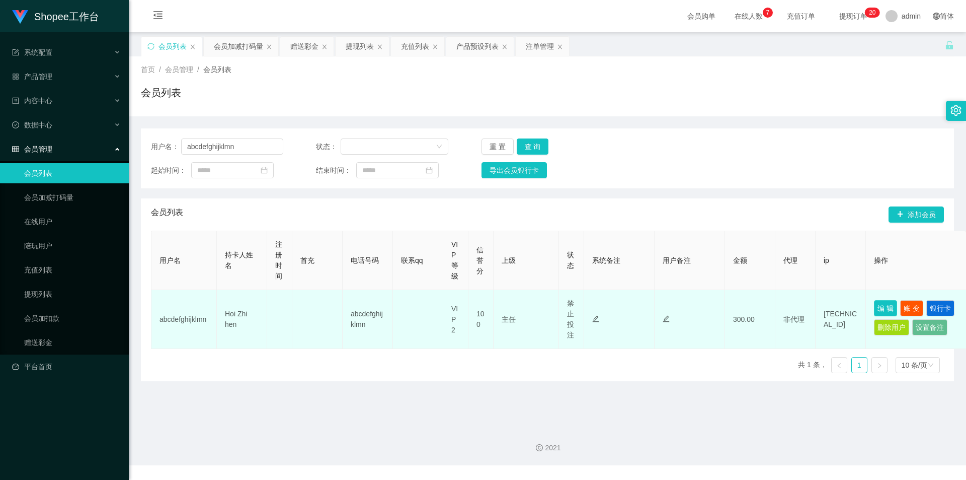
click at [886, 306] on button "编 辑" at bounding box center [885, 308] width 23 height 16
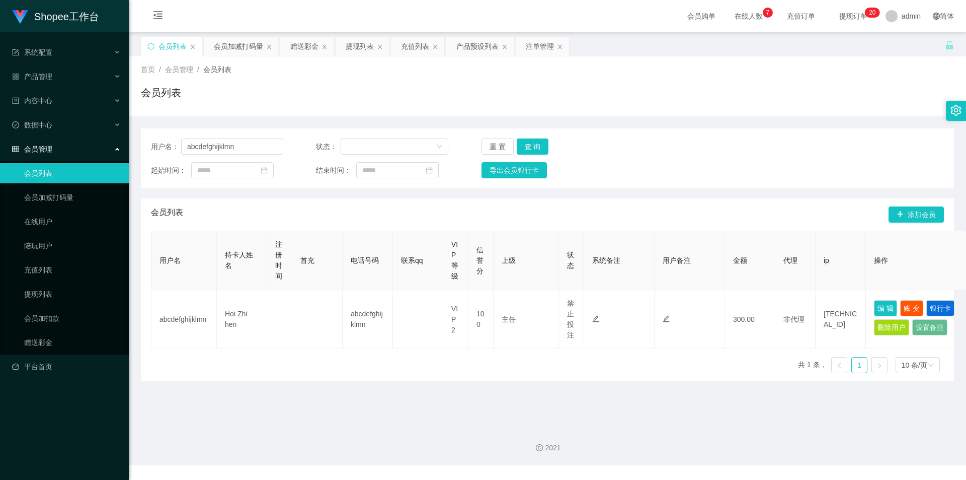
type input "abcdefghijklmn"
type input "Hoi Zhi hen"
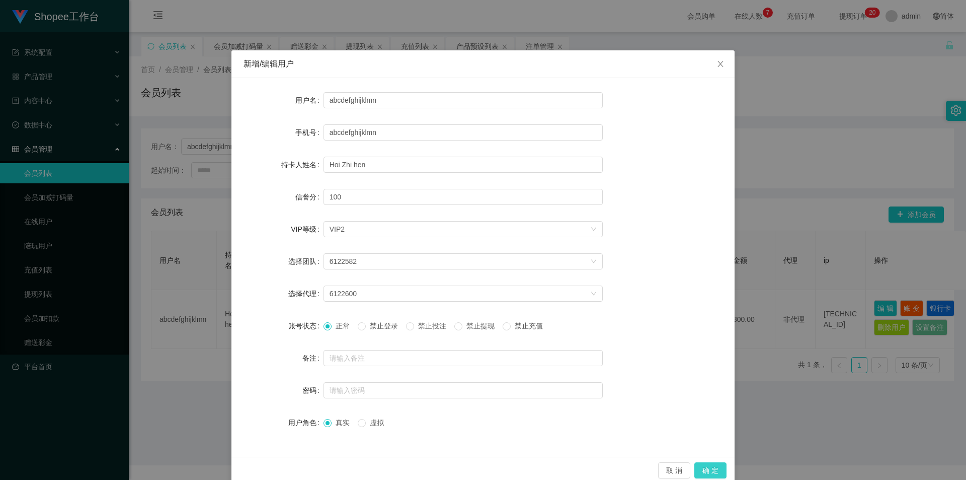
click at [719, 470] on button "确 定" at bounding box center [710, 470] width 32 height 16
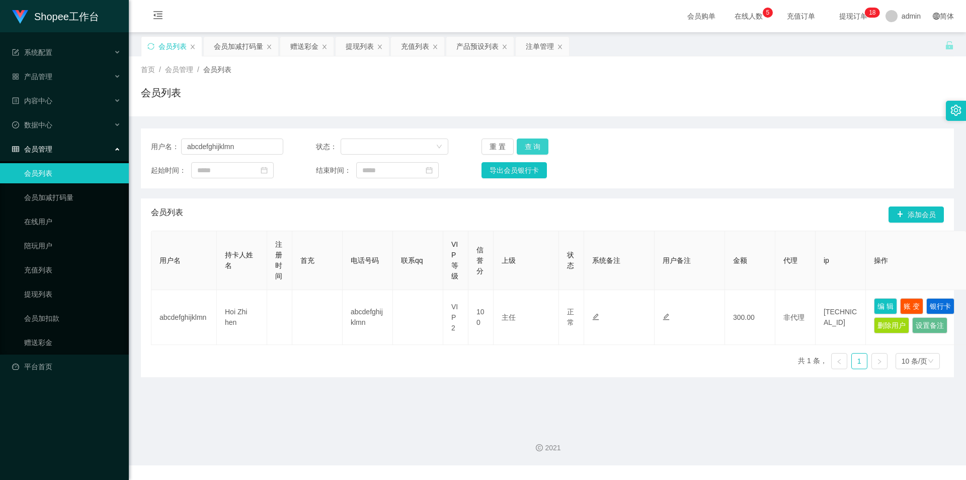
click at [527, 149] on button "查 询" at bounding box center [533, 146] width 32 height 16
click at [876, 308] on button "编 辑" at bounding box center [885, 306] width 23 height 16
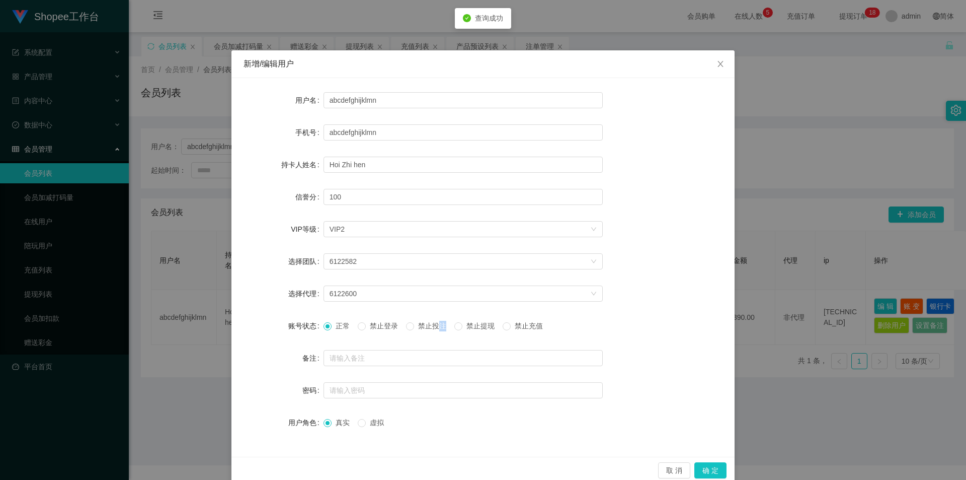
click at [436, 326] on span "禁止投注" at bounding box center [432, 326] width 36 height 8
click at [418, 324] on span "禁止投注" at bounding box center [432, 326] width 36 height 8
click at [714, 468] on button "确 定" at bounding box center [710, 470] width 32 height 16
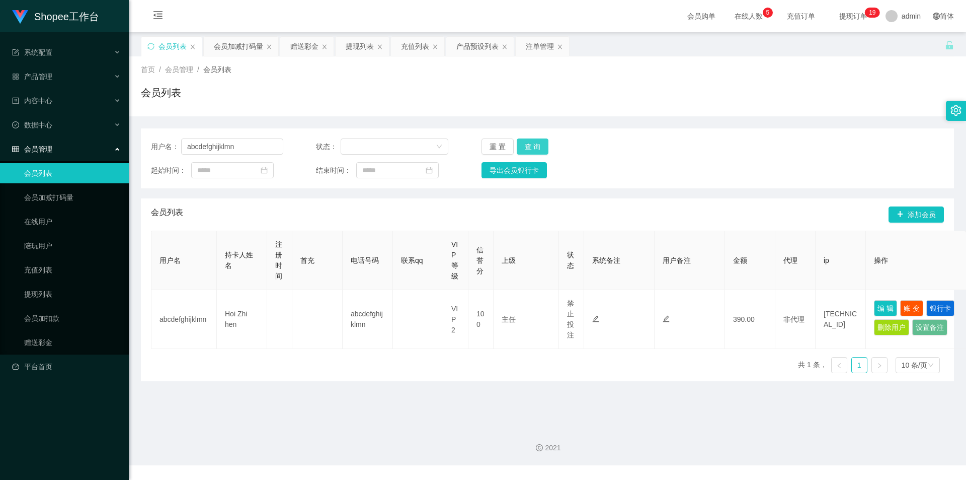
click at [529, 145] on button "查 询" at bounding box center [533, 146] width 32 height 16
click at [238, 44] on div "会员加减打码量" at bounding box center [238, 46] width 49 height 19
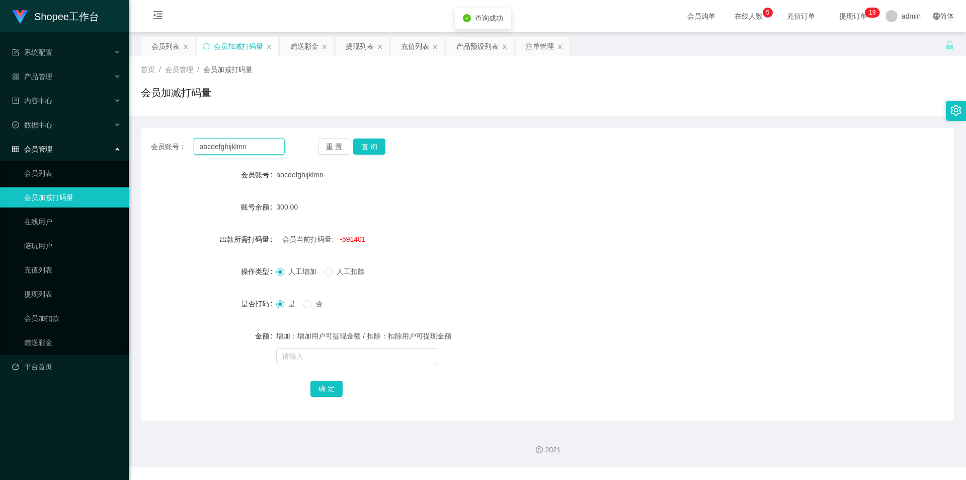
click at [262, 144] on input "abcdefghijklmn" at bounding box center [239, 146] width 91 height 16
click at [367, 147] on button "查 询" at bounding box center [369, 146] width 32 height 16
click at [331, 351] on input "text" at bounding box center [356, 356] width 161 height 16
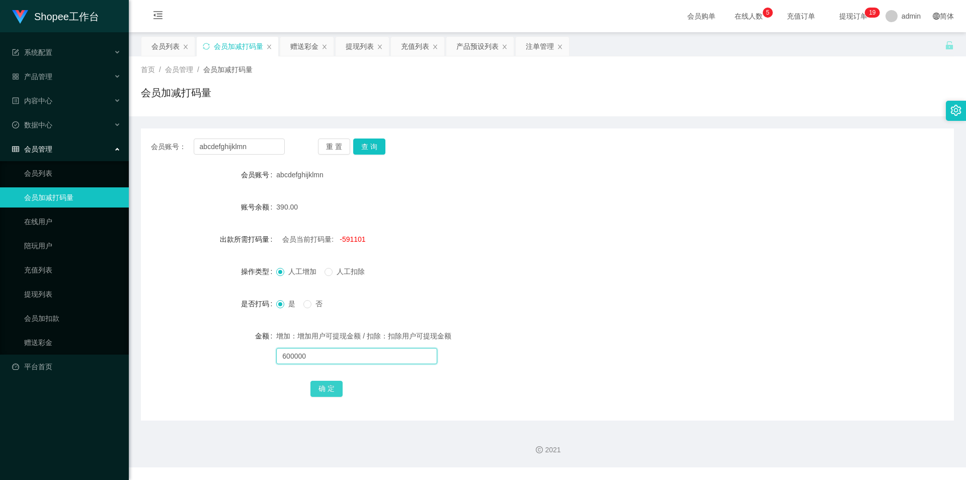
type input "600000"
click at [325, 394] on button "确 定" at bounding box center [327, 388] width 32 height 16
click at [160, 46] on div "会员列表" at bounding box center [165, 46] width 28 height 19
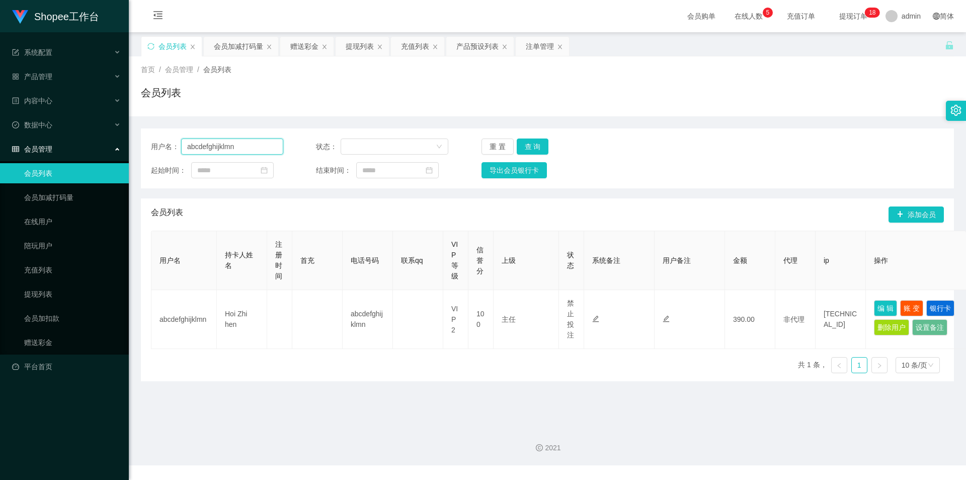
click at [251, 147] on input "abcdefghijklmn" at bounding box center [232, 146] width 102 height 16
paste input "kenwei000"
type input "kenwei000"
click at [544, 147] on button "查 询" at bounding box center [533, 146] width 32 height 16
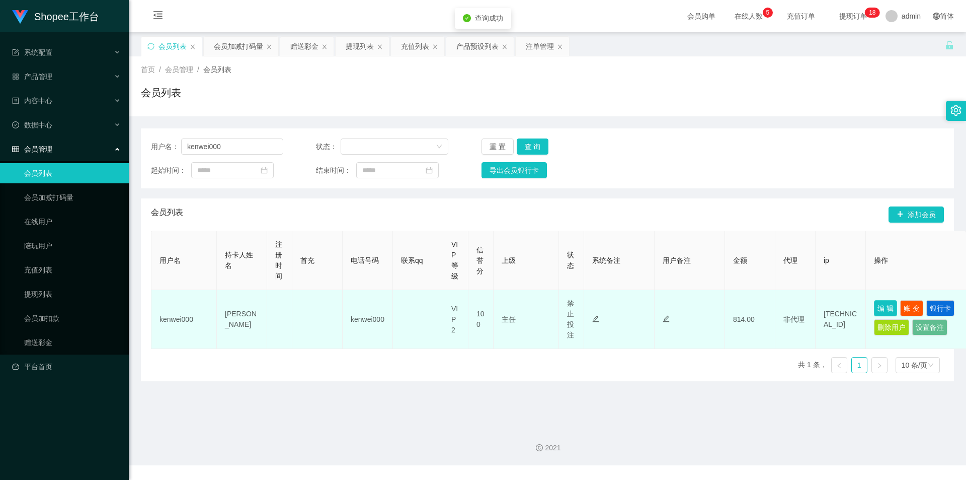
click at [883, 307] on button "编 辑" at bounding box center [885, 308] width 23 height 16
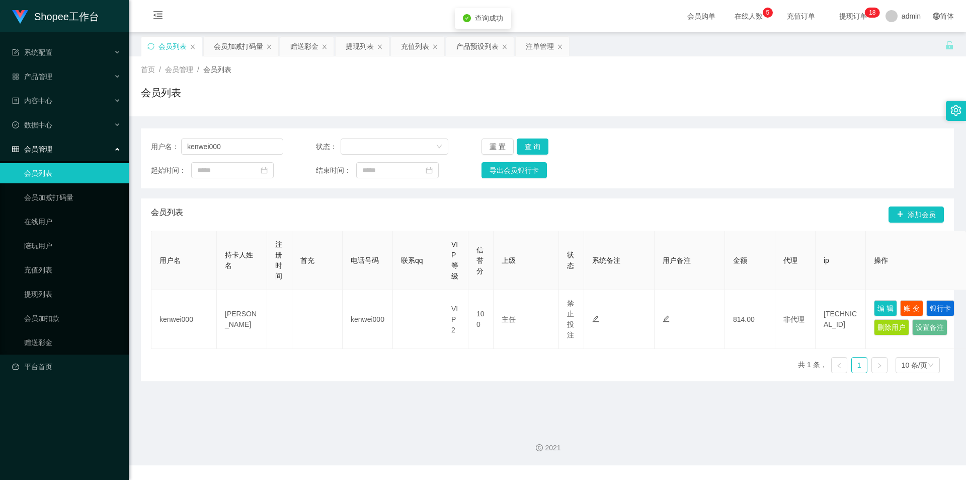
type input "kenwei000"
type input "[PERSON_NAME]"
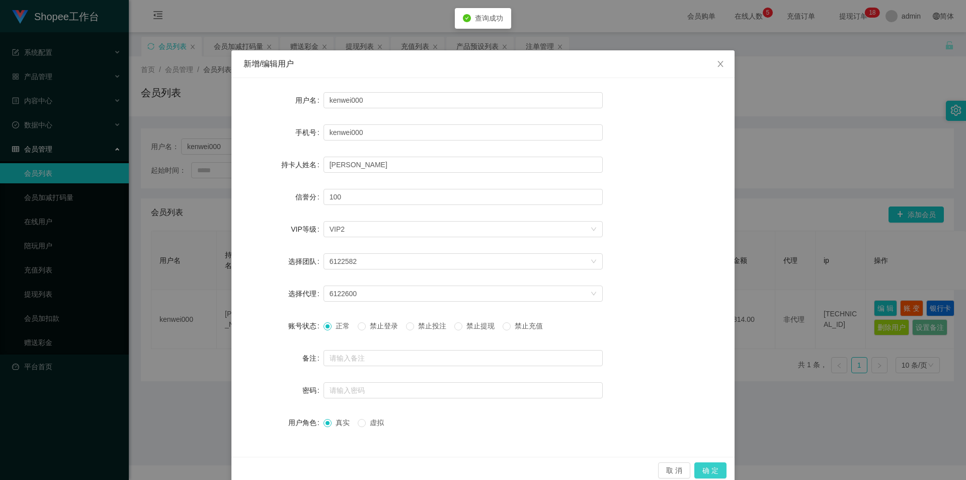
click at [709, 469] on button "确 定" at bounding box center [710, 470] width 32 height 16
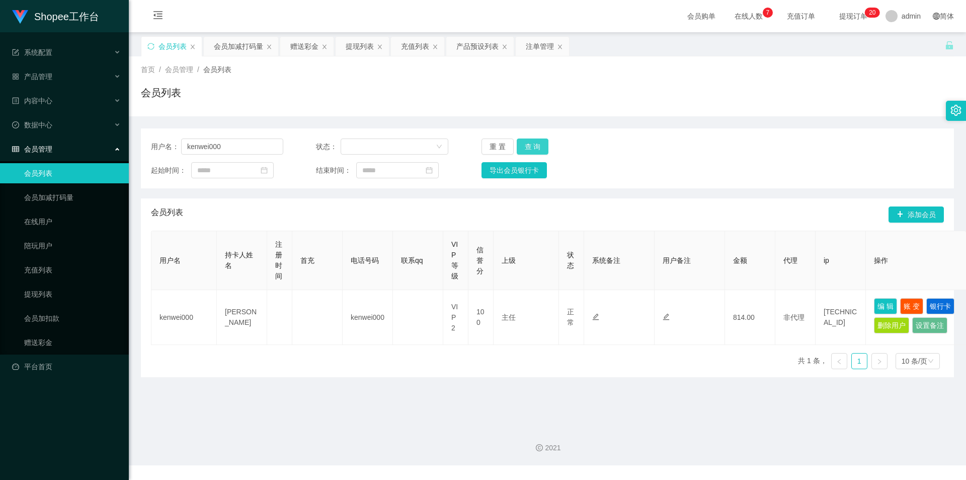
click at [536, 142] on button "查 询" at bounding box center [533, 146] width 32 height 16
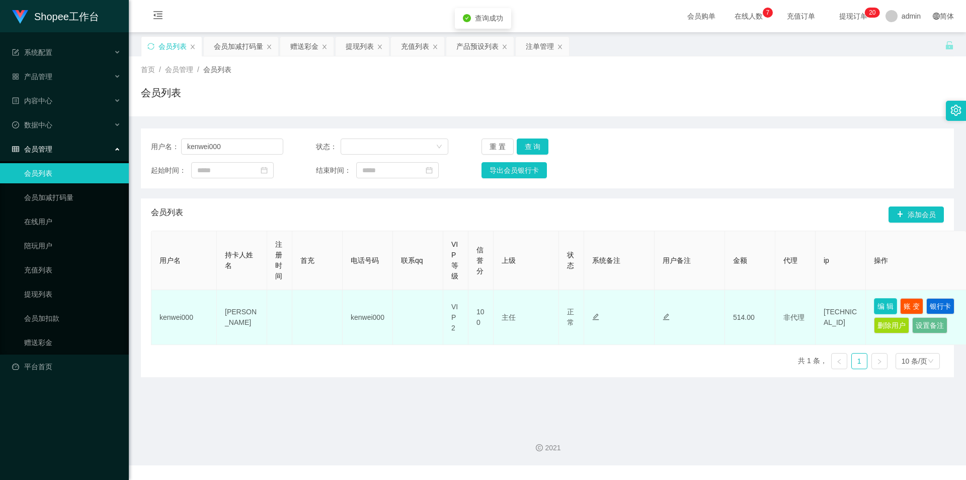
click at [885, 308] on button "编 辑" at bounding box center [885, 306] width 23 height 16
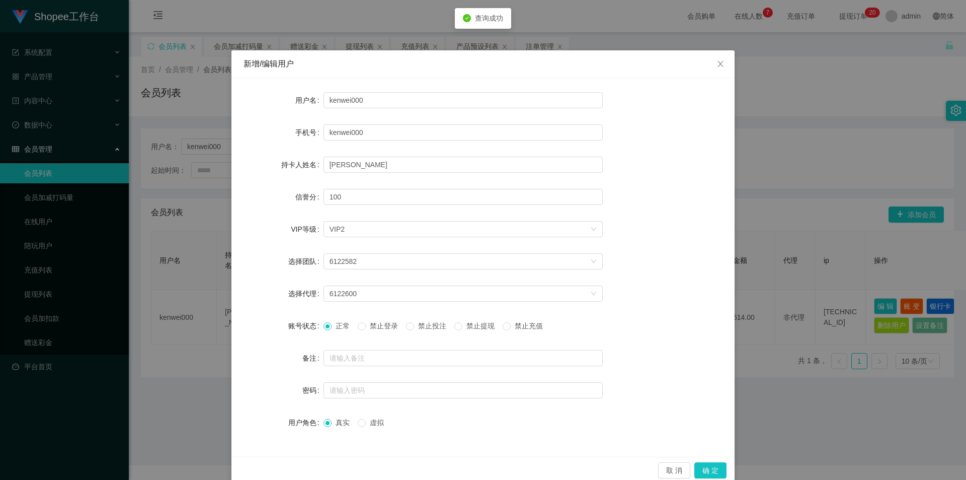
click at [414, 324] on span at bounding box center [410, 326] width 8 height 8
click at [717, 471] on button "确 定" at bounding box center [710, 470] width 32 height 16
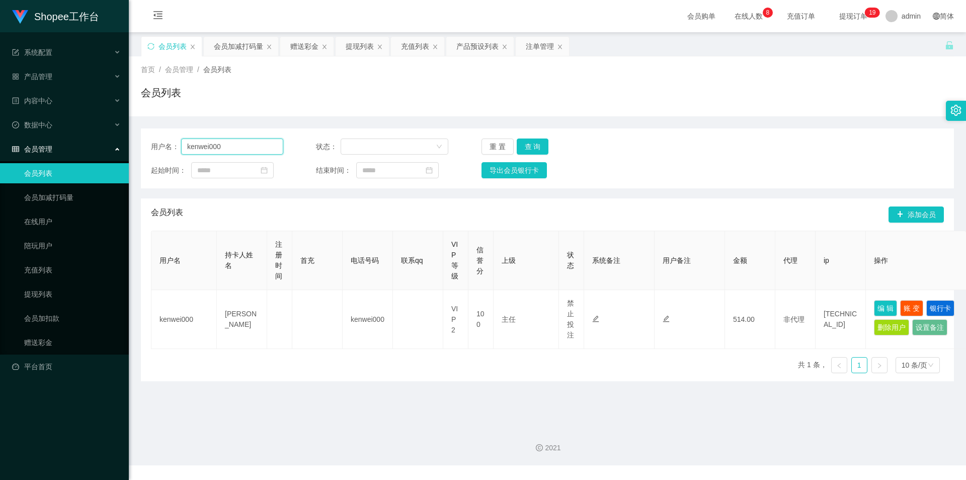
click at [243, 150] on input "kenwei000" at bounding box center [232, 146] width 102 height 16
click at [524, 142] on button "查 询" at bounding box center [533, 146] width 32 height 16
click at [224, 35] on main "关闭左侧 关闭右侧 关闭其它 刷新页面 会员列表 会员加减打码量 赠送彩金 提现列表 充值列表 产品预设列表 注单管理 首页 / 会员管理 / 会员列表 / …" at bounding box center [547, 225] width 837 height 386
click at [226, 48] on div "会员加减打码量" at bounding box center [238, 46] width 49 height 19
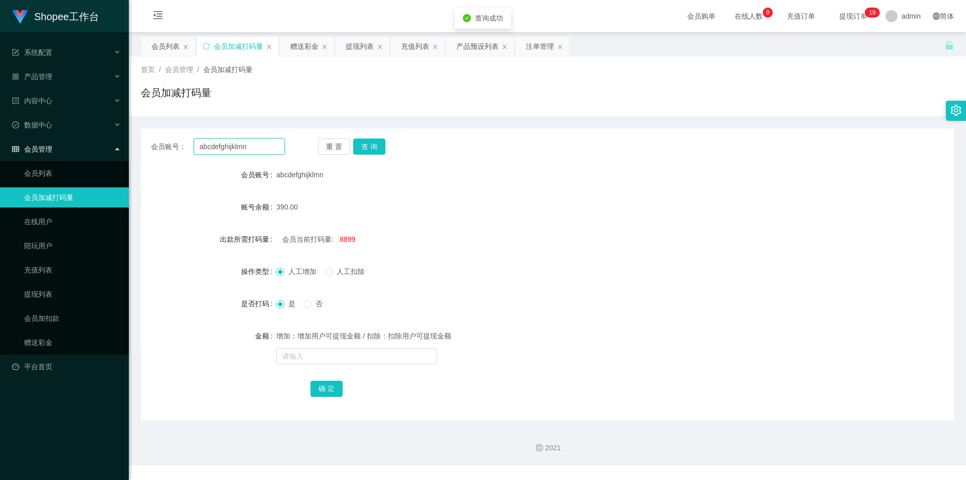
click at [237, 151] on input "abcdefghijklmn" at bounding box center [239, 146] width 91 height 16
paste input "kenwei000"
type input "kenwei000"
click at [374, 151] on button "查 询" at bounding box center [369, 146] width 32 height 16
click at [164, 51] on div "会员列表" at bounding box center [165, 46] width 28 height 19
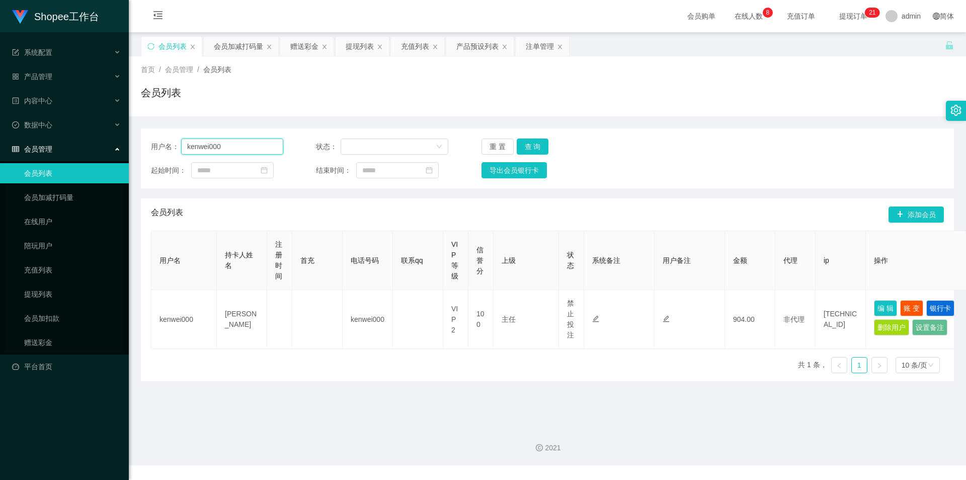
click at [240, 146] on input "kenwei000" at bounding box center [232, 146] width 102 height 16
paste input "Angelwei"
type input "Angelwei"
click at [537, 146] on button "查 询" at bounding box center [533, 146] width 32 height 16
click at [228, 156] on div "用户名： Angelwei 状态： 重 置 查 询 起始时间： 结束时间： 导出会员银行卡" at bounding box center [547, 158] width 813 height 60
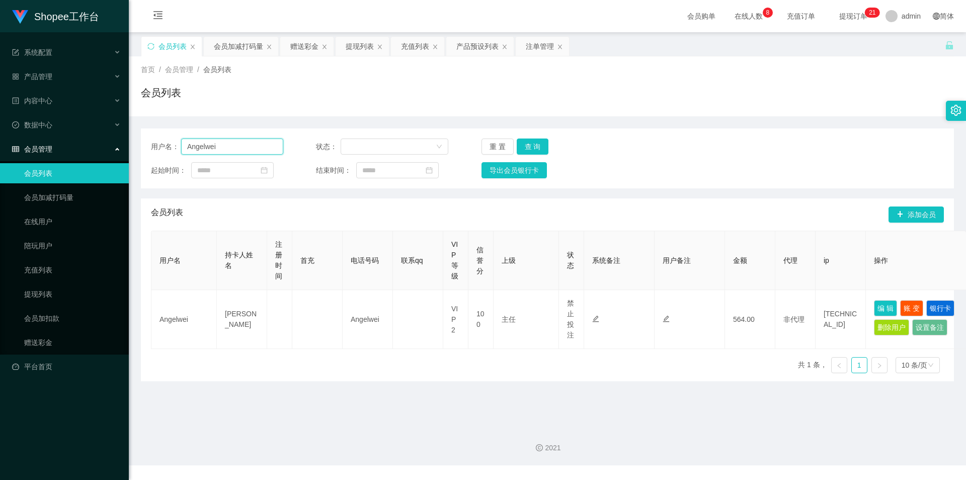
click at [228, 149] on input "Angelwei" at bounding box center [232, 146] width 102 height 16
drag, startPoint x: 357, startPoint y: 43, endPoint x: 352, endPoint y: 54, distance: 12.0
click at [357, 43] on div "提现列表" at bounding box center [360, 46] width 28 height 19
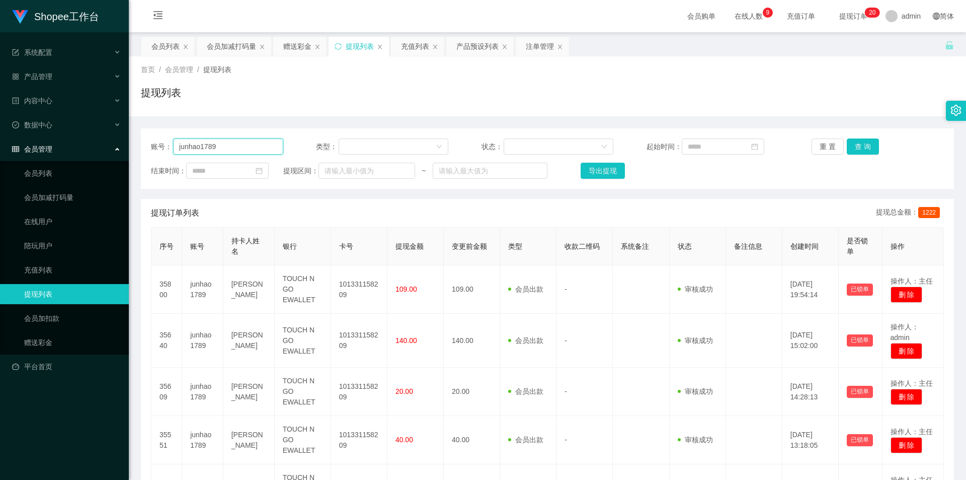
click at [267, 143] on input "junhao1789" at bounding box center [228, 146] width 110 height 16
paste input "Angelwei"
type input "Angelwei"
click at [867, 141] on button "查 询" at bounding box center [863, 146] width 32 height 16
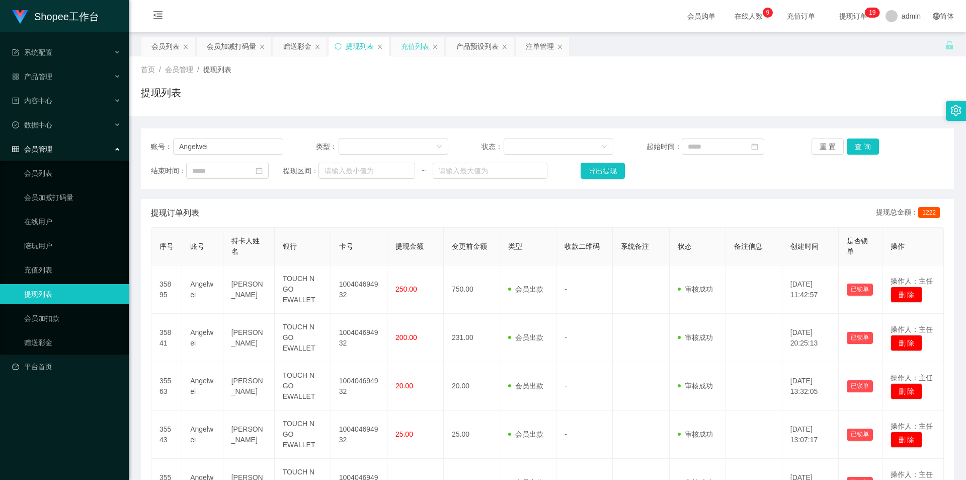
click at [421, 48] on div "充值列表" at bounding box center [415, 46] width 28 height 19
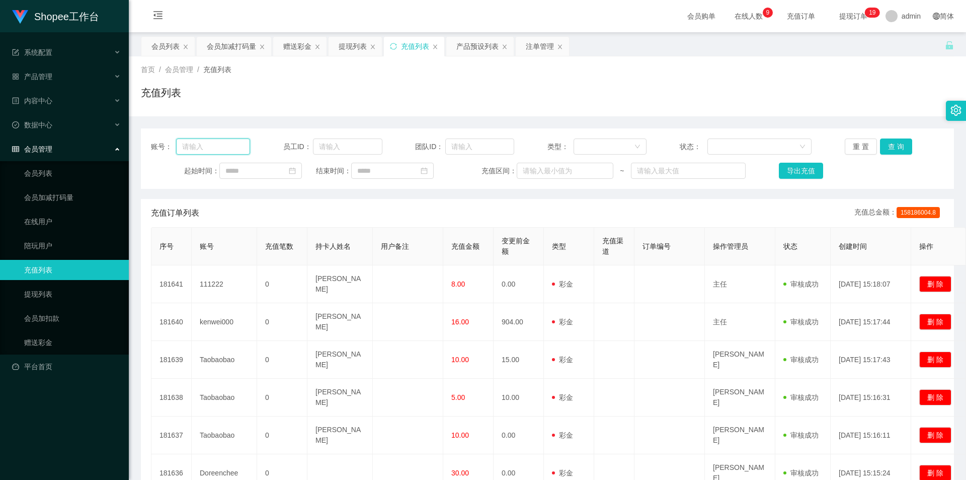
click at [217, 145] on input "text" at bounding box center [213, 146] width 74 height 16
paste input "Angelwei"
type input "Angelwei"
click at [888, 144] on button "查 询" at bounding box center [896, 146] width 32 height 16
click at [170, 49] on div "会员列表" at bounding box center [165, 46] width 28 height 19
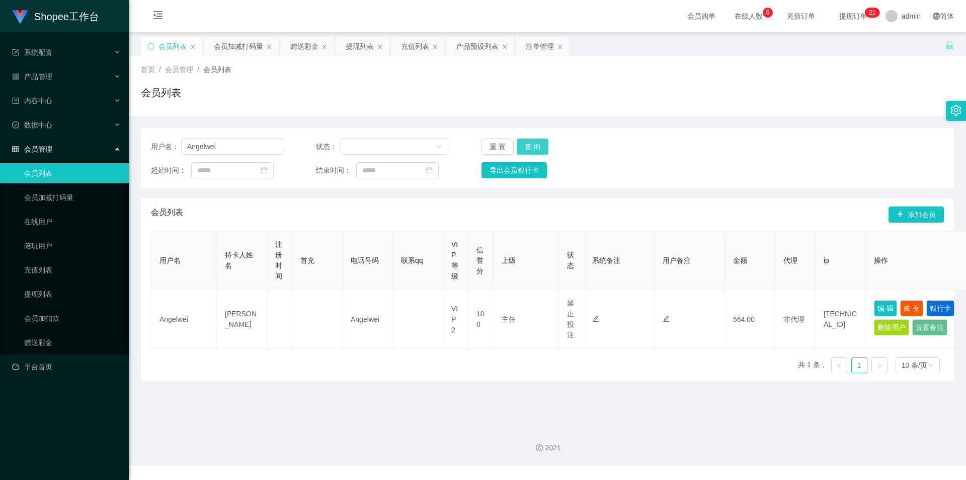
click at [532, 140] on button "查 询" at bounding box center [533, 146] width 32 height 16
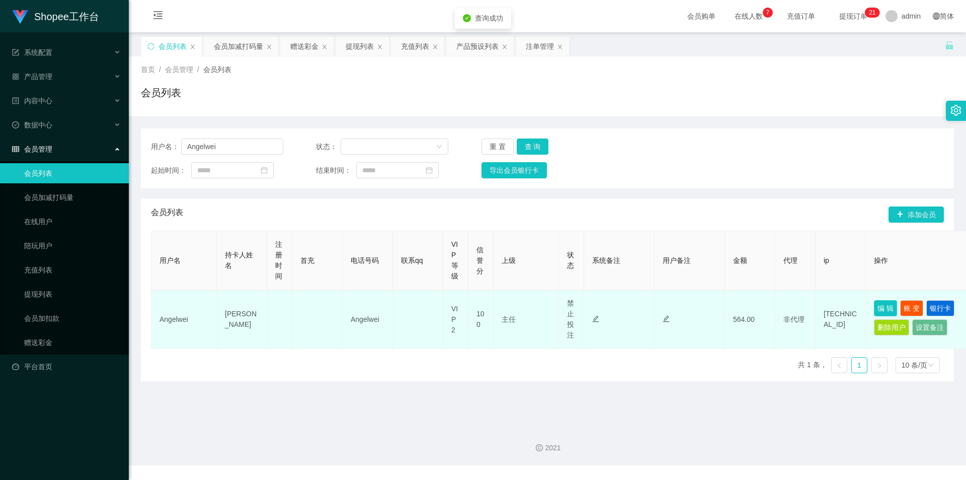
click at [888, 308] on button "编 辑" at bounding box center [885, 308] width 23 height 16
type input "Angelwei"
type input "[PERSON_NAME]"
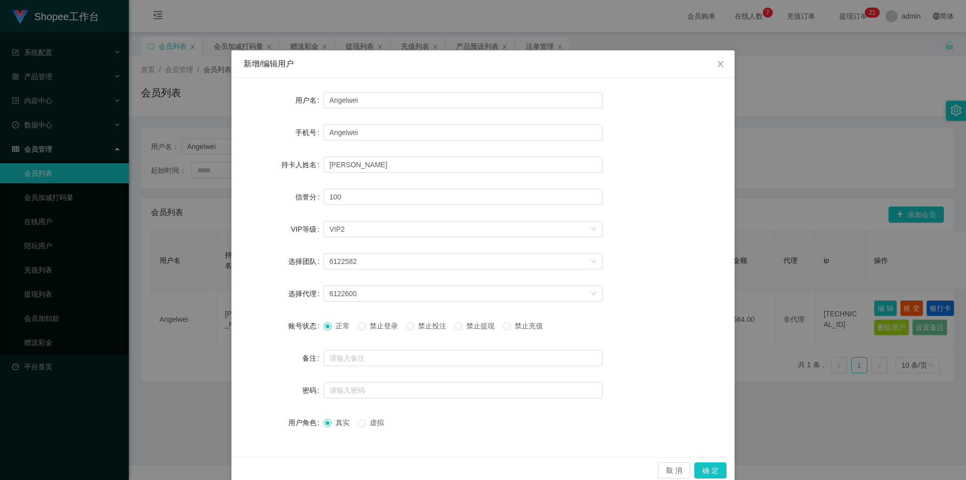
click at [769, 440] on div "新增/编辑用户 用户名 Angelwei 手机号 Angelwei 持卡人姓名 [PERSON_NAME]分 100 VIP等级 选择VIP等级 VIP2 选…" at bounding box center [483, 240] width 966 height 480
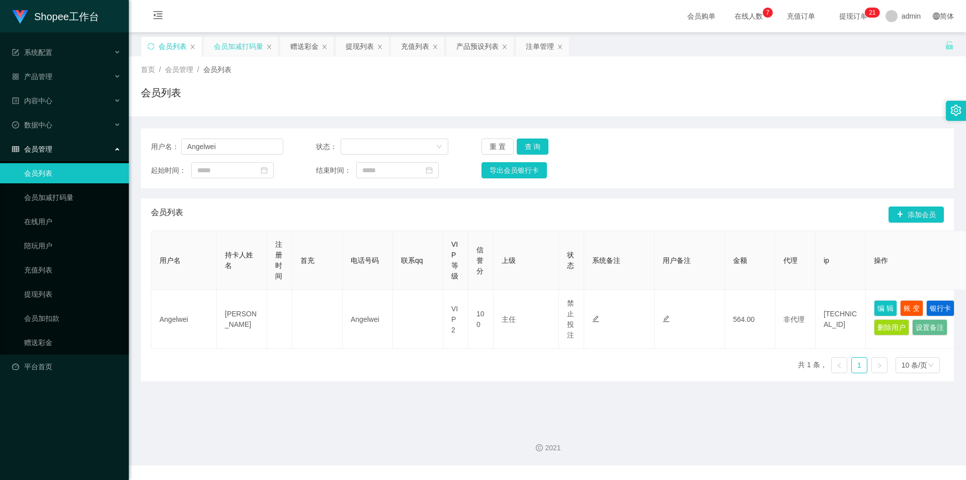
click at [225, 47] on div "会员加减打码量" at bounding box center [238, 46] width 49 height 19
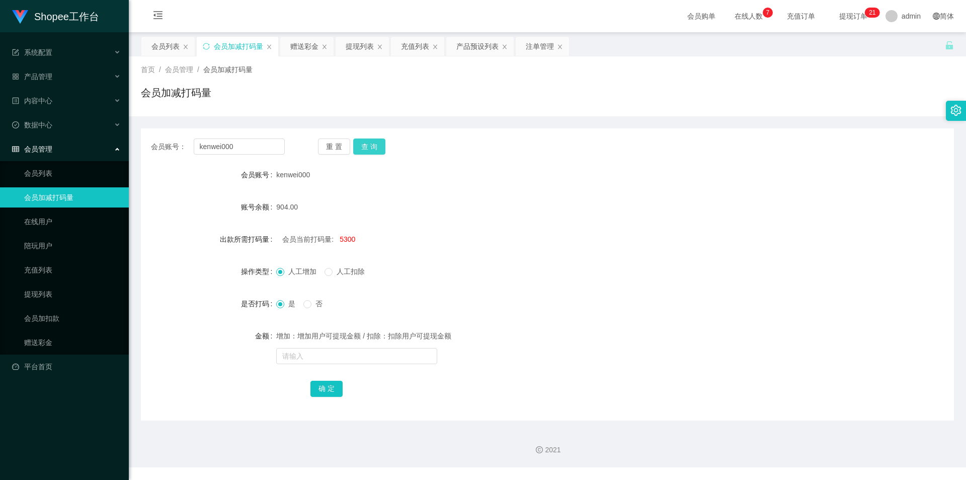
click at [374, 148] on button "查 询" at bounding box center [369, 146] width 32 height 16
click at [163, 39] on div "会员列表" at bounding box center [165, 46] width 28 height 19
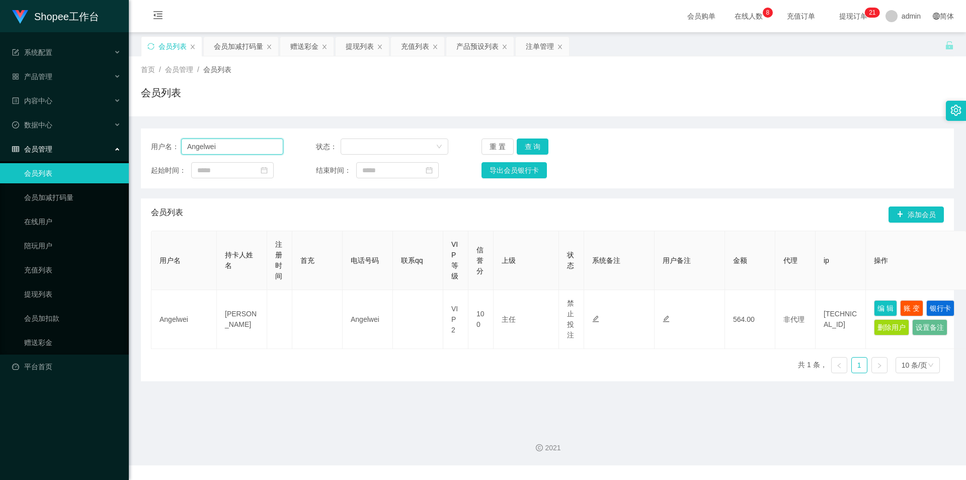
click at [229, 151] on input "Angelwei" at bounding box center [232, 146] width 102 height 16
click at [230, 47] on div "会员加减打码量" at bounding box center [238, 46] width 49 height 19
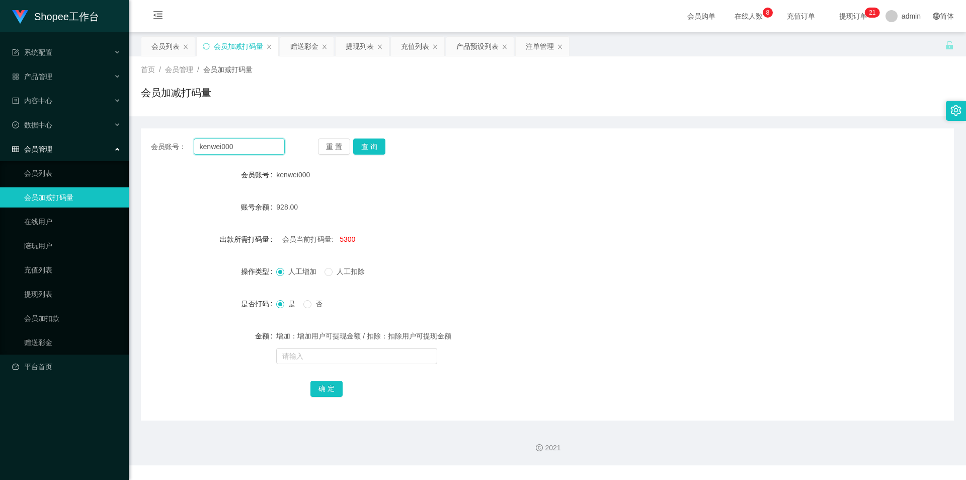
click at [243, 152] on input "kenwei000" at bounding box center [239, 146] width 91 height 16
paste input "Angelwei"
type input "Angelwei"
click at [370, 149] on button "查 询" at bounding box center [369, 146] width 32 height 16
drag, startPoint x: 239, startPoint y: 146, endPoint x: 275, endPoint y: 131, distance: 38.8
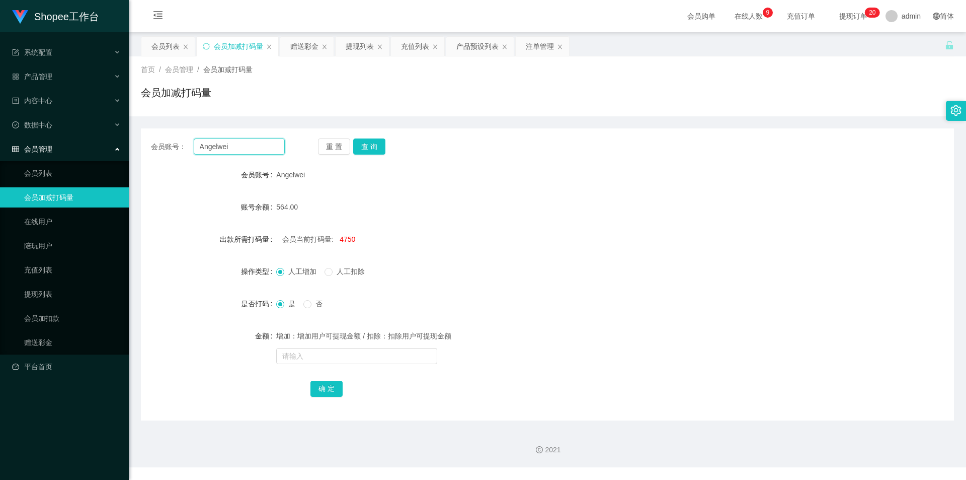
click at [239, 146] on input "Angelwei" at bounding box center [239, 146] width 91 height 16
drag, startPoint x: 349, startPoint y: 47, endPoint x: 333, endPoint y: 83, distance: 39.4
click at [349, 47] on div "提现列表" at bounding box center [360, 46] width 28 height 19
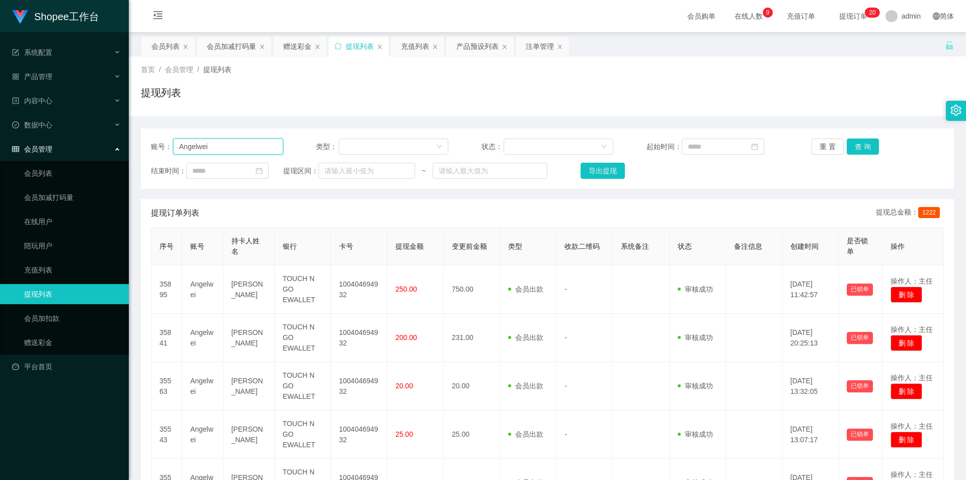
drag, startPoint x: 260, startPoint y: 148, endPoint x: 268, endPoint y: 148, distance: 7.5
click at [261, 148] on input "Angelwei" at bounding box center [228, 146] width 110 height 16
click at [863, 145] on button "查 询" at bounding box center [863, 146] width 32 height 16
drag, startPoint x: 164, startPoint y: 45, endPoint x: 325, endPoint y: 183, distance: 211.6
click at [165, 44] on div "会员列表" at bounding box center [165, 46] width 28 height 19
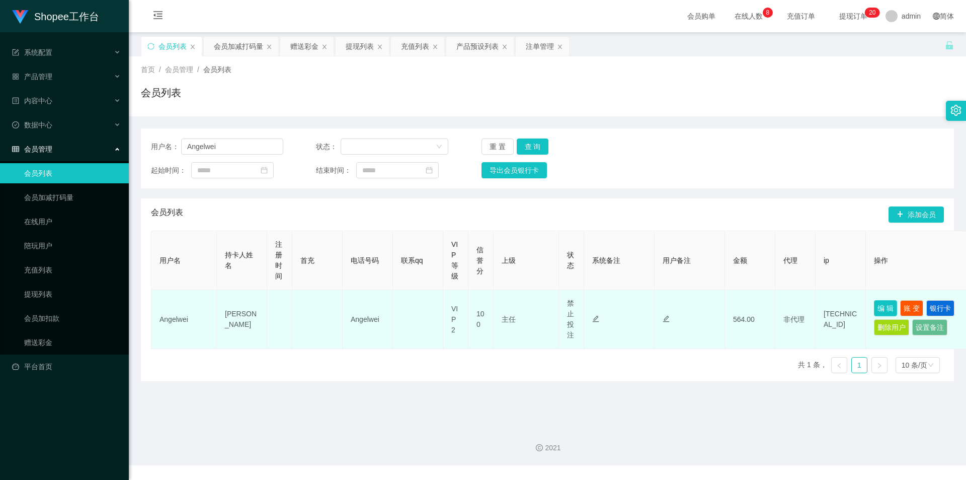
click at [891, 312] on button "编 辑" at bounding box center [885, 308] width 23 height 16
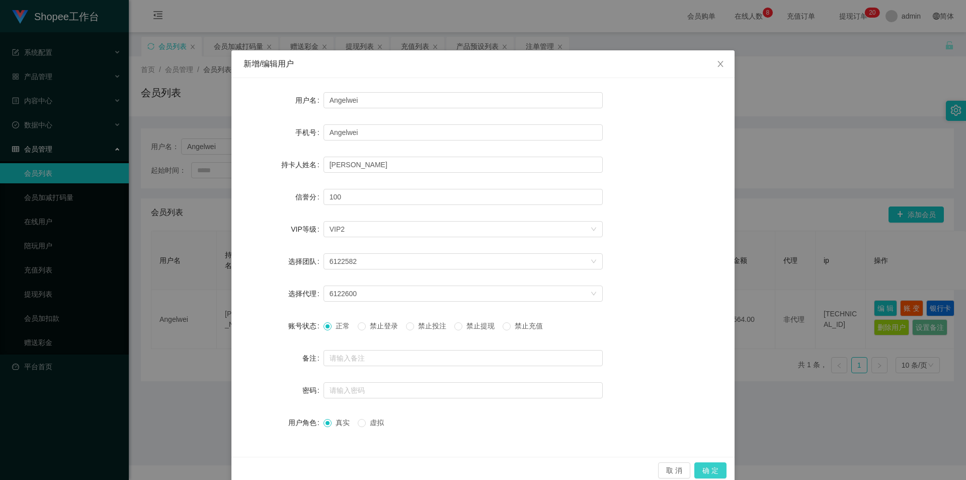
click at [709, 462] on button "确 定" at bounding box center [710, 470] width 32 height 16
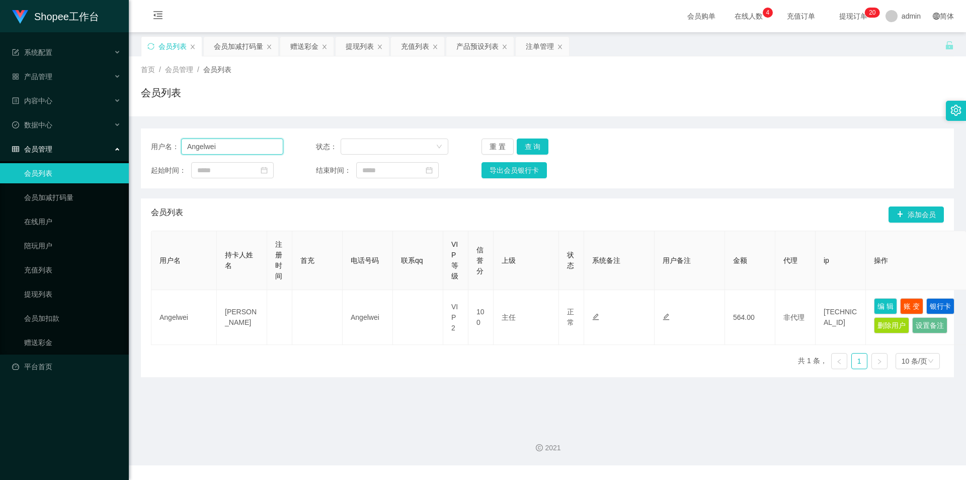
drag, startPoint x: 231, startPoint y: 153, endPoint x: 238, endPoint y: 148, distance: 7.5
click at [231, 153] on input "Angelwei" at bounding box center [232, 146] width 102 height 16
click at [539, 145] on button "查 询" at bounding box center [533, 146] width 32 height 16
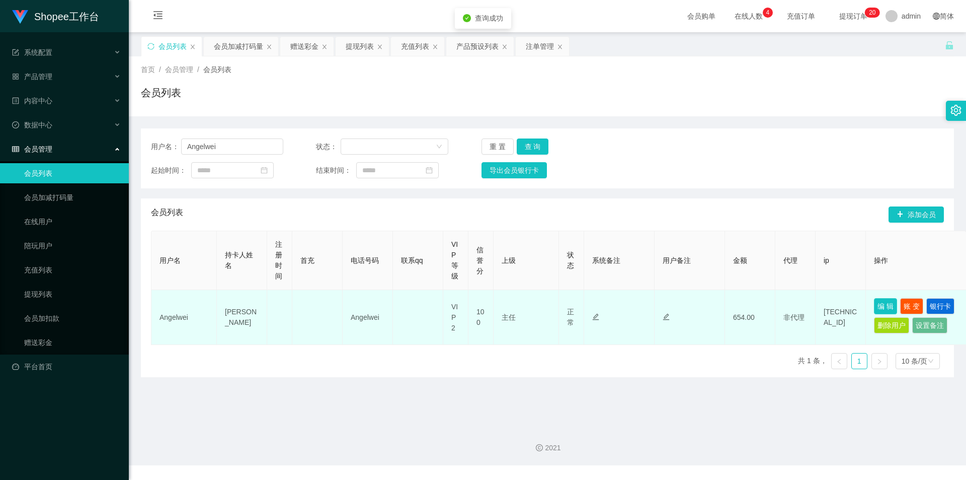
click at [877, 302] on button "编 辑" at bounding box center [885, 306] width 23 height 16
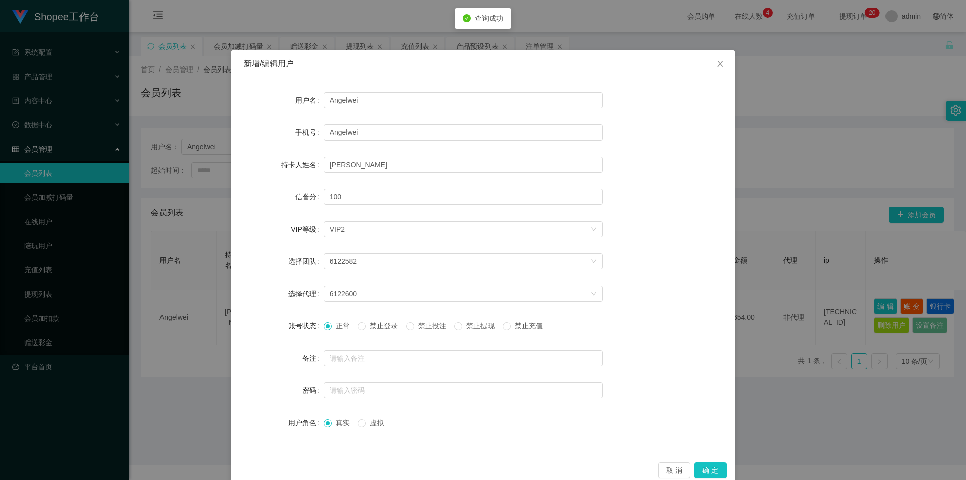
drag, startPoint x: 430, startPoint y: 329, endPoint x: 422, endPoint y: 335, distance: 10.1
click at [430, 330] on span "禁止投注" at bounding box center [432, 326] width 36 height 8
drag, startPoint x: 723, startPoint y: 472, endPoint x: 675, endPoint y: 479, distance: 47.8
click at [723, 471] on button "确 定" at bounding box center [710, 470] width 32 height 16
